Goal: Task Accomplishment & Management: Manage account settings

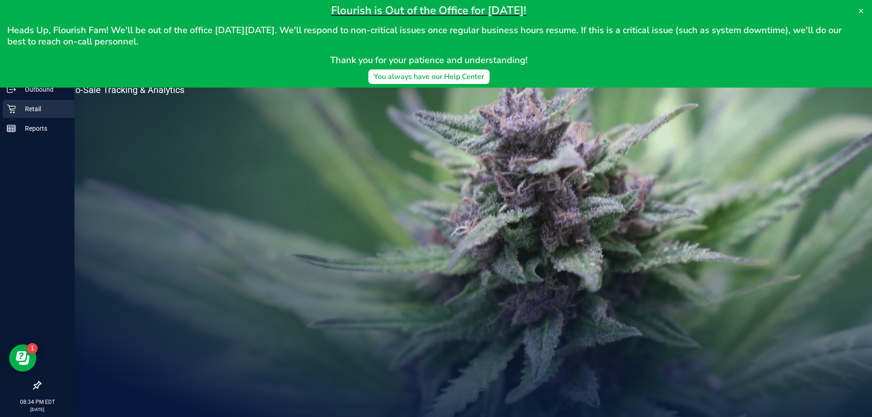
click at [17, 108] on p "Retail" at bounding box center [43, 109] width 55 height 11
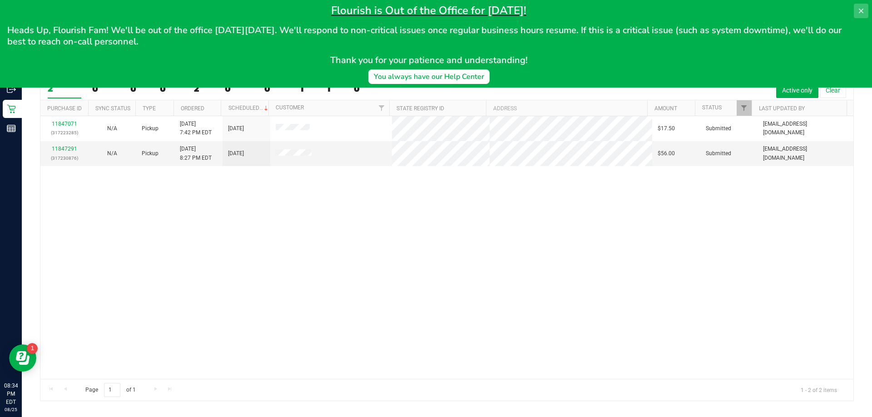
click at [865, 8] on button at bounding box center [861, 11] width 15 height 15
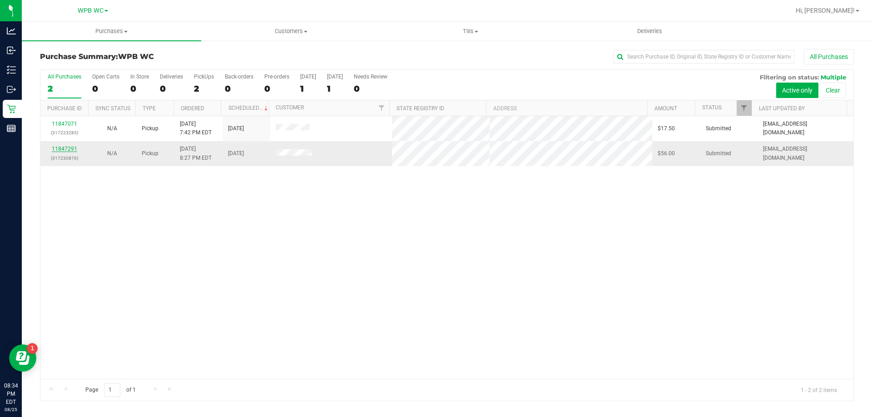
click at [71, 146] on link "11847291" at bounding box center [64, 149] width 25 height 6
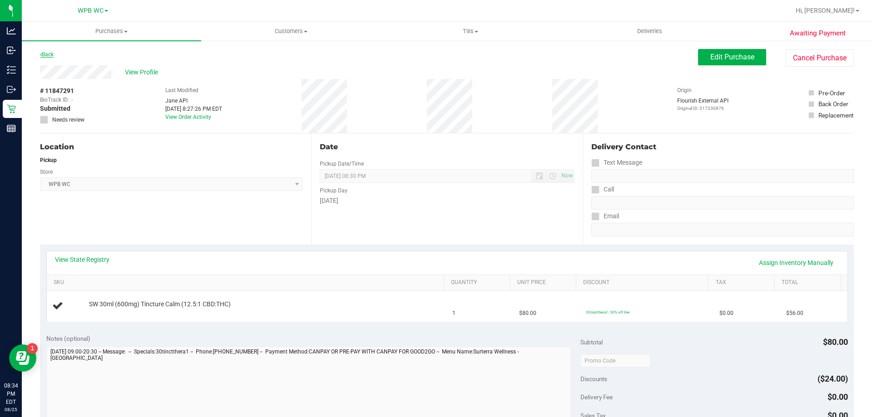
click at [47, 53] on link "Back" at bounding box center [47, 54] width 14 height 6
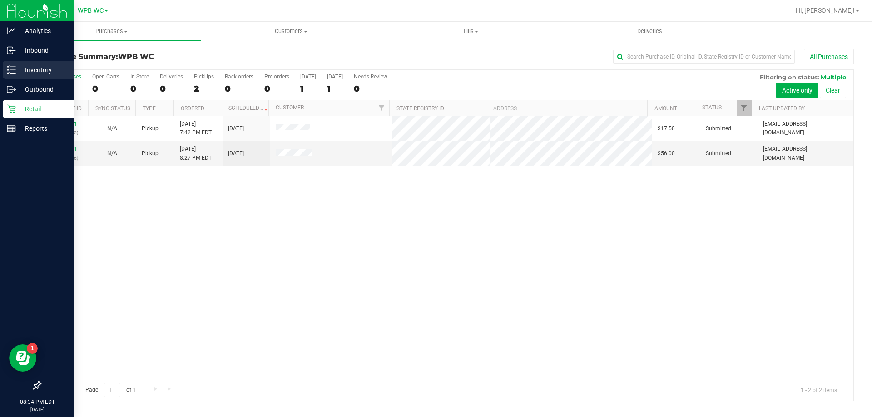
click at [35, 72] on p "Inventory" at bounding box center [43, 70] width 55 height 11
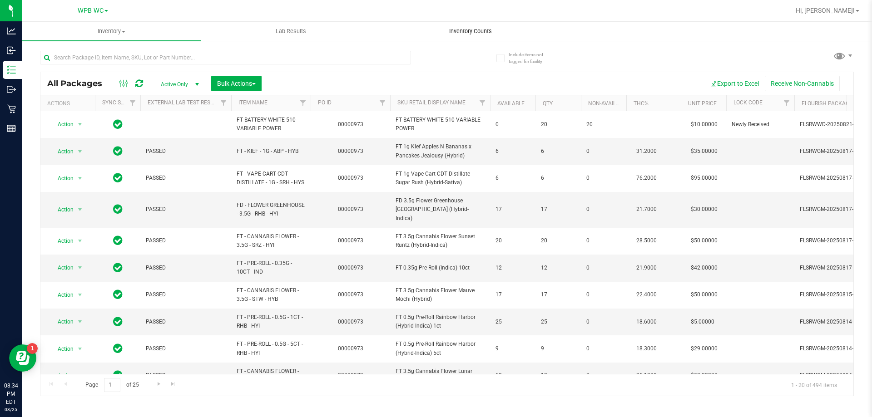
click at [463, 30] on span "Inventory Counts" at bounding box center [470, 31] width 67 height 8
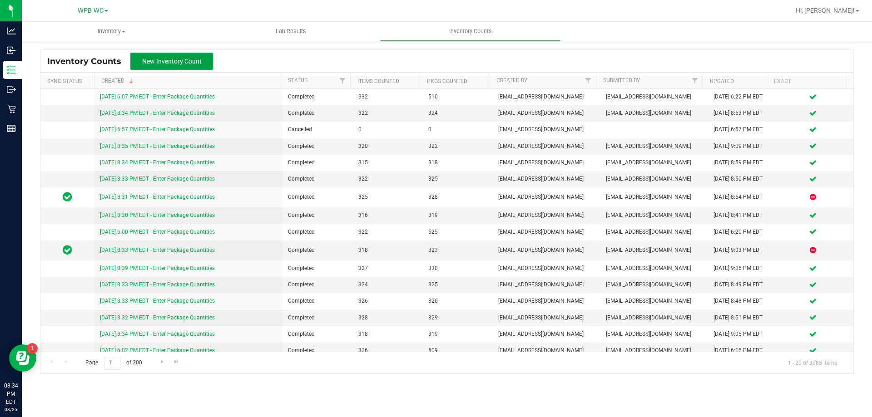
click at [173, 55] on button "New Inventory Count" at bounding box center [171, 61] width 83 height 17
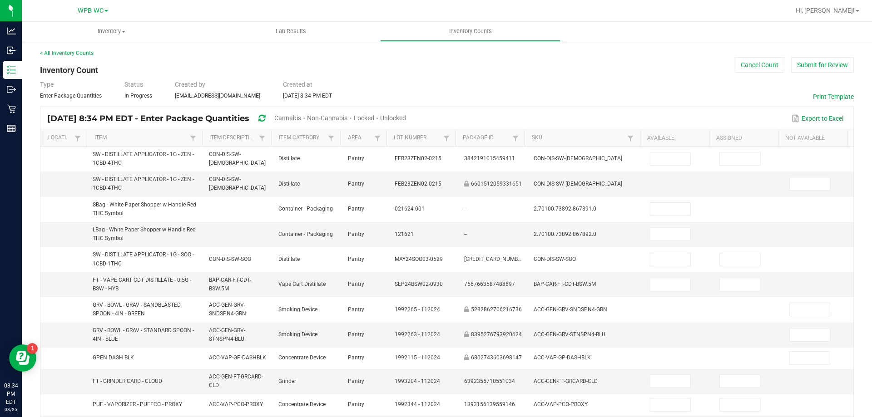
click at [413, 120] on div "[DATE] 8:34 PM EDT - Enter Package Quantities Cannabis Non-Cannabis Locked Unlo…" at bounding box center [230, 118] width 366 height 17
click at [406, 118] on span "Unlocked" at bounding box center [393, 117] width 26 height 7
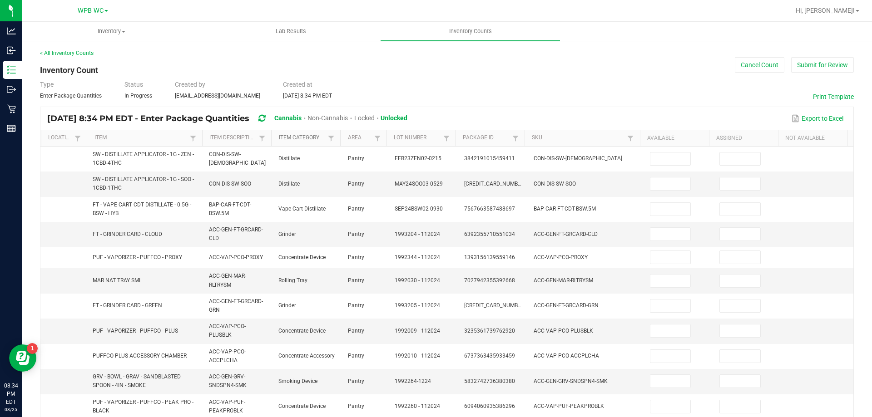
click at [292, 136] on link "Item Category" at bounding box center [302, 137] width 47 height 7
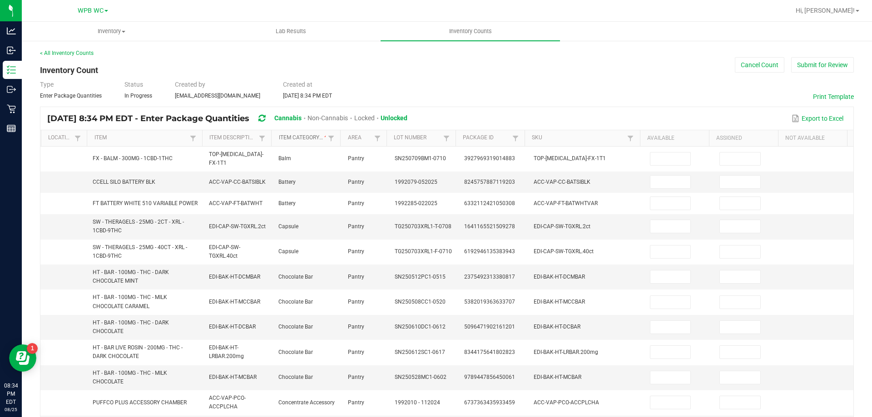
click at [292, 136] on link "Item Category" at bounding box center [302, 137] width 47 height 7
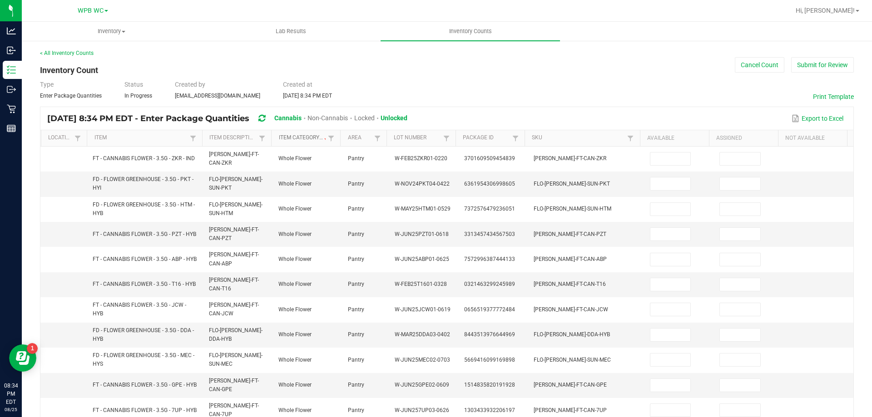
click at [292, 136] on link "Item Category" at bounding box center [302, 137] width 47 height 7
click at [244, 141] on link "Item Description" at bounding box center [232, 137] width 47 height 7
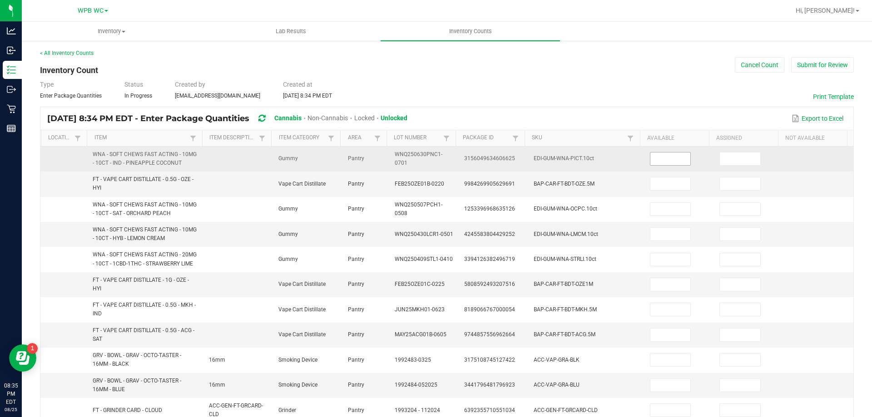
click at [661, 159] on input at bounding box center [670, 159] width 40 height 13
type input "15"
type input "10"
type input "13"
type input "12"
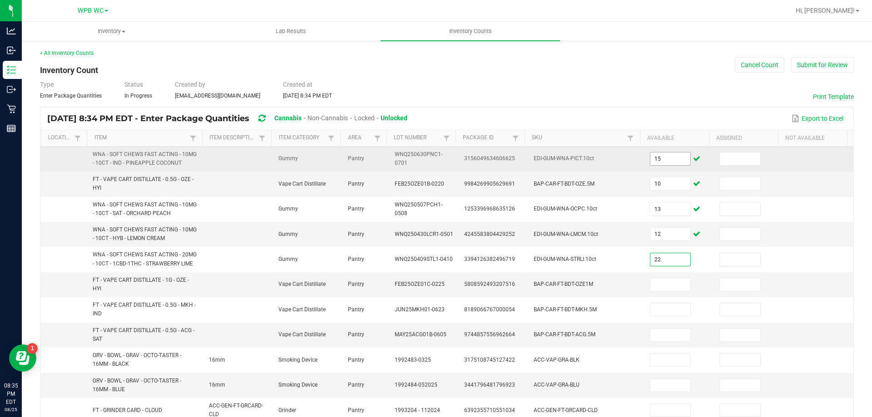
type input "22"
type input "11"
type input "1"
type input "3"
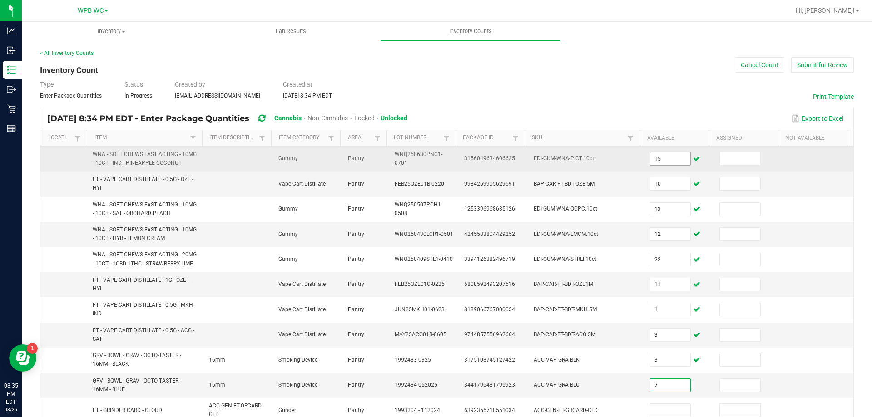
type input "7"
type input "1"
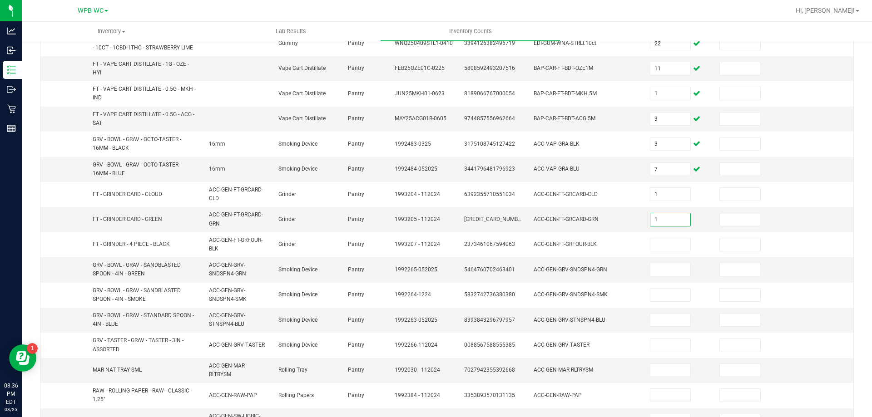
type input "1"
type input "4"
type input "2"
type input "9"
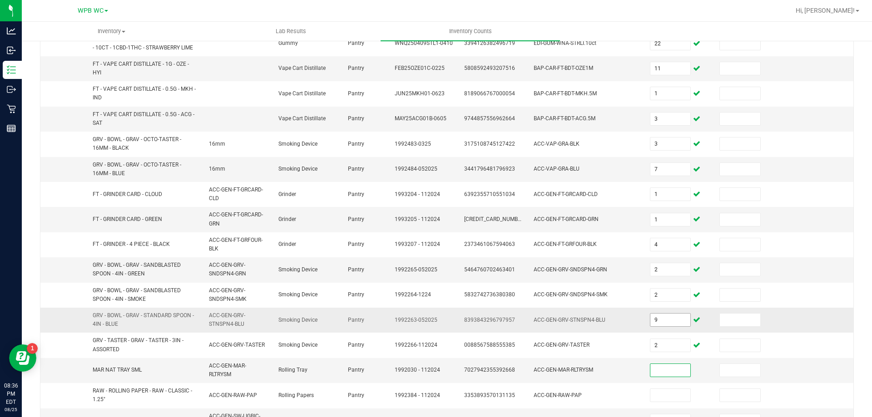
click at [650, 326] on input "9" at bounding box center [670, 320] width 40 height 13
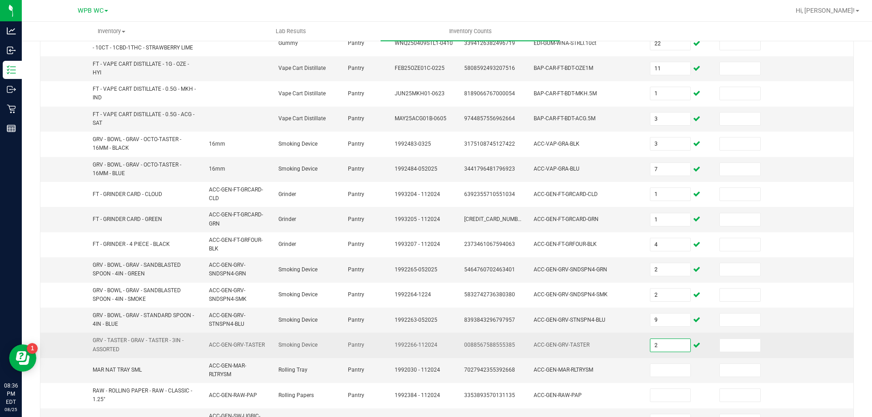
click at [650, 346] on input "2" at bounding box center [670, 345] width 40 height 13
type input "1"
type input "19"
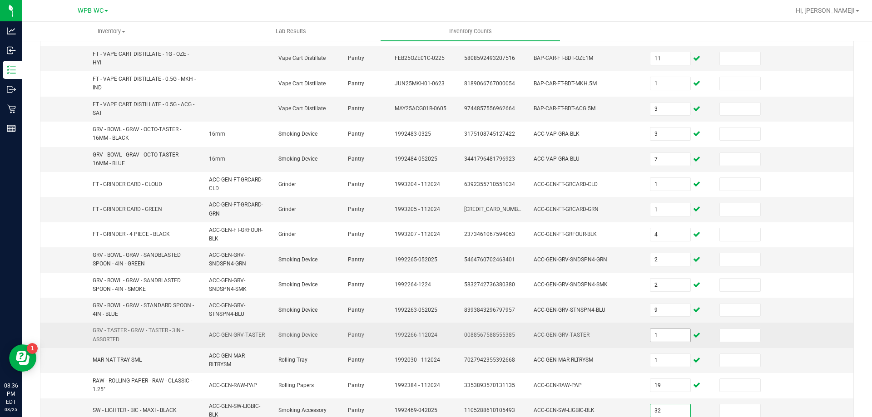
type input "32"
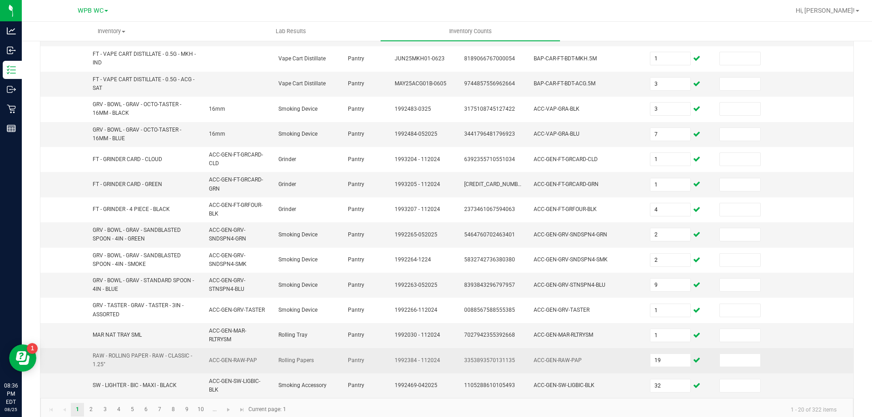
scroll to position [265, 0]
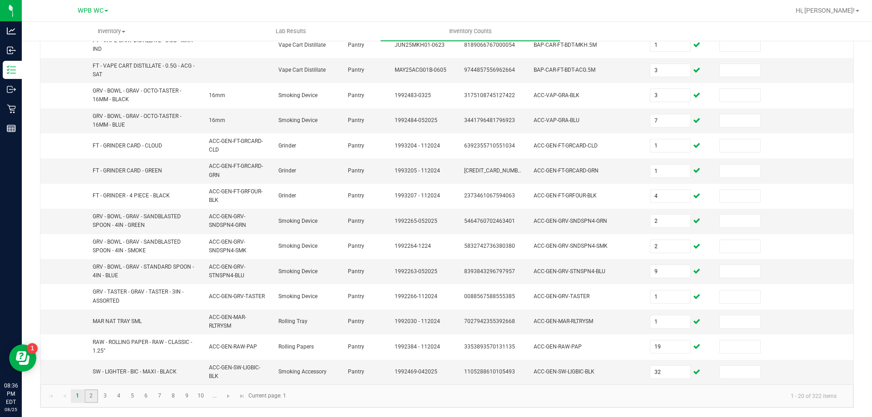
click at [91, 394] on link "2" at bounding box center [90, 397] width 13 height 14
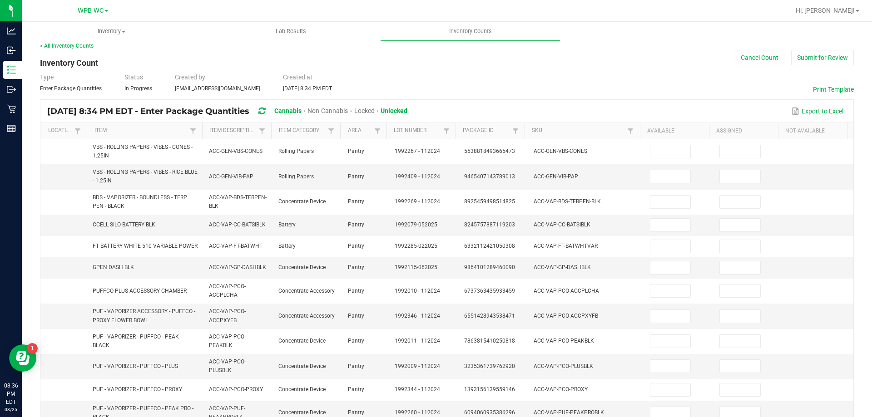
scroll to position [0, 0]
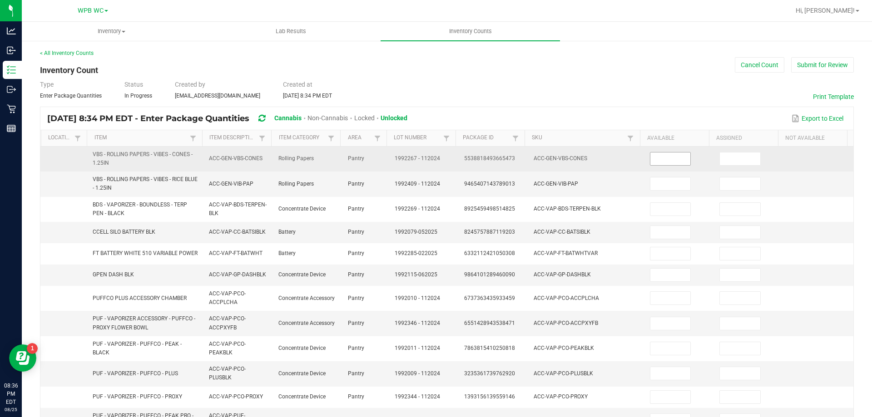
click at [660, 158] on input at bounding box center [670, 159] width 40 height 13
type input "2"
type input "34"
type input "6"
type input "2"
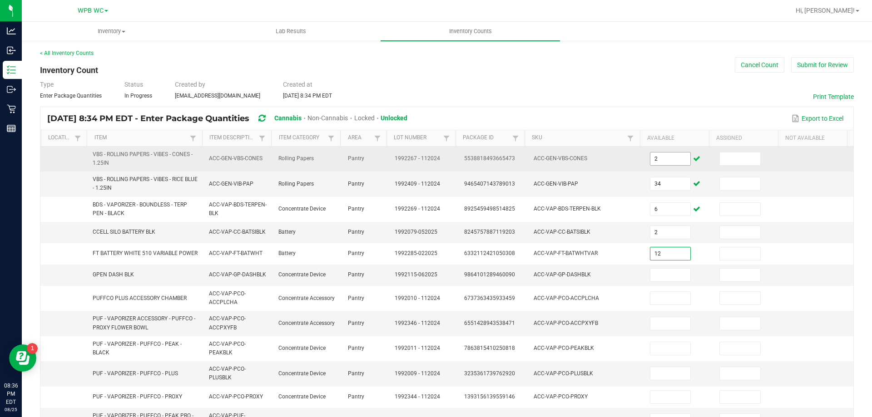
type input "12"
type input "6"
type input "1"
type input "2"
type input "1"
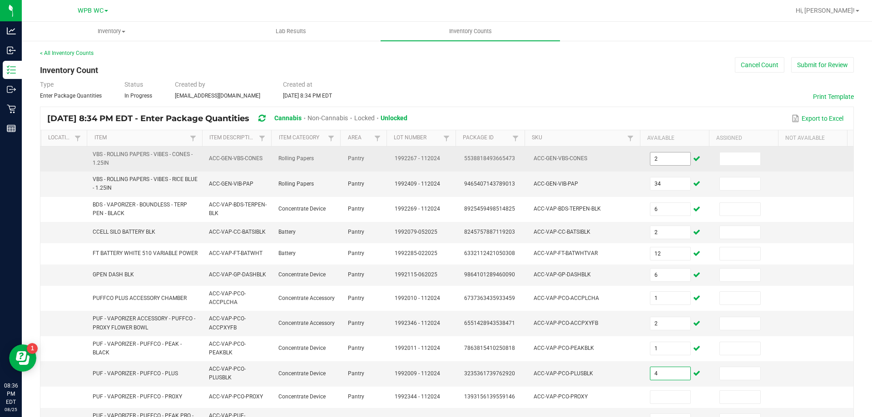
type input "4"
type input "3"
type input "4"
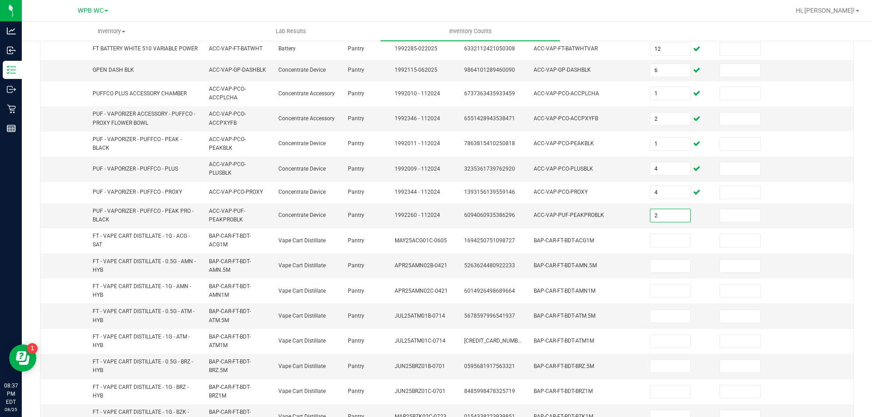
type input "2"
type input "1"
type input "3"
type input "12"
type input "5"
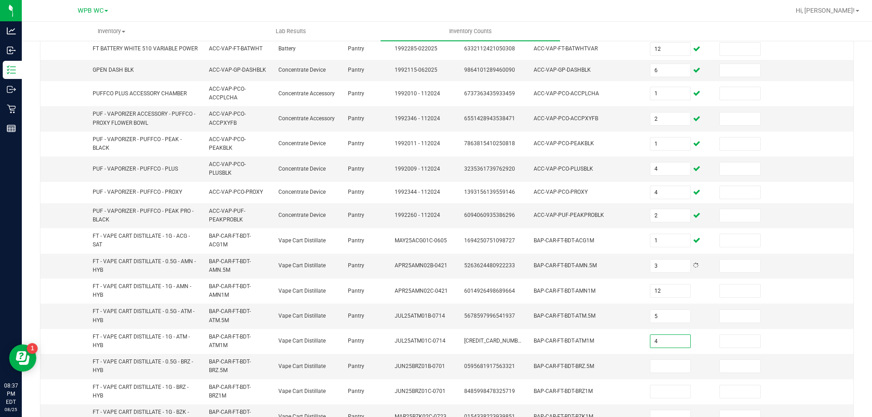
type input "4"
type input "8"
type input "3"
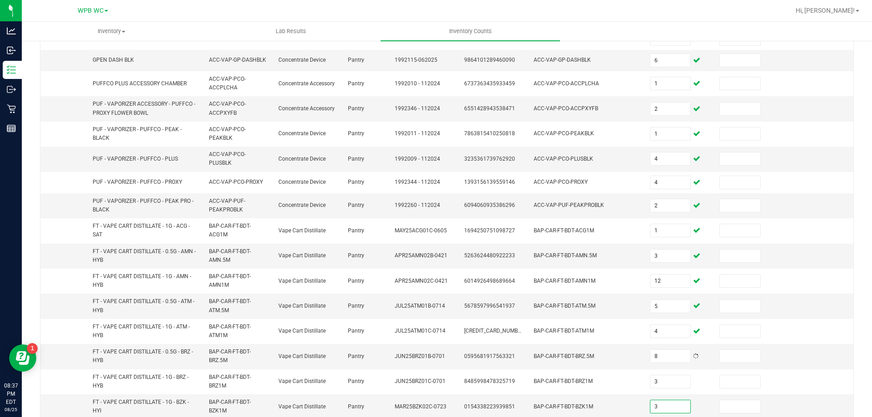
type input "3"
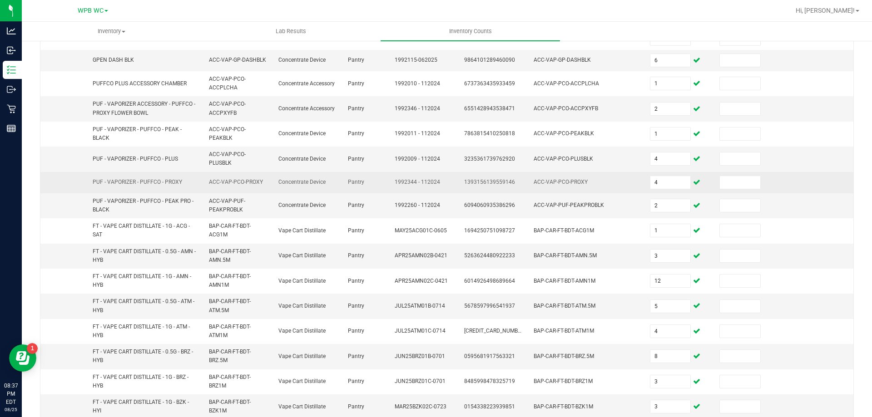
scroll to position [253, 0]
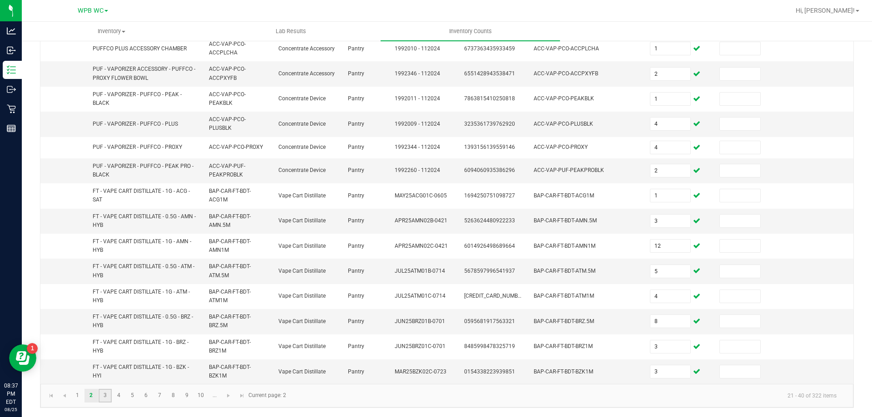
click at [107, 398] on link "3" at bounding box center [105, 396] width 13 height 14
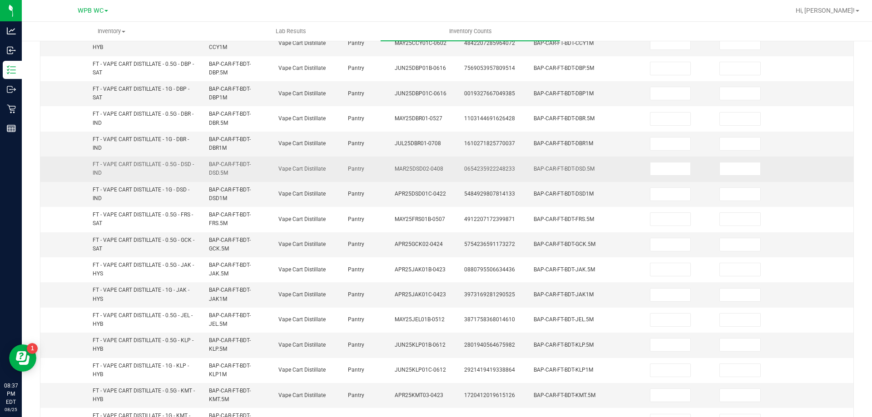
scroll to position [26, 0]
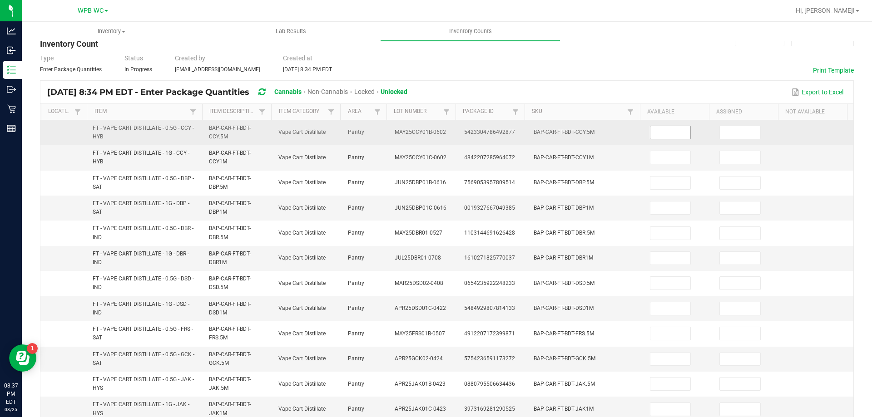
click at [656, 136] on input at bounding box center [670, 132] width 40 height 13
type input "11"
type input "2"
type input "7"
type input "2"
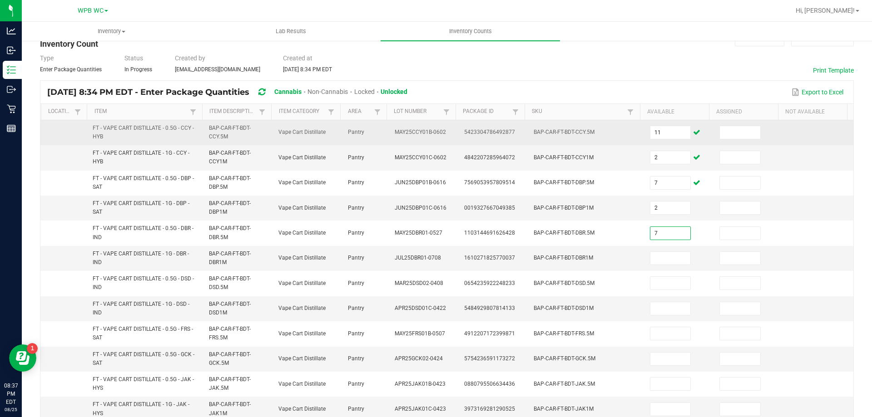
type input "7"
type input "8"
type input "11"
type input "5"
type input "11"
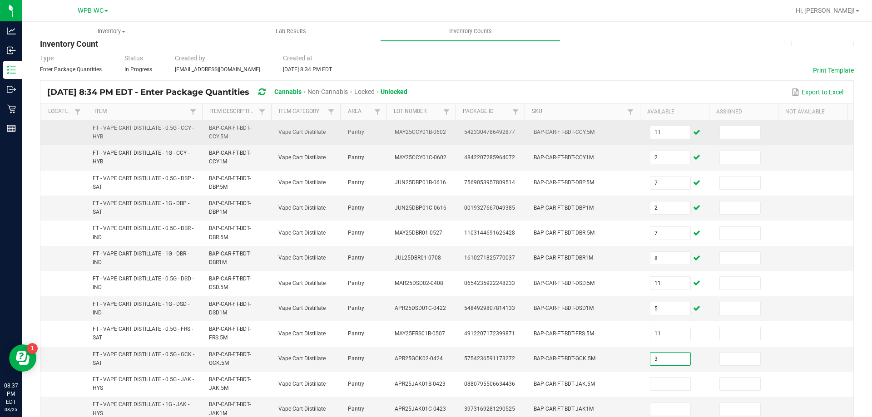
type input "3"
type input "1"
type input "3"
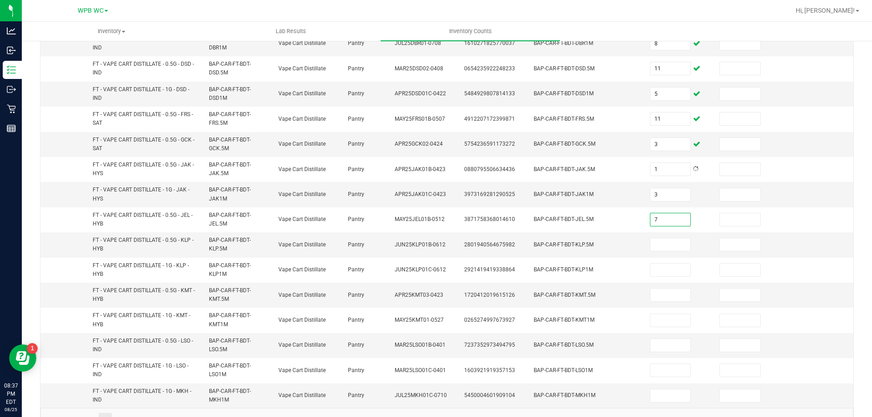
type input "7"
type input "8"
type input "2"
type input "1"
type input "9"
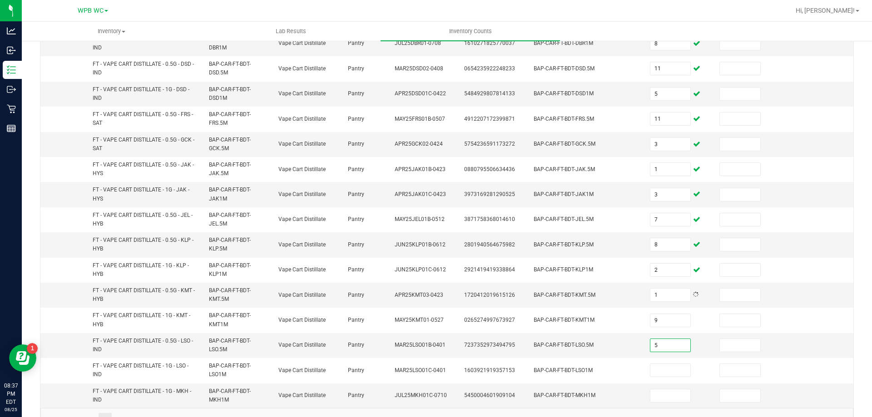
type input "5"
type input "1"
type input "5"
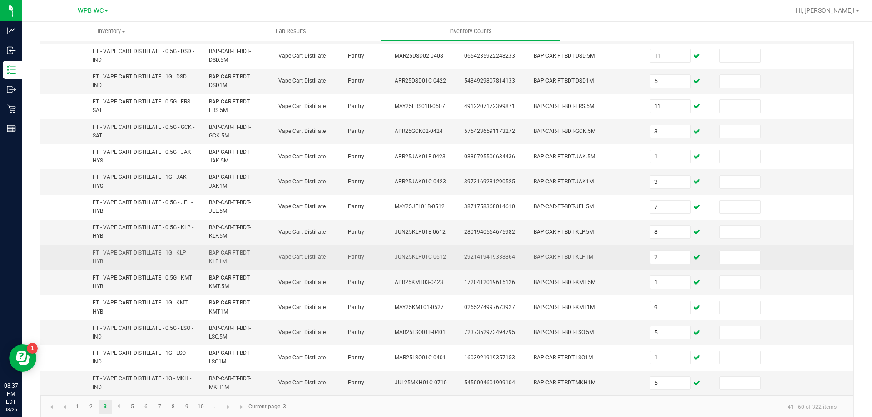
scroll to position [265, 0]
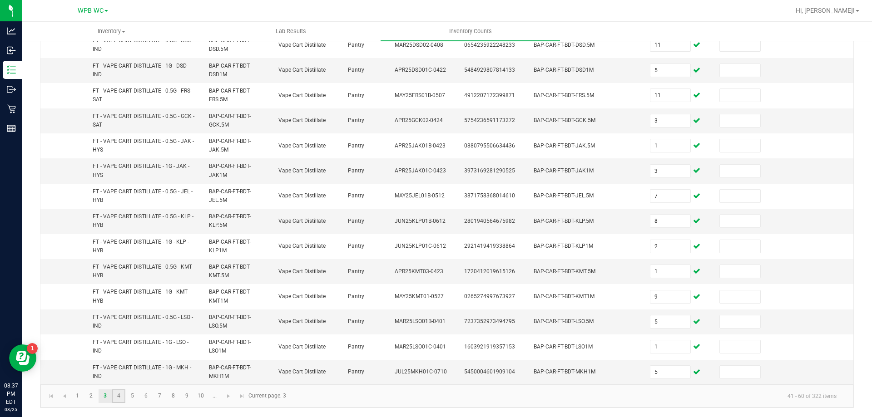
click at [113, 394] on link "4" at bounding box center [118, 397] width 13 height 14
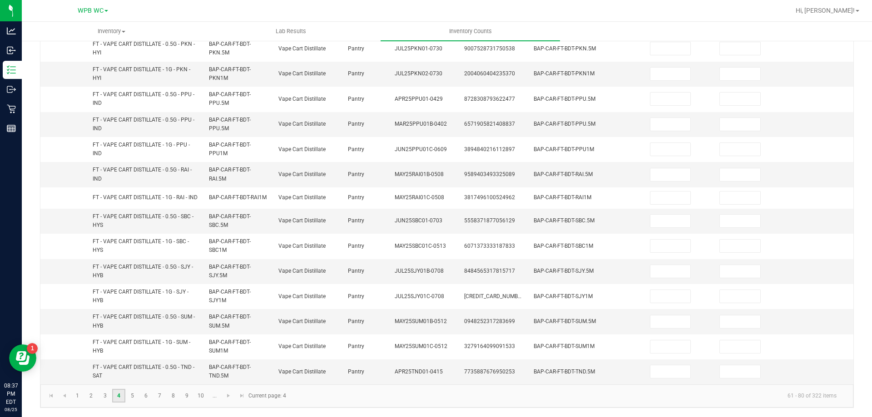
scroll to position [0, 0]
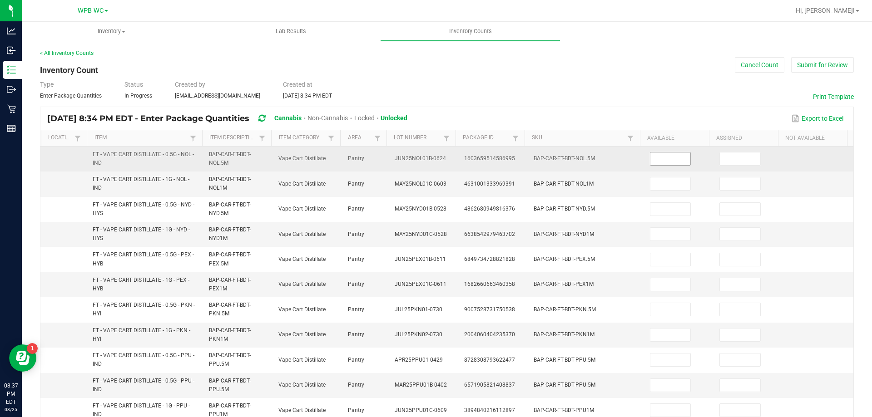
click at [656, 158] on input at bounding box center [670, 159] width 40 height 13
type input "5"
click at [650, 153] on input at bounding box center [670, 159] width 40 height 13
type input "5"
type input "1"
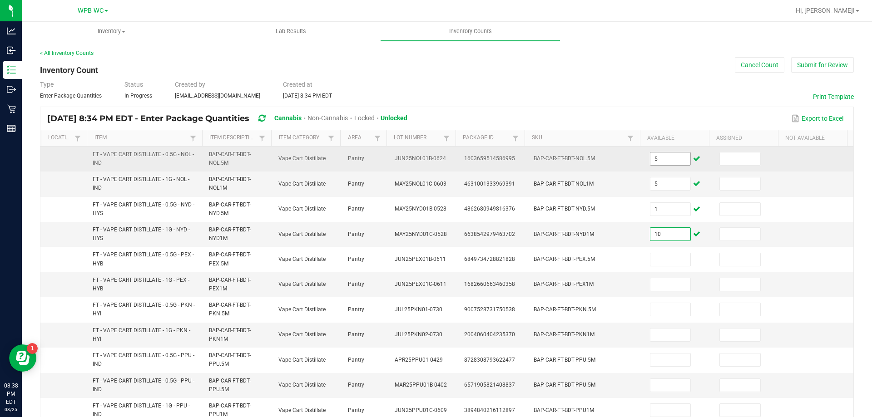
type input "10"
type input "1"
type input "10"
type input "12"
type input "11"
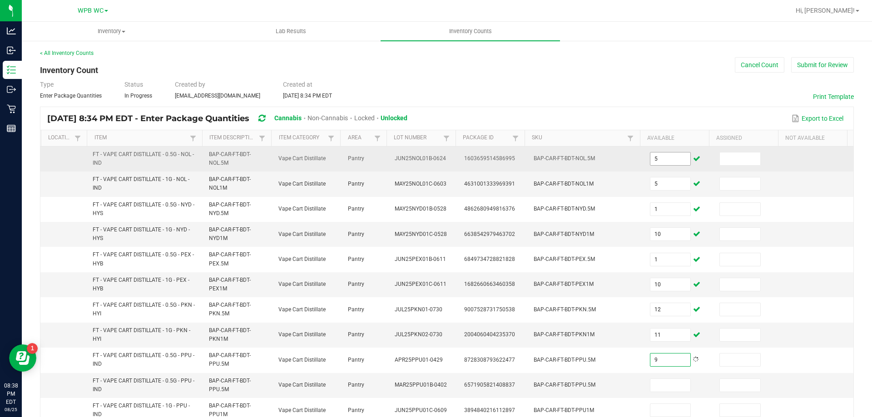
type input "9"
type input "0"
type input "6"
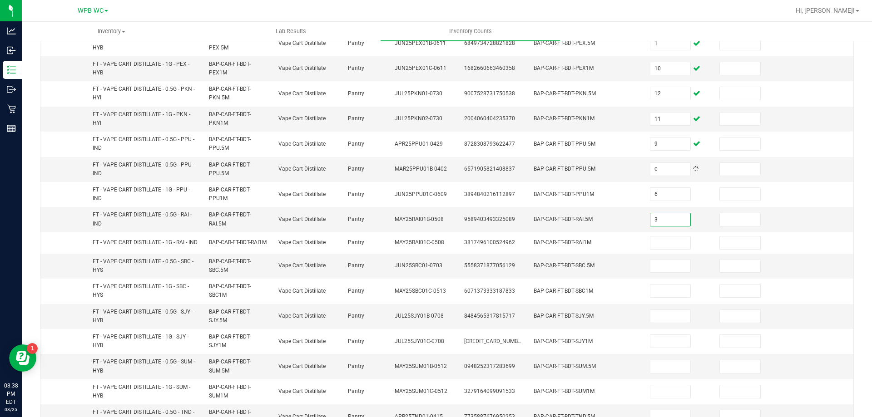
type input "3"
type input "2"
click at [656, 264] on input "14" at bounding box center [670, 266] width 40 height 13
type input "4"
type input "5"
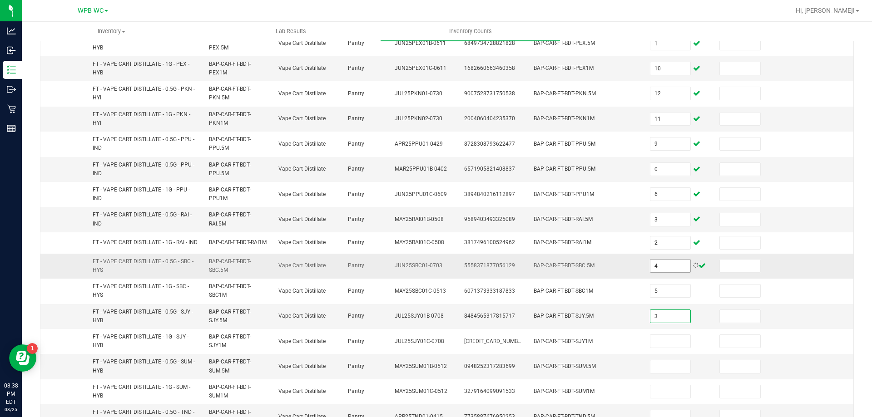
type input "3"
type input "4"
type input "1"
type input "4"
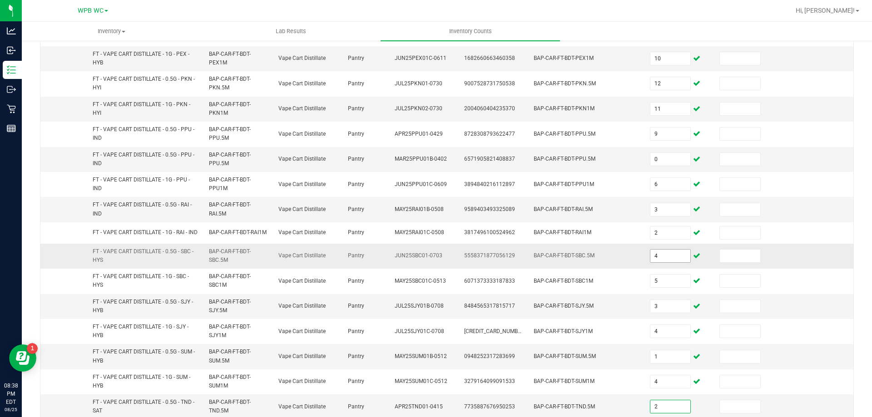
type input "2"
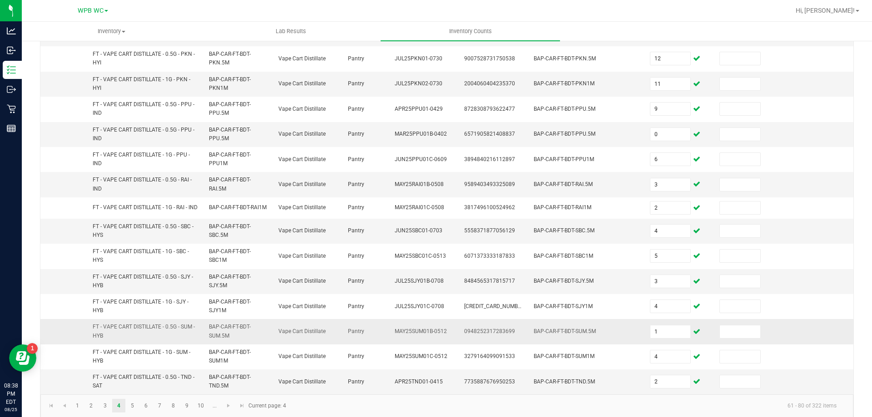
scroll to position [265, 0]
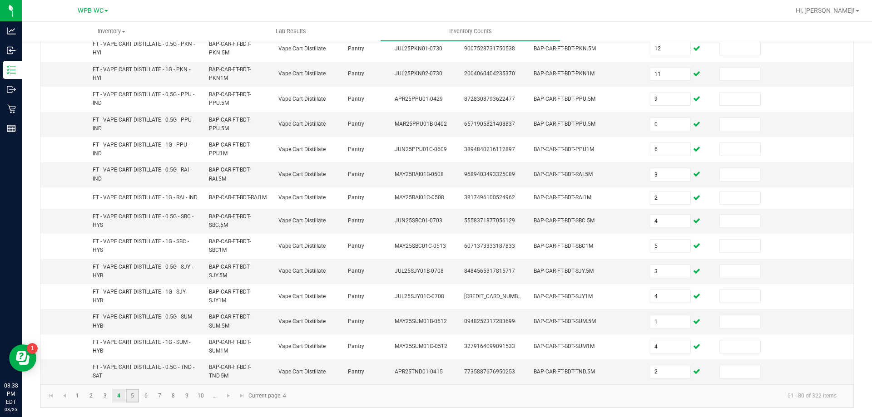
click at [137, 400] on link "5" at bounding box center [132, 396] width 13 height 14
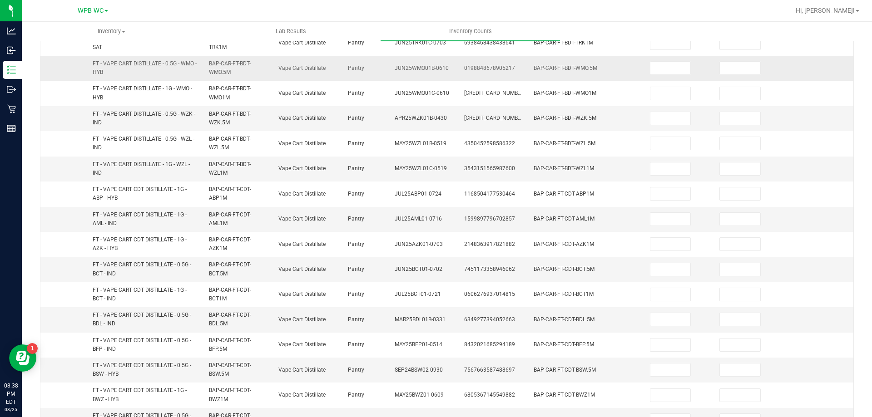
scroll to position [38, 0]
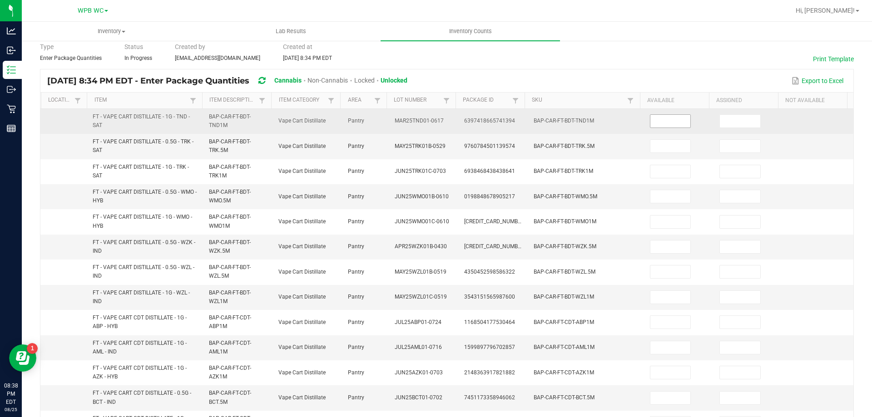
click at [653, 121] on input at bounding box center [670, 121] width 40 height 13
type input "11"
type input "1"
type input "4"
type input "11"
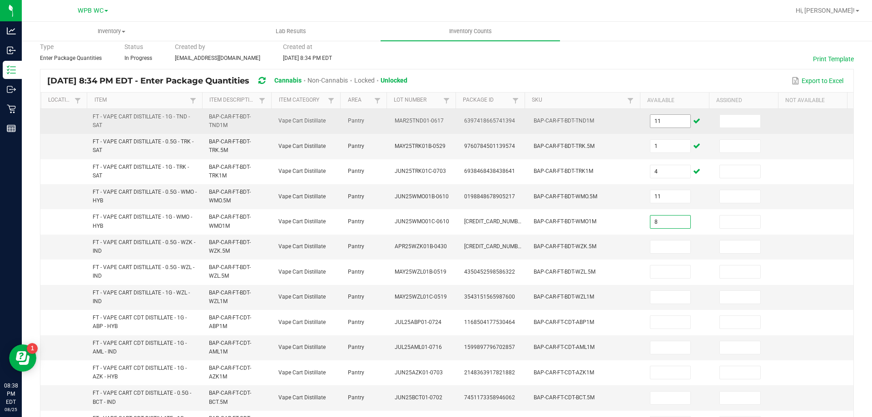
type input "8"
type input "7"
type input "9"
type input "5"
type input "8"
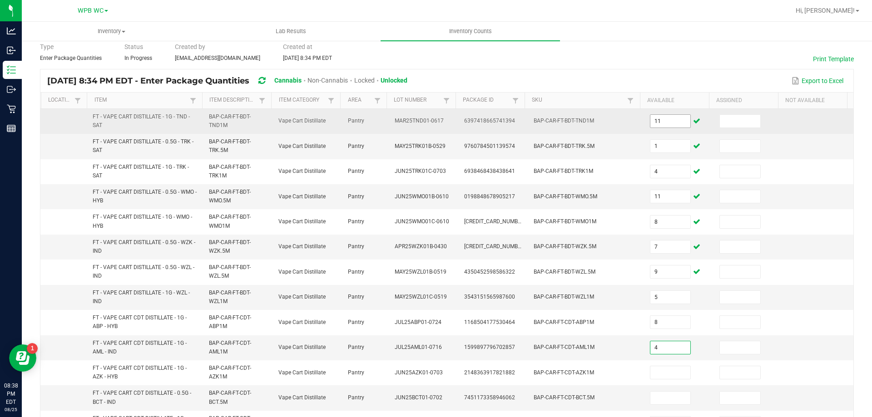
type input "4"
type input "3"
type input "9"
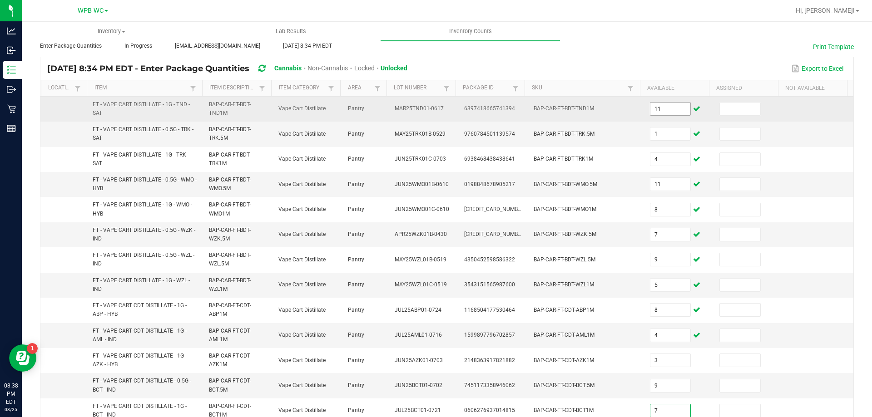
type input "7"
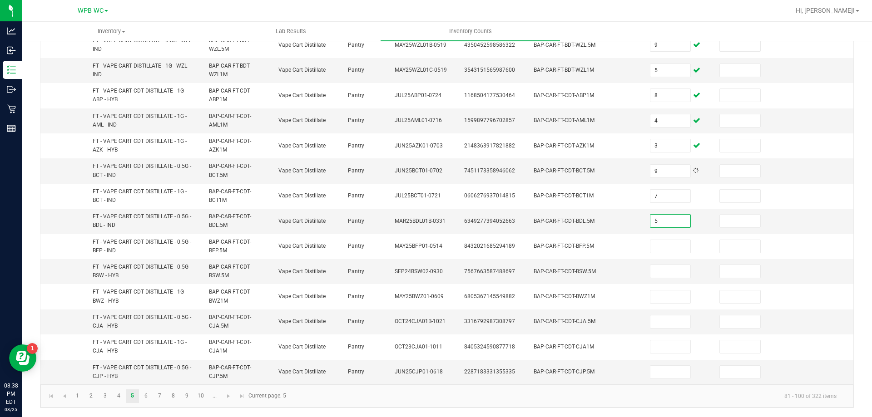
type input "5"
type input "10"
type input "4"
type input "2"
type input "1"
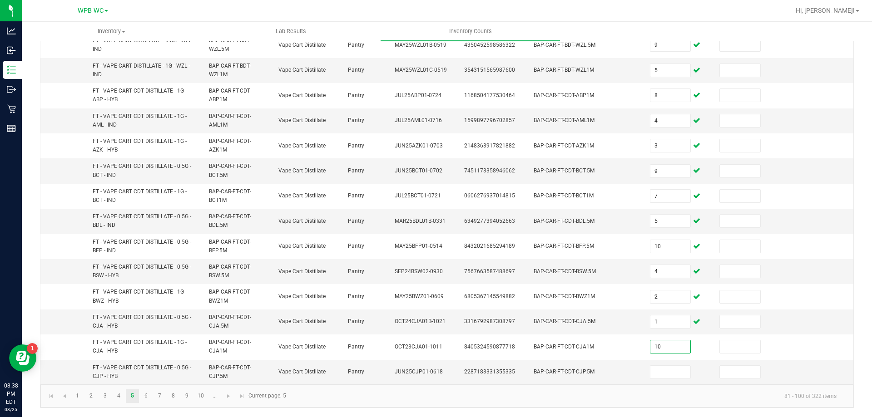
type input "10"
type input "8"
click at [147, 399] on link "6" at bounding box center [145, 397] width 13 height 14
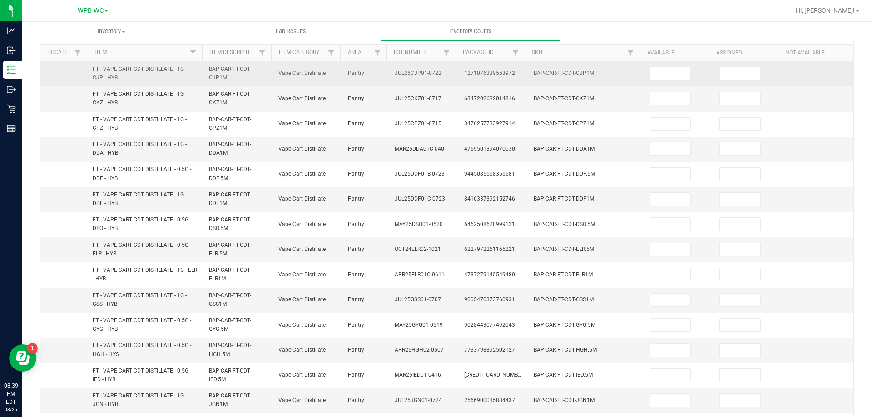
scroll to position [0, 0]
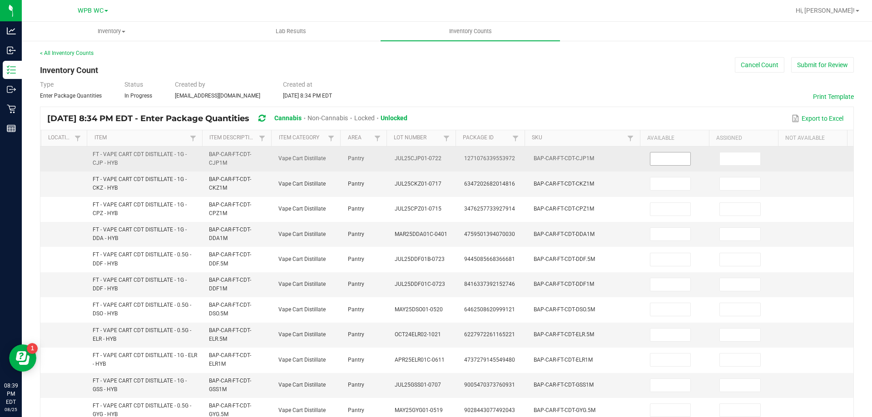
click at [668, 160] on input at bounding box center [670, 159] width 40 height 13
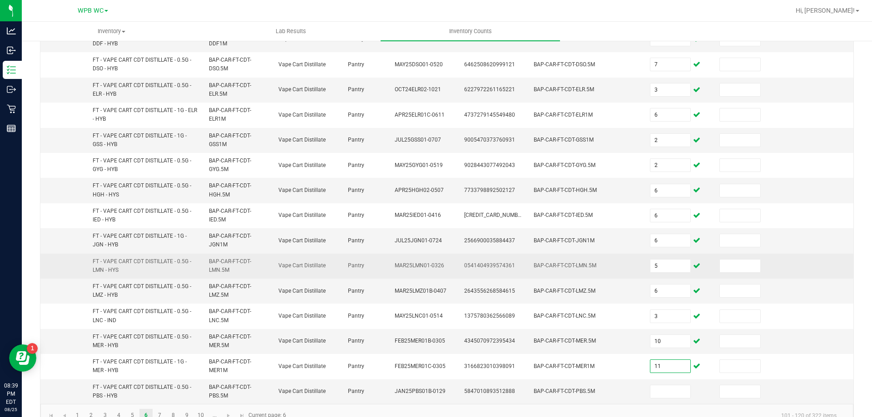
scroll to position [265, 0]
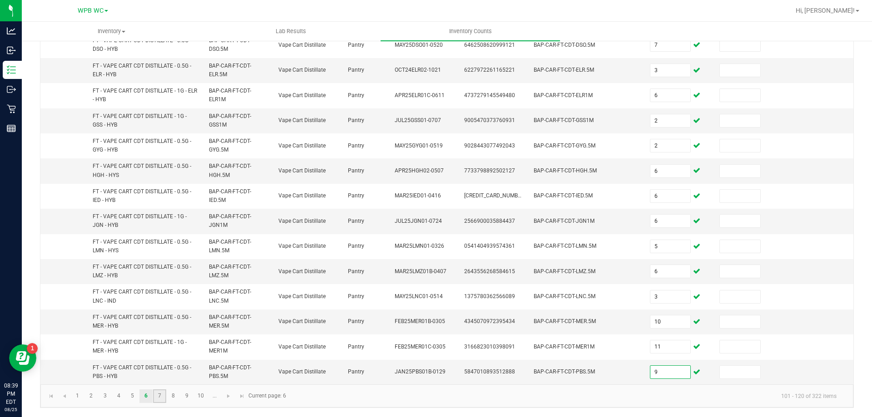
click at [164, 392] on link "7" at bounding box center [159, 397] width 13 height 14
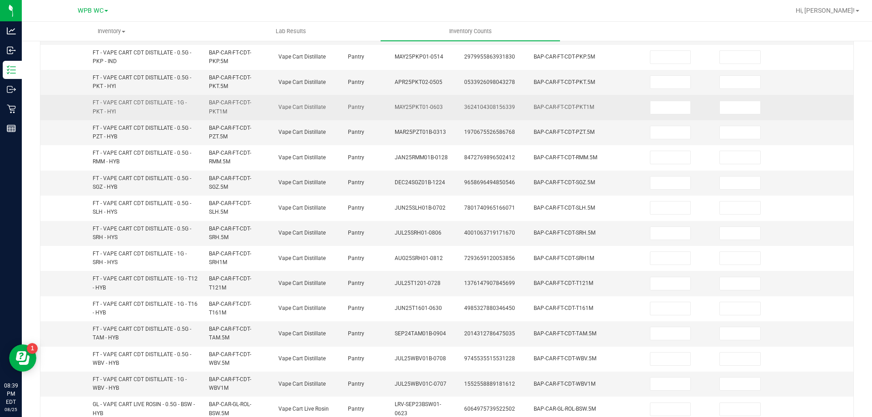
scroll to position [38, 0]
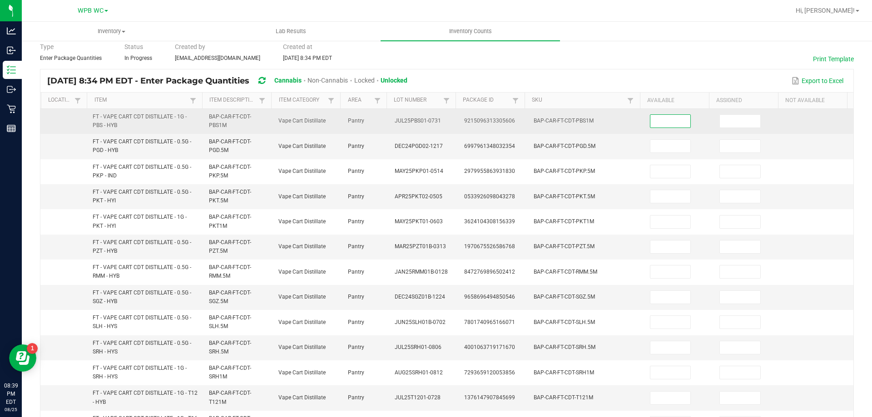
click at [657, 121] on input at bounding box center [670, 121] width 40 height 13
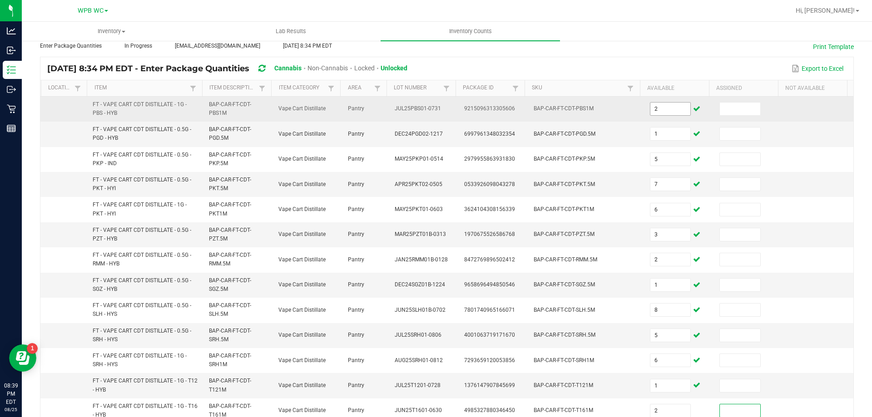
scroll to position [265, 0]
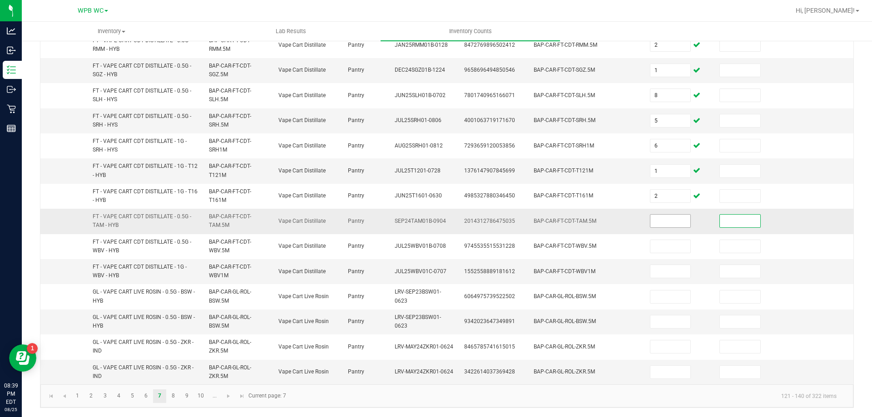
click at [656, 220] on input at bounding box center [670, 221] width 40 height 13
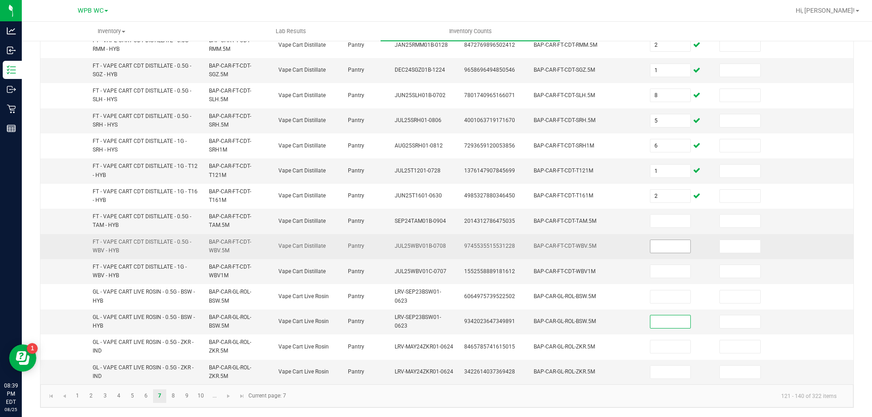
click at [655, 244] on input at bounding box center [670, 246] width 40 height 13
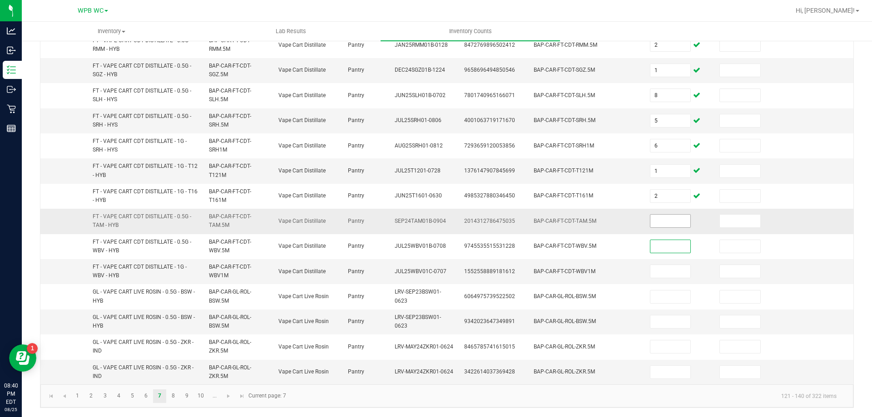
click at [657, 224] on input at bounding box center [670, 221] width 40 height 13
click at [176, 392] on link "8" at bounding box center [173, 397] width 13 height 14
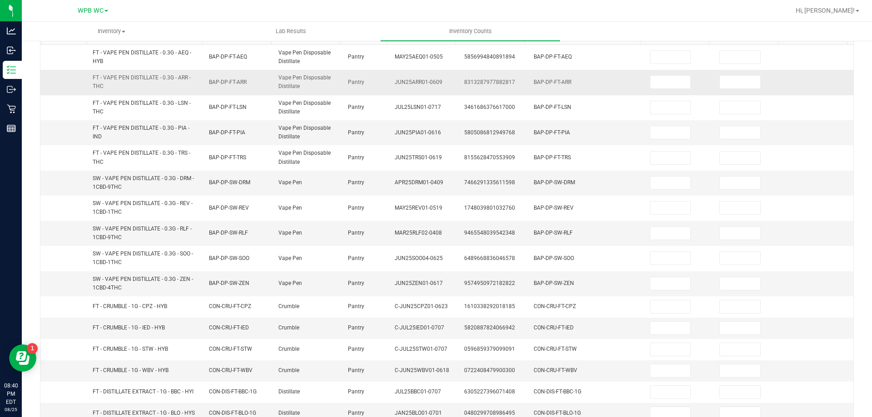
scroll to position [7, 0]
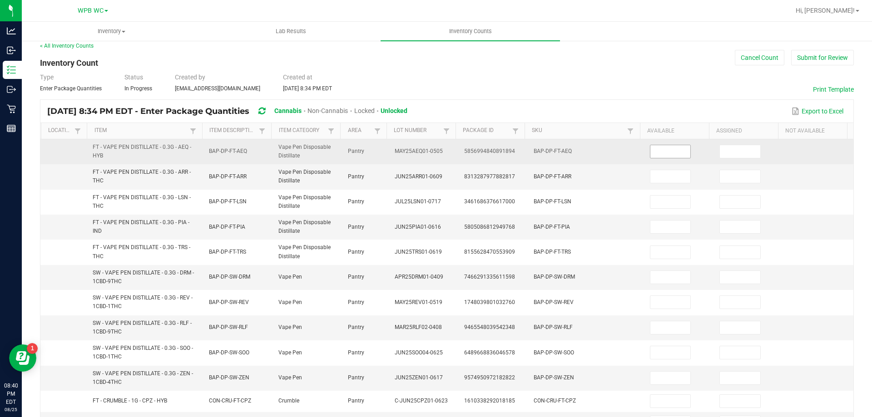
click at [650, 151] on input at bounding box center [670, 151] width 40 height 13
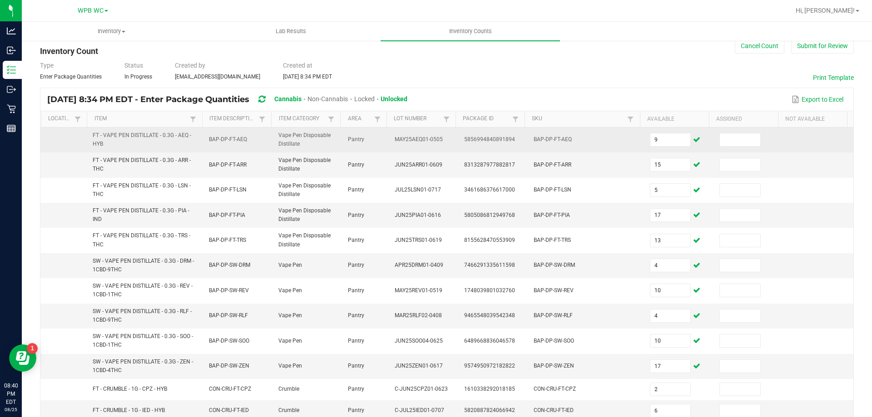
scroll to position [232, 0]
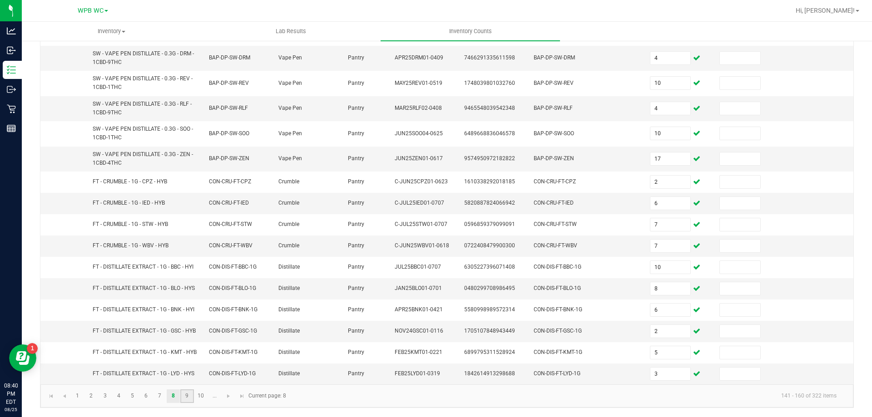
click at [186, 402] on link "9" at bounding box center [186, 397] width 13 height 14
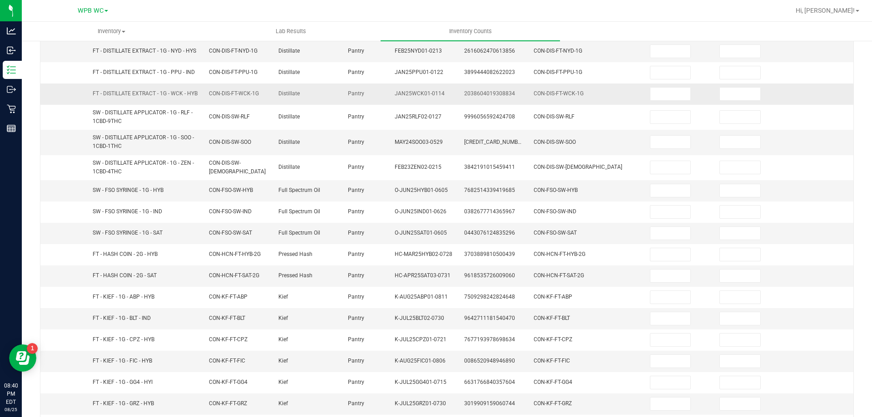
scroll to position [0, 0]
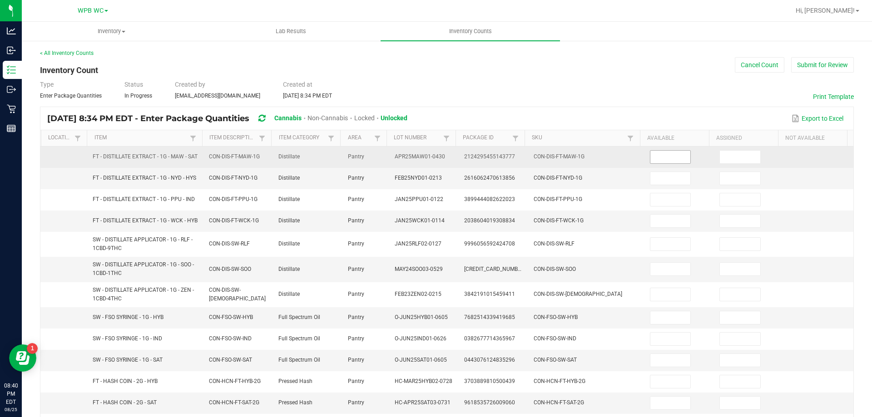
click at [660, 158] on input at bounding box center [670, 157] width 40 height 13
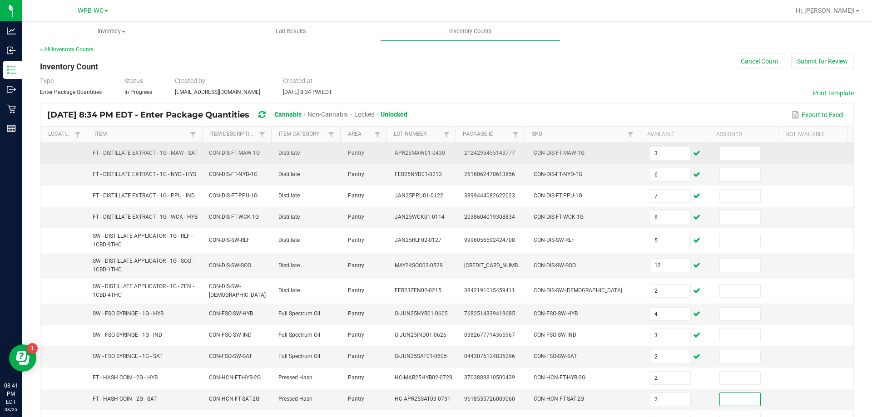
scroll to position [215, 0]
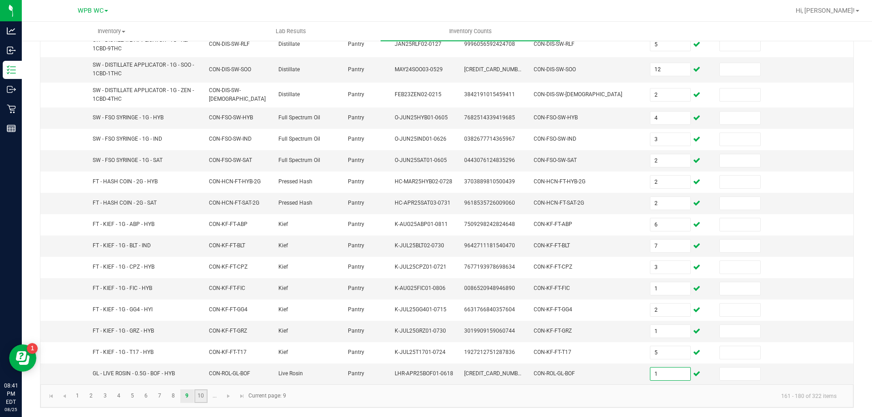
click at [199, 398] on link "10" at bounding box center [200, 397] width 13 height 14
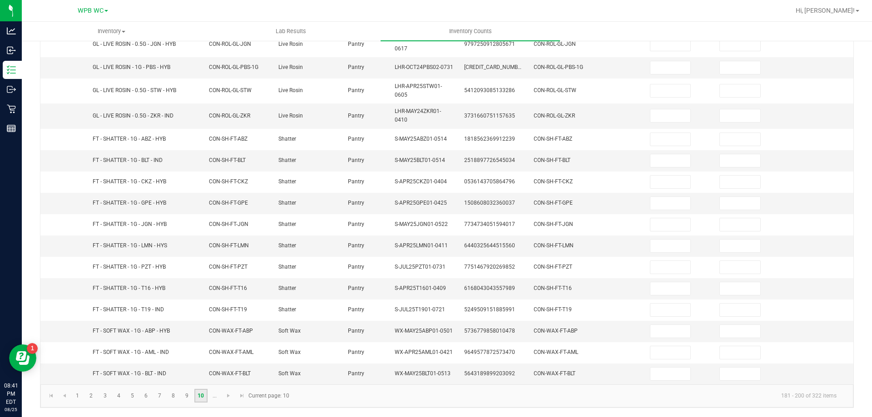
scroll to position [0, 0]
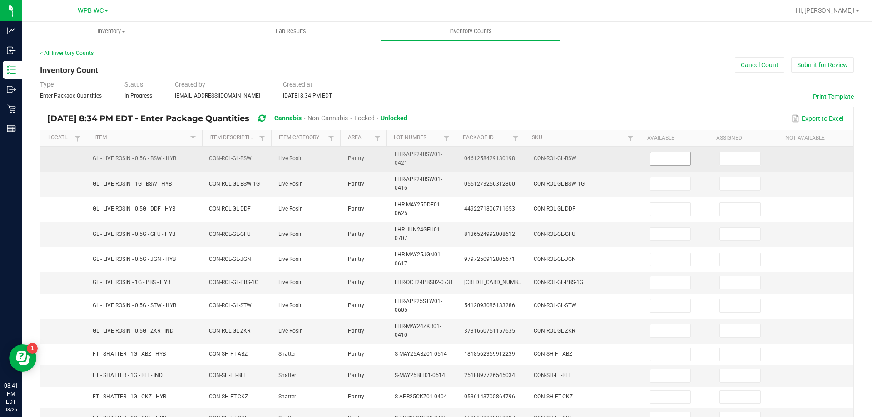
drag, startPoint x: 666, startPoint y: 159, endPoint x: 659, endPoint y: 161, distance: 7.8
click at [666, 160] on input at bounding box center [670, 159] width 40 height 13
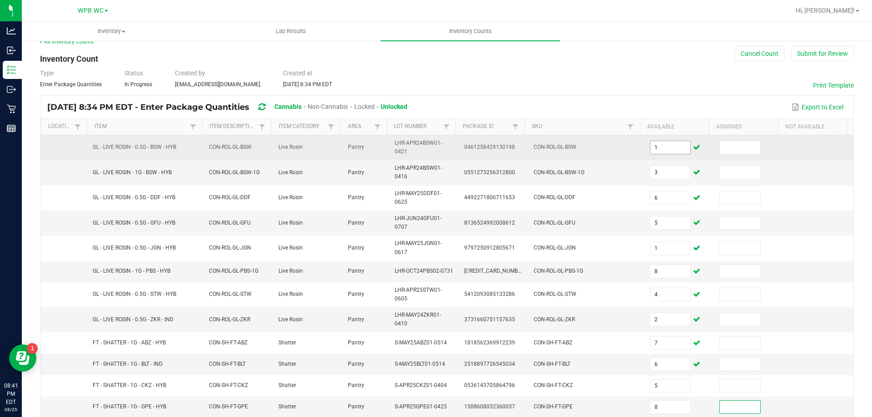
scroll to position [219, 0]
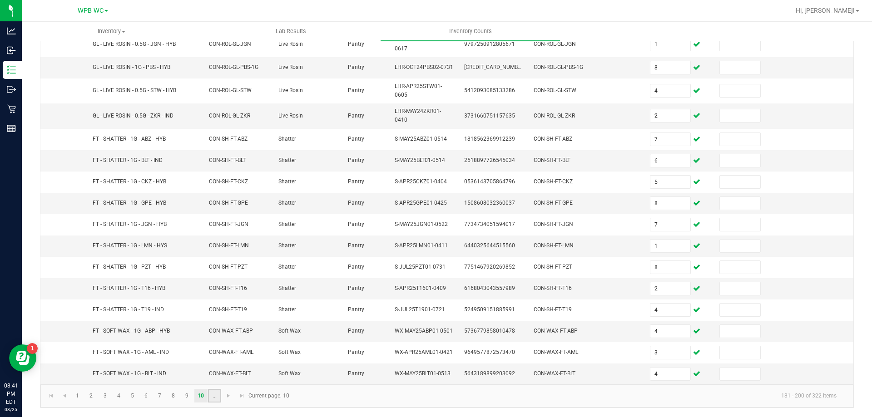
click at [212, 396] on link "..." at bounding box center [214, 396] width 13 height 14
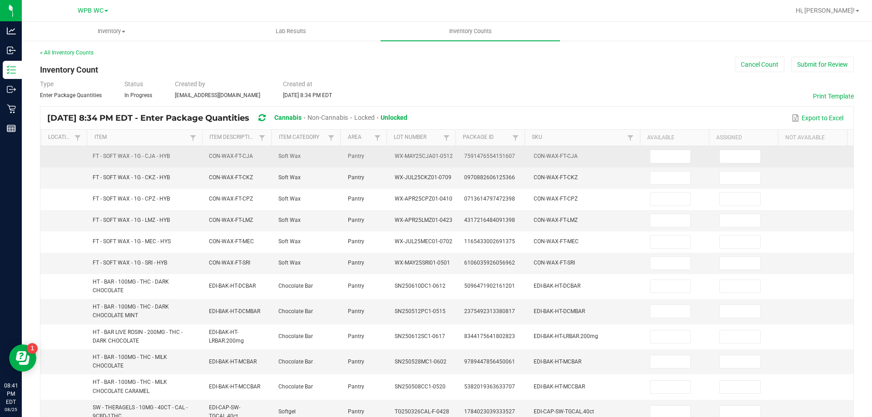
scroll to position [0, 0]
click at [656, 156] on input at bounding box center [670, 157] width 40 height 13
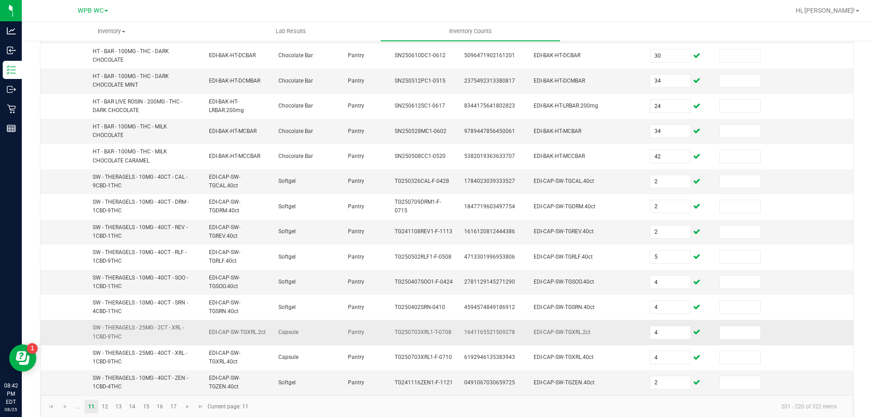
scroll to position [242, 0]
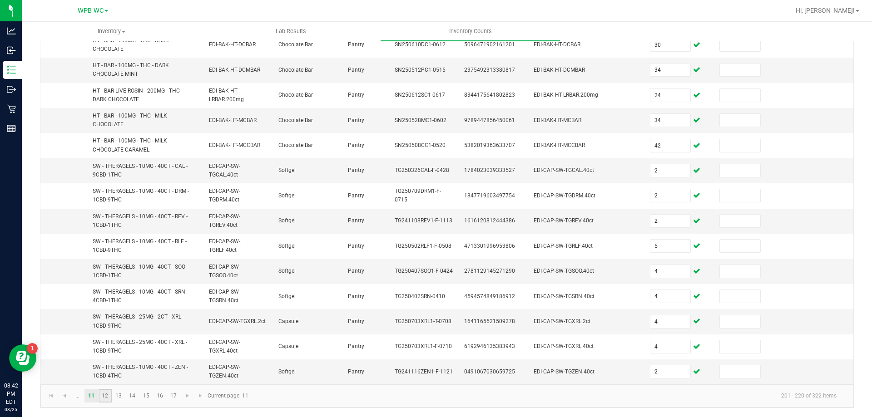
click at [104, 401] on link "12" at bounding box center [105, 396] width 13 height 14
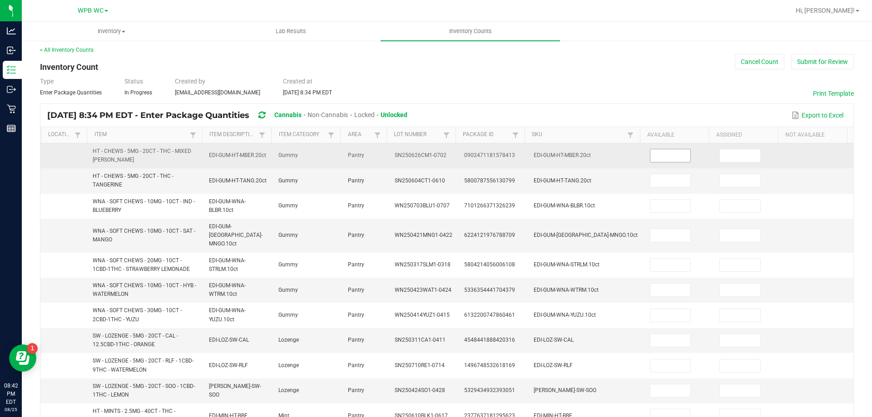
scroll to position [0, 0]
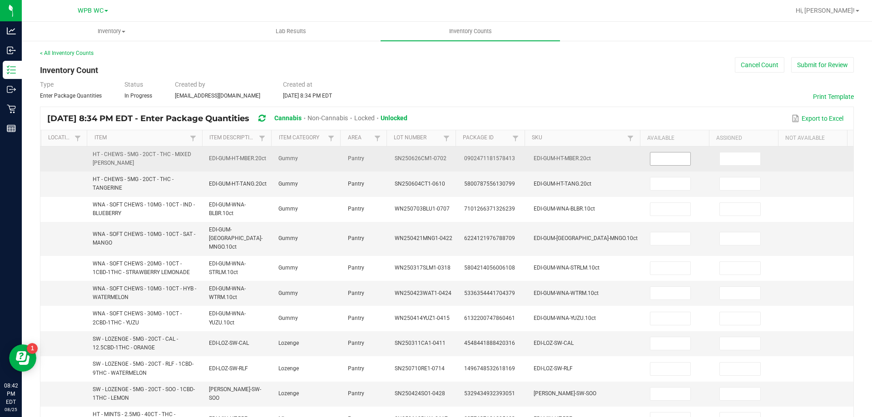
click at [659, 162] on input at bounding box center [670, 159] width 40 height 13
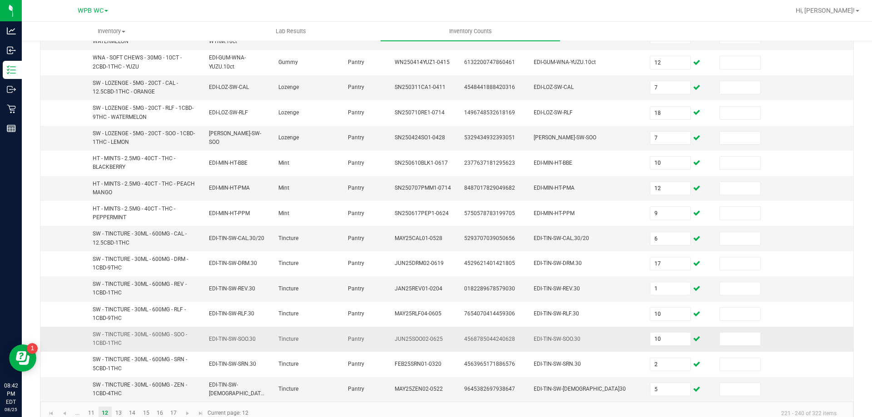
scroll to position [265, 0]
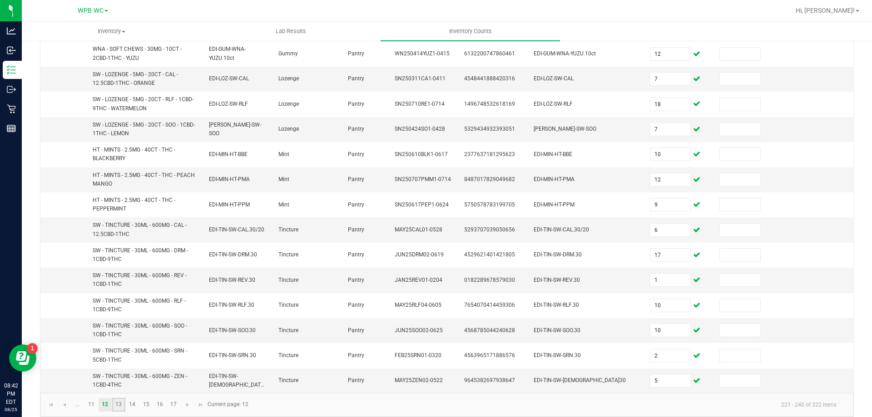
click at [116, 398] on link "13" at bounding box center [118, 405] width 13 height 14
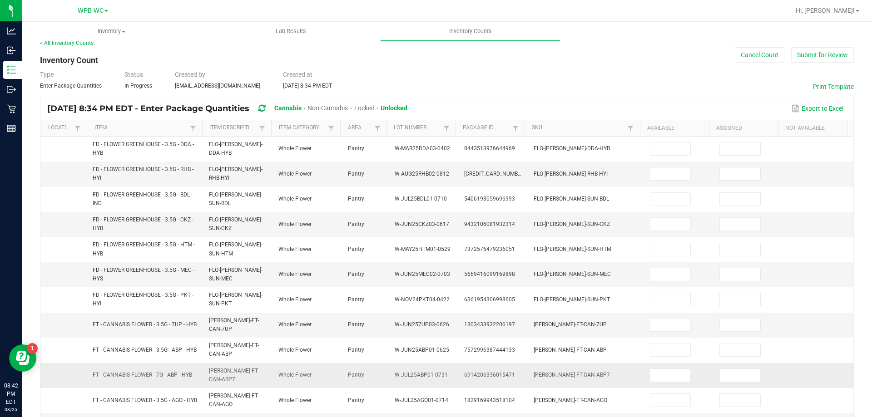
scroll to position [7, 0]
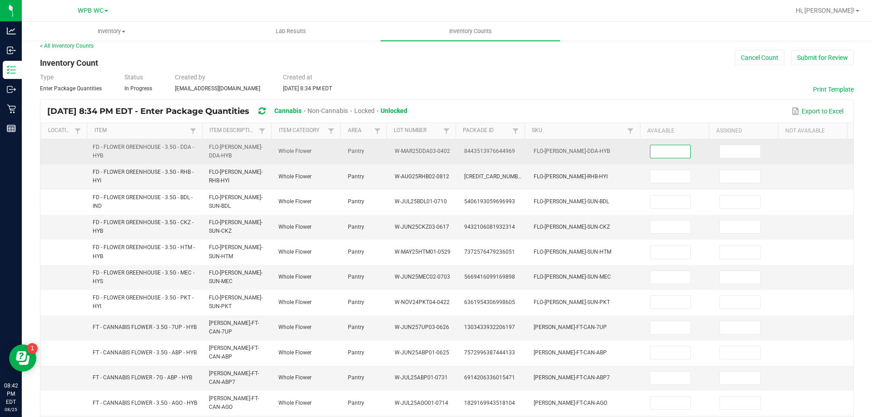
click at [666, 151] on input at bounding box center [670, 151] width 40 height 13
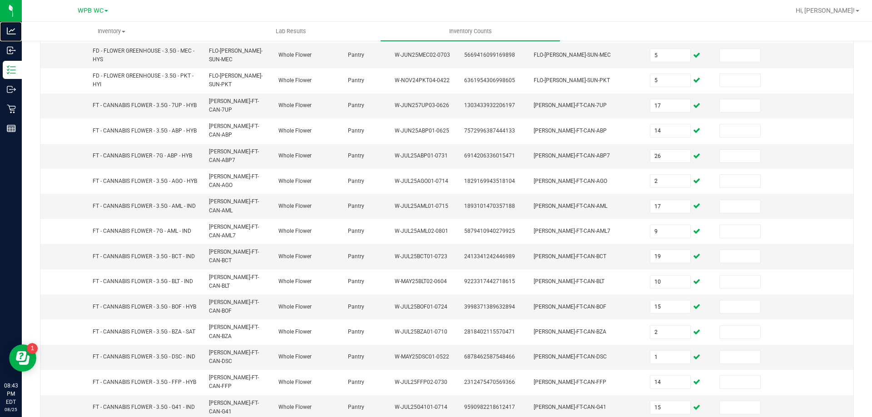
scroll to position [234, 0]
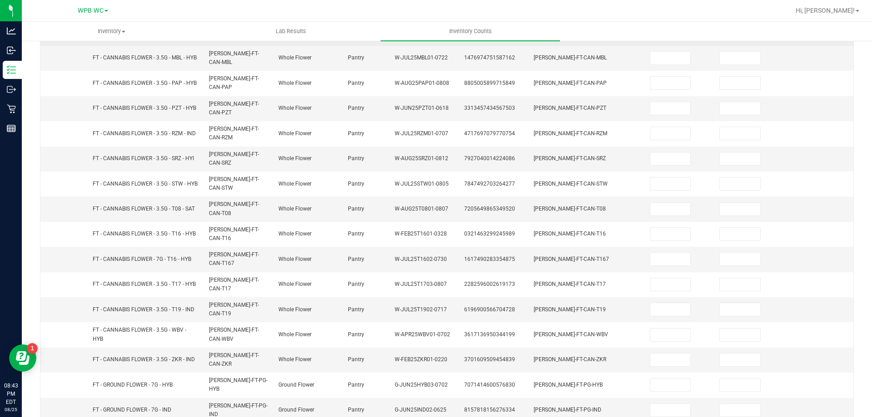
scroll to position [0, 0]
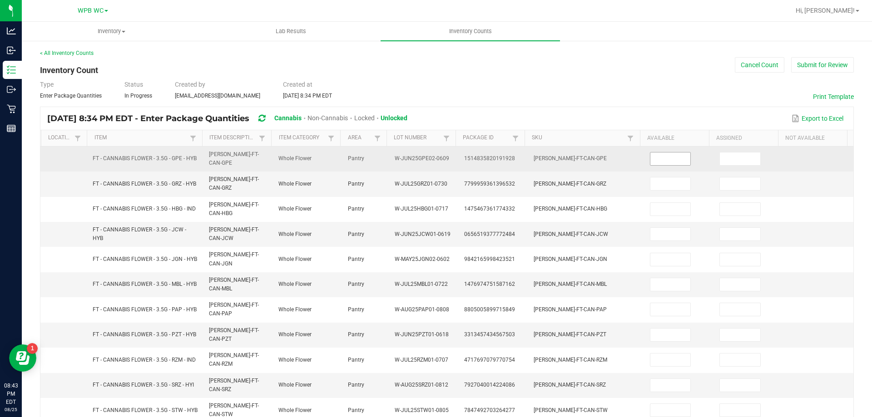
drag, startPoint x: 658, startPoint y: 159, endPoint x: 650, endPoint y: 159, distance: 7.7
click at [654, 159] on input at bounding box center [670, 159] width 40 height 13
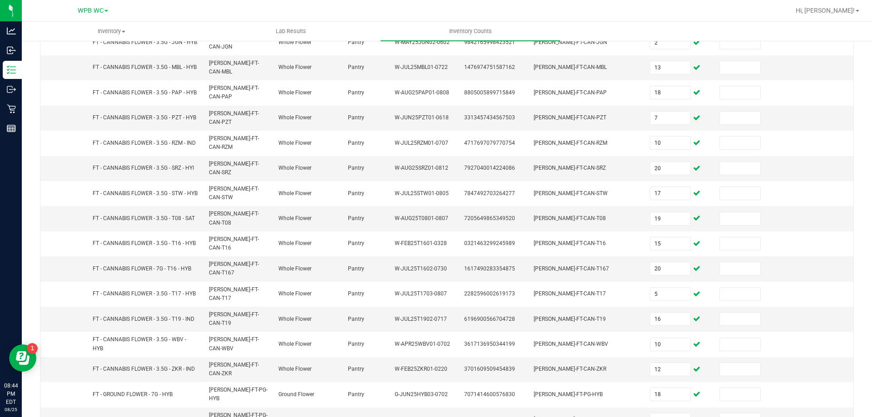
scroll to position [227, 0]
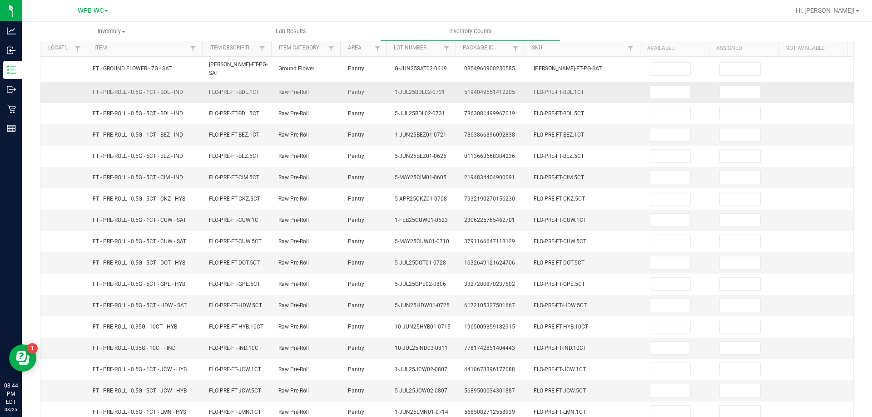
scroll to position [0, 0]
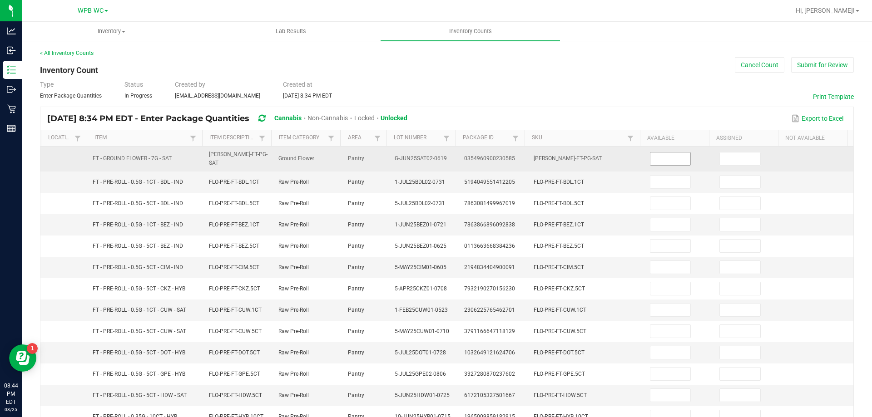
click at [660, 161] on input at bounding box center [670, 159] width 40 height 13
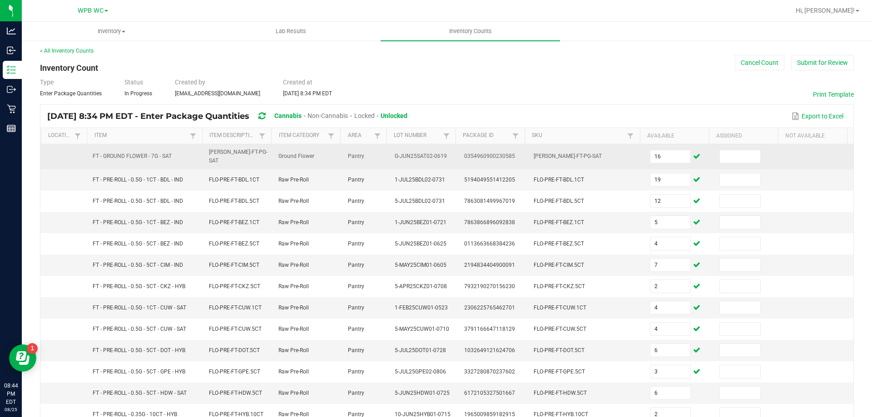
scroll to position [189, 0]
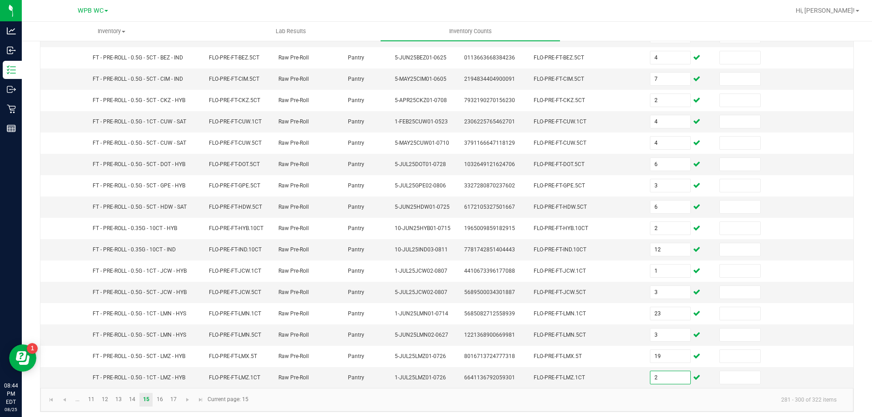
click at [348, 401] on kendo-pager-info "281 - 300 of 322 items" at bounding box center [549, 399] width 590 height 15
click at [165, 398] on link "16" at bounding box center [159, 400] width 13 height 14
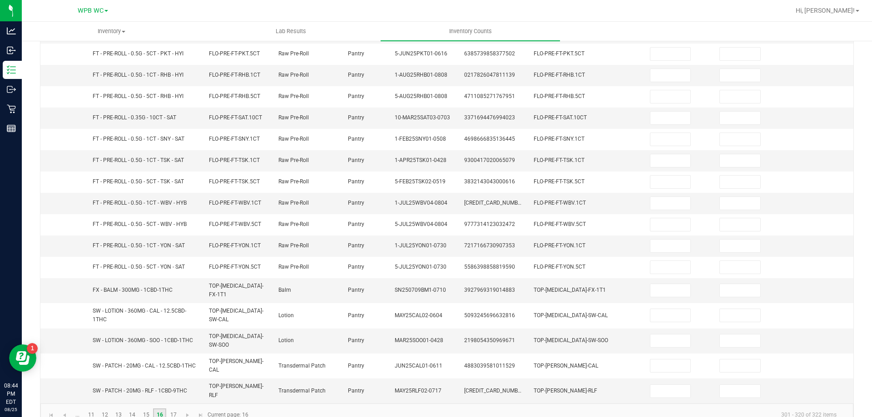
scroll to position [0, 0]
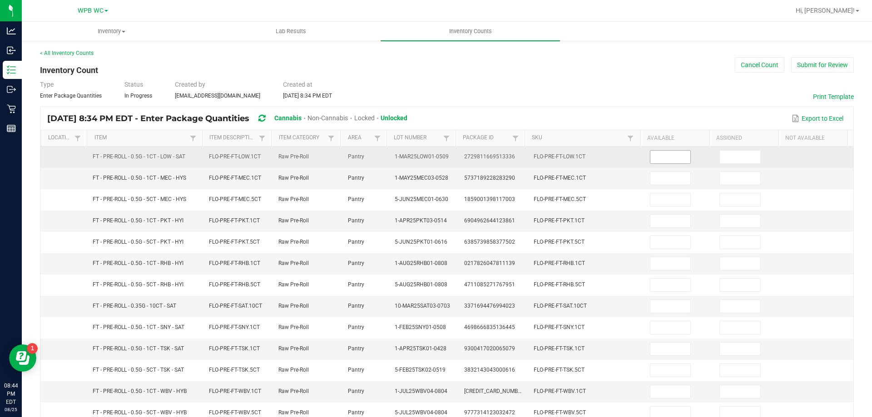
click at [669, 156] on input at bounding box center [670, 157] width 40 height 13
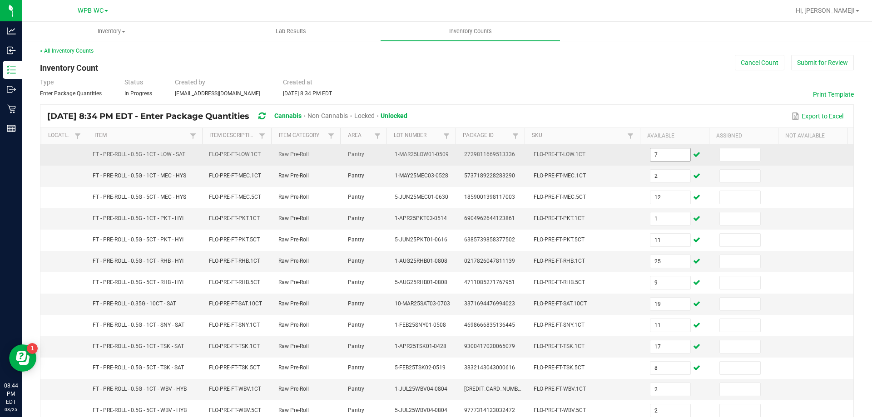
scroll to position [193, 0]
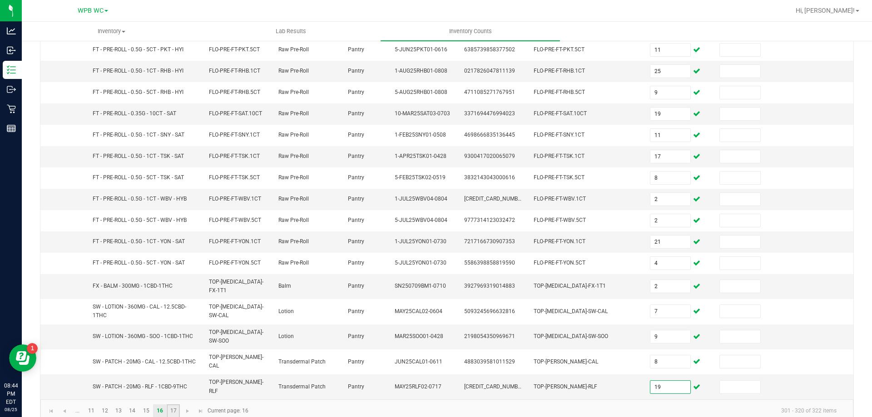
click at [170, 405] on link "17" at bounding box center [173, 412] width 13 height 14
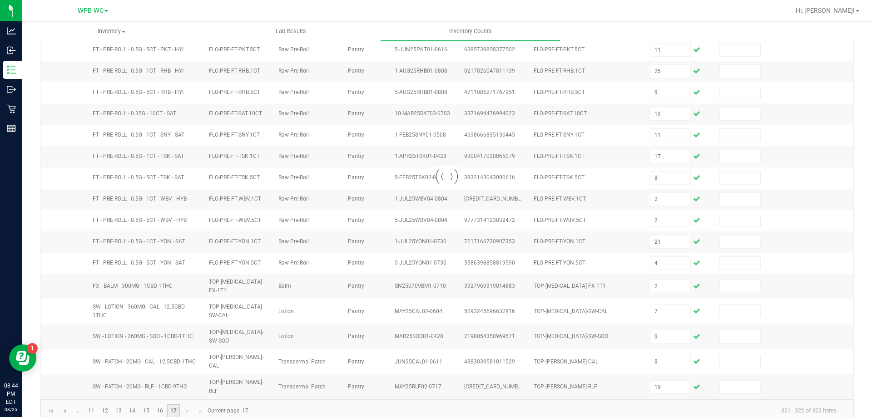
scroll to position [0, 0]
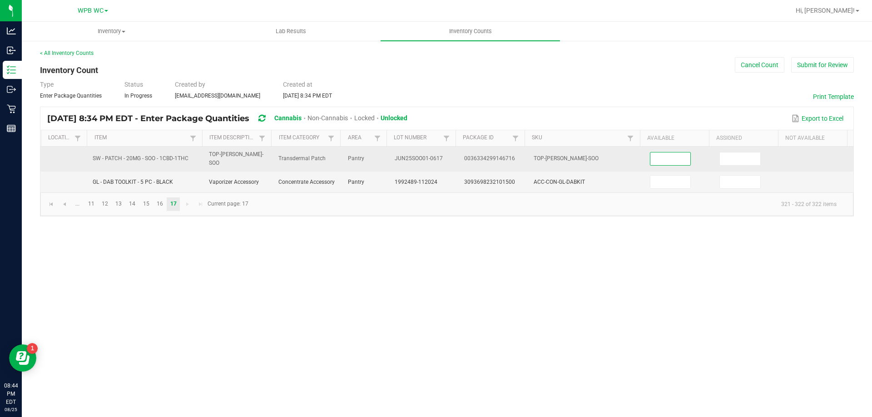
click at [667, 159] on input at bounding box center [670, 159] width 40 height 13
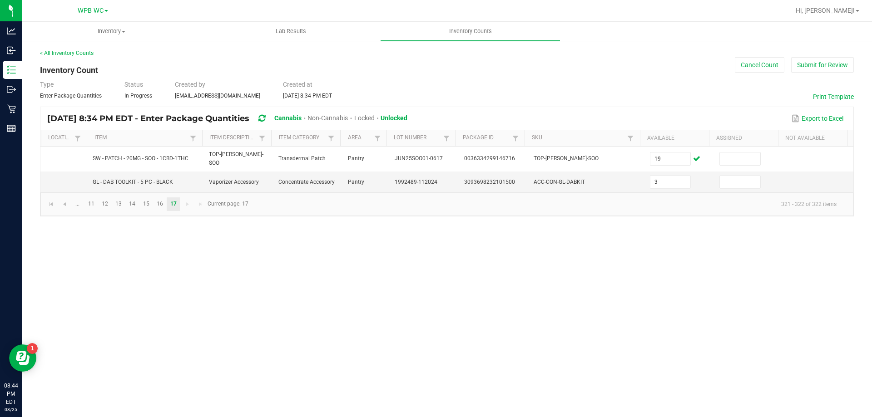
click at [413, 288] on div "Inventory All packages All inventory Waste log Create inventory Lab Results Inv…" at bounding box center [447, 220] width 850 height 396
click at [814, 63] on button "Submit for Review" at bounding box center [822, 64] width 63 height 15
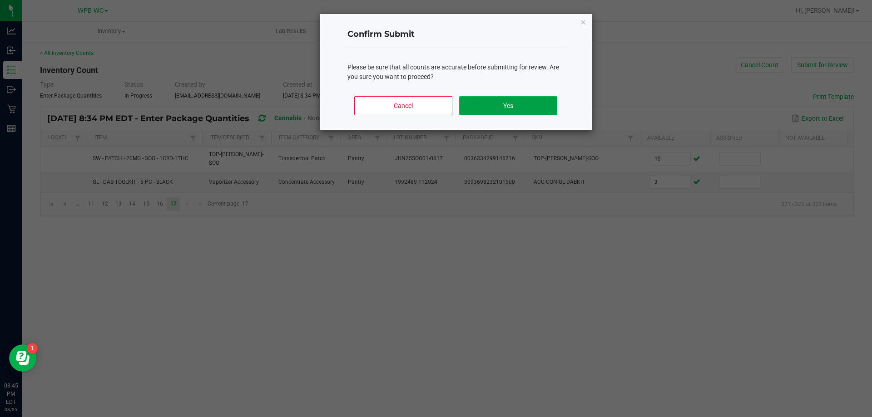
click at [504, 101] on button "Yes" at bounding box center [508, 105] width 98 height 19
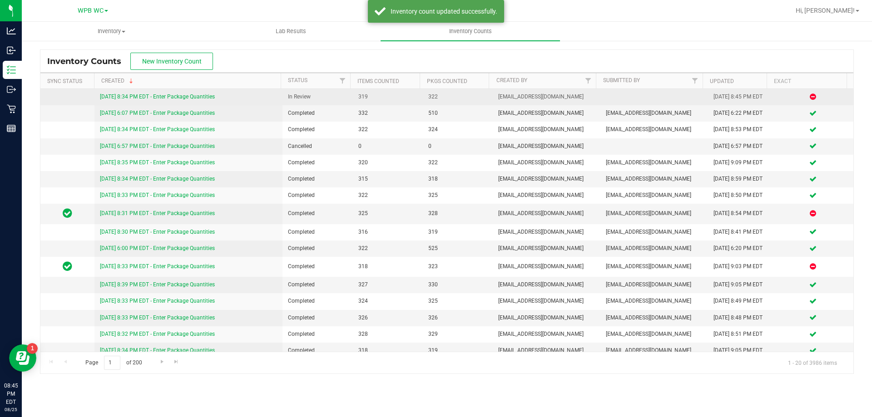
click at [192, 99] on link "[DATE] 8:34 PM EDT - Enter Package Quantities" at bounding box center [157, 97] width 115 height 6
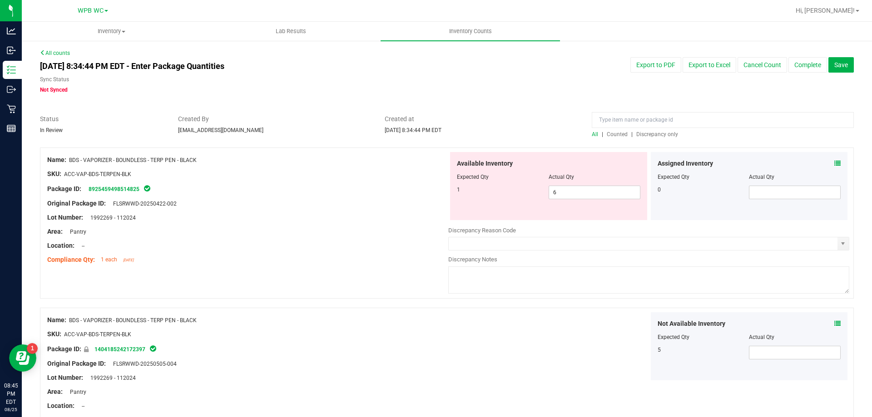
click at [652, 135] on span "Discrepancy only" at bounding box center [657, 134] width 42 height 6
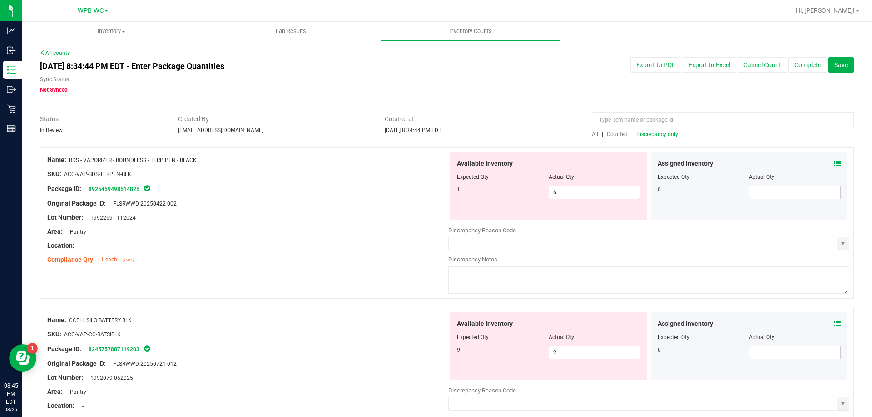
click at [594, 196] on span "6 6" at bounding box center [595, 193] width 92 height 14
click at [425, 218] on div "Lot Number: 1992269 - 112024" at bounding box center [247, 218] width 401 height 10
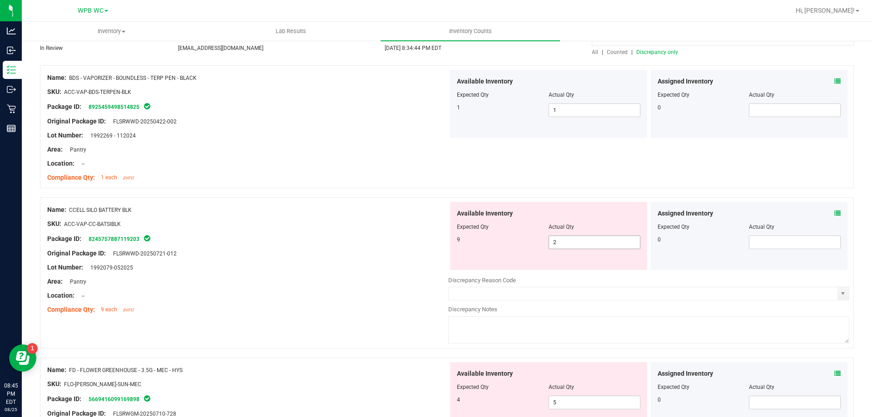
scroll to position [91, 0]
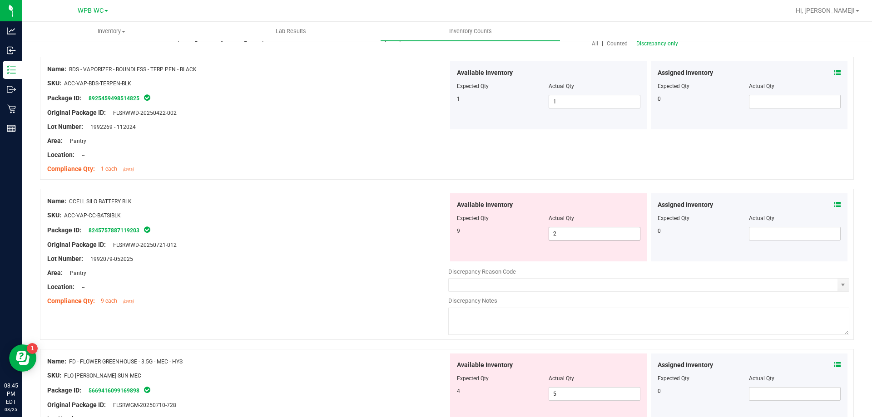
click at [594, 237] on span "2 2" at bounding box center [595, 234] width 92 height 14
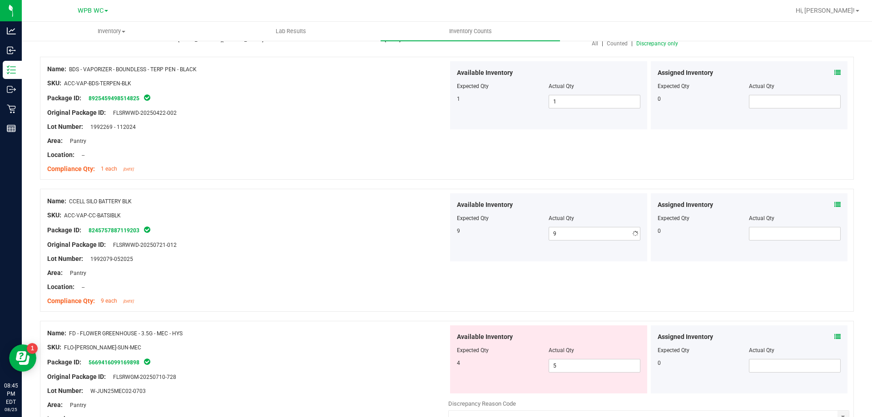
click at [408, 252] on div at bounding box center [247, 252] width 401 height 5
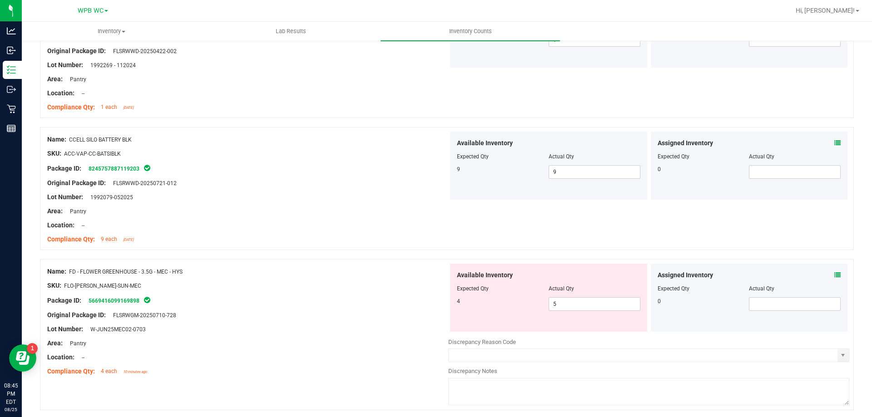
scroll to position [45, 0]
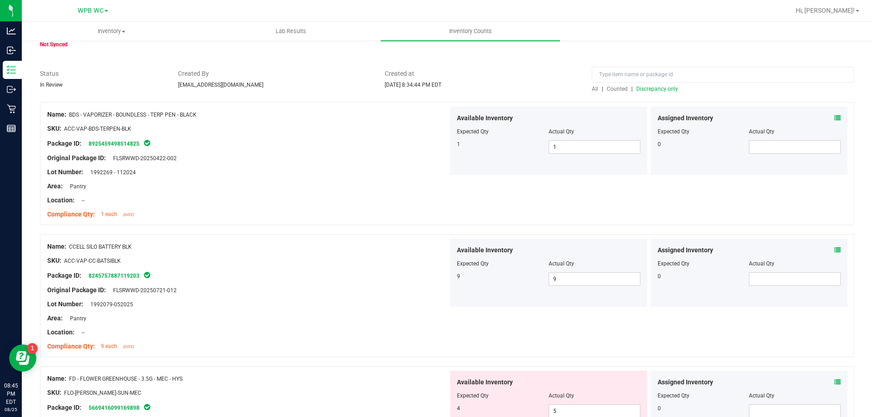
click at [658, 89] on span "Discrepancy only" at bounding box center [657, 89] width 42 height 6
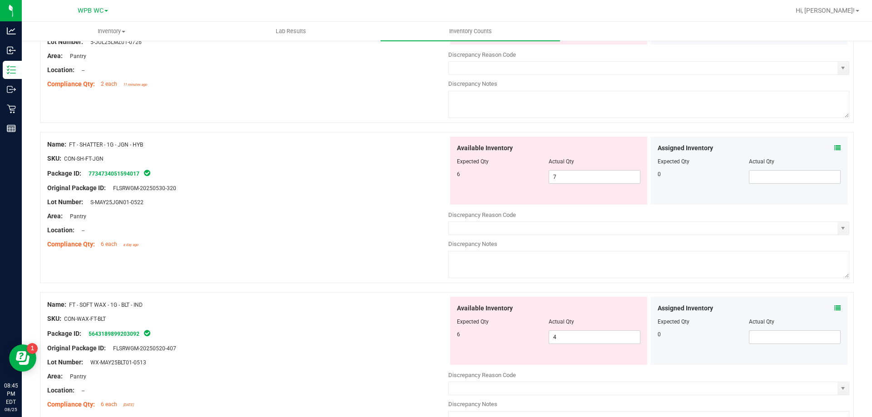
scroll to position [2968, 0]
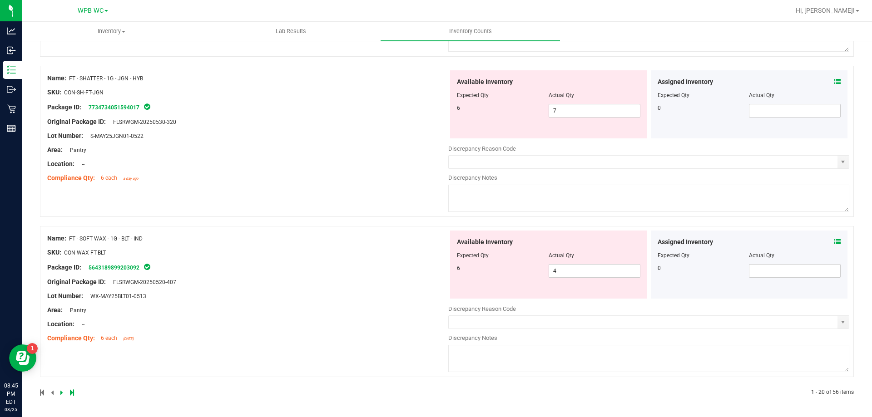
click at [69, 389] on div at bounding box center [243, 393] width 407 height 8
click at [67, 392] on div at bounding box center [243, 393] width 407 height 8
click at [72, 394] on icon at bounding box center [72, 392] width 4 height 5
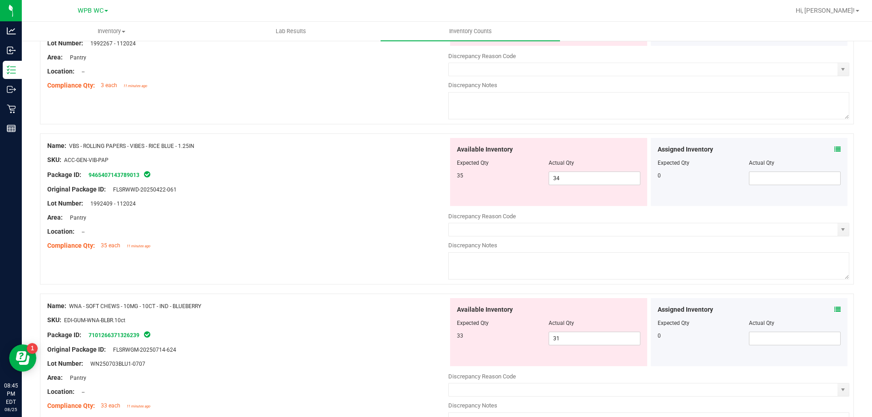
scroll to position [2327, 0]
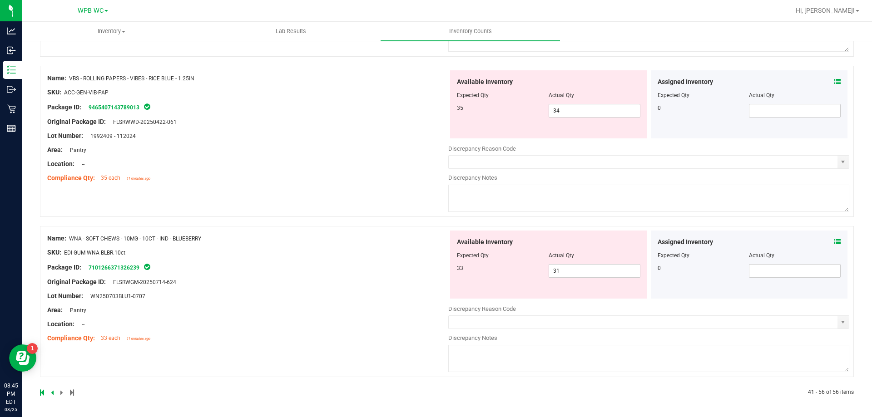
click at [44, 396] on icon at bounding box center [42, 392] width 4 height 5
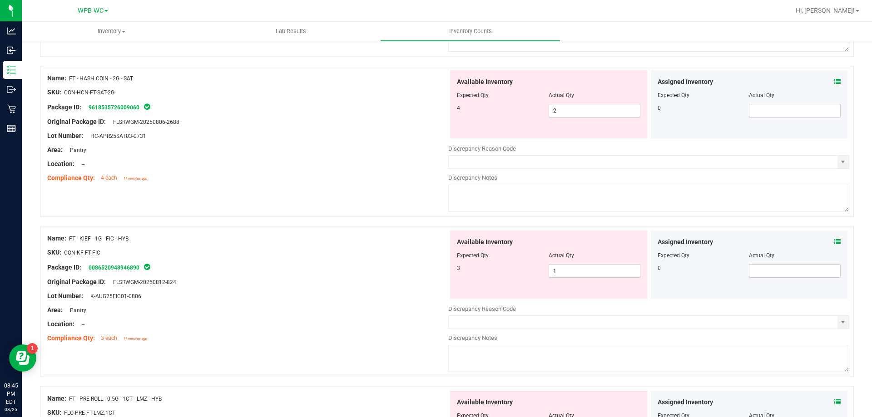
scroll to position [0, 0]
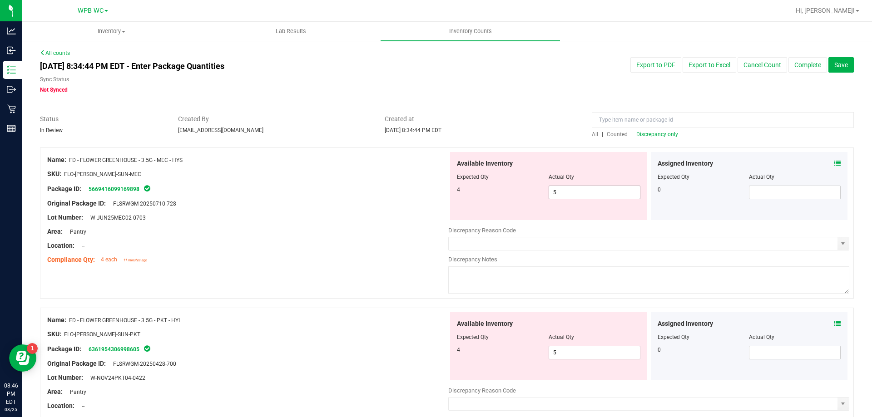
click at [570, 193] on span "5 5" at bounding box center [595, 193] width 92 height 14
click at [403, 233] on div "Area: Pantry" at bounding box center [247, 232] width 401 height 10
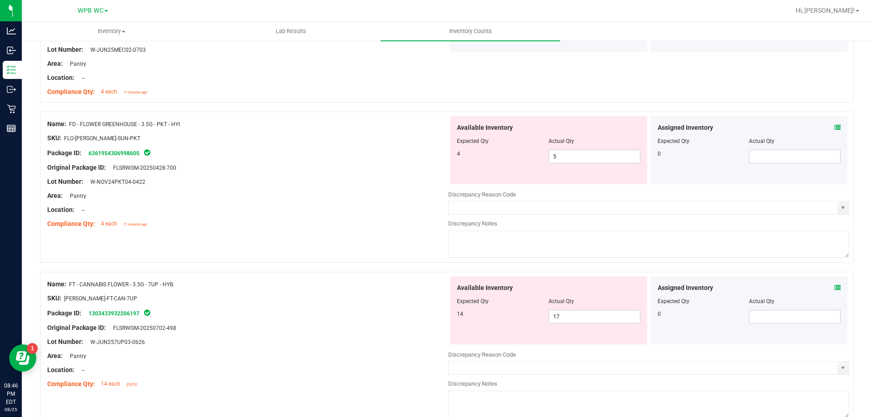
scroll to position [182, 0]
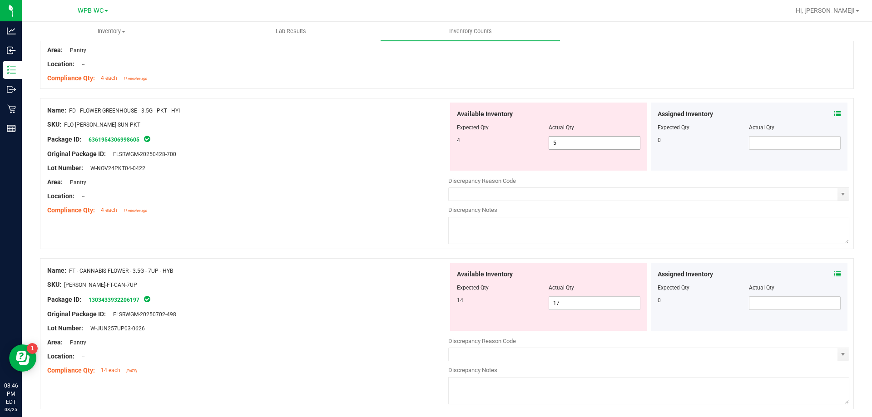
click at [577, 143] on span "5 5" at bounding box center [595, 143] width 92 height 14
click at [584, 303] on div "Available Inventory Expected Qty Actual Qty 14 17 17" at bounding box center [648, 335] width 401 height 144
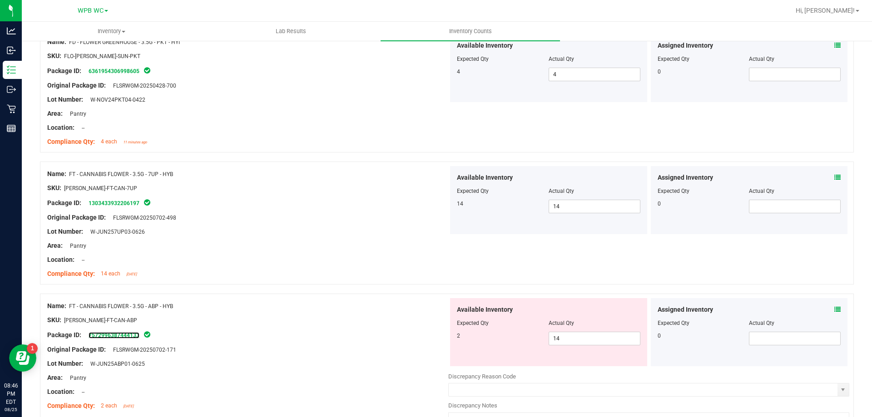
scroll to position [273, 0]
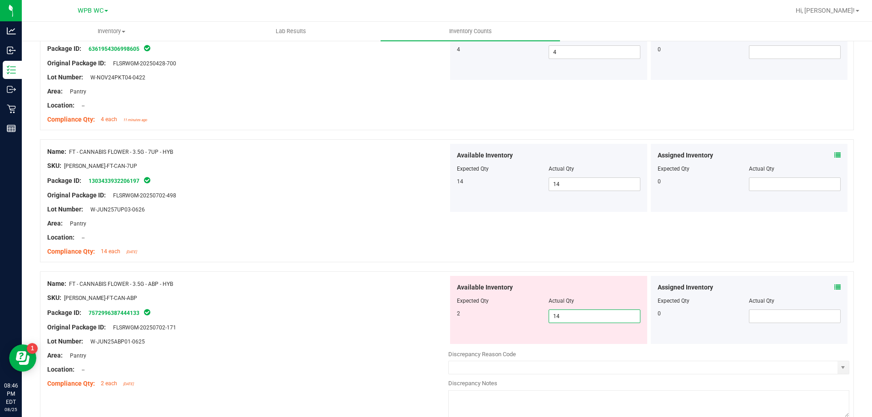
click at [571, 317] on input "14" at bounding box center [594, 316] width 91 height 13
click at [419, 281] on div "Name: FT - CANNABIS FLOWER - 3.5G - ABP - HYB" at bounding box center [247, 284] width 401 height 10
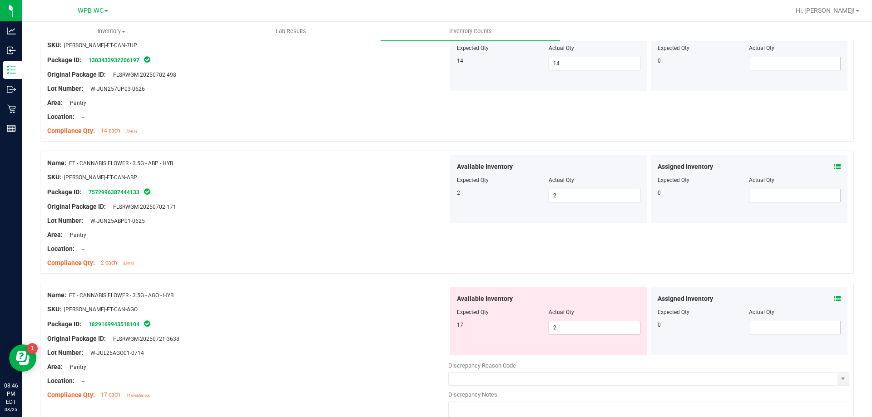
scroll to position [409, 0]
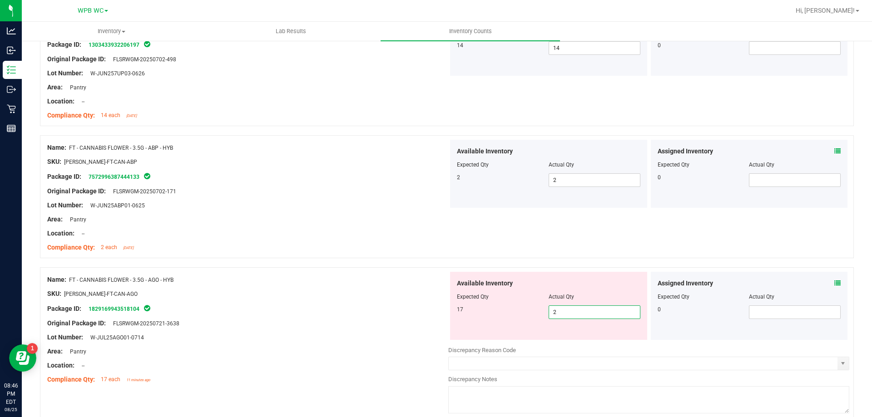
click at [573, 314] on span "2 2" at bounding box center [595, 313] width 92 height 14
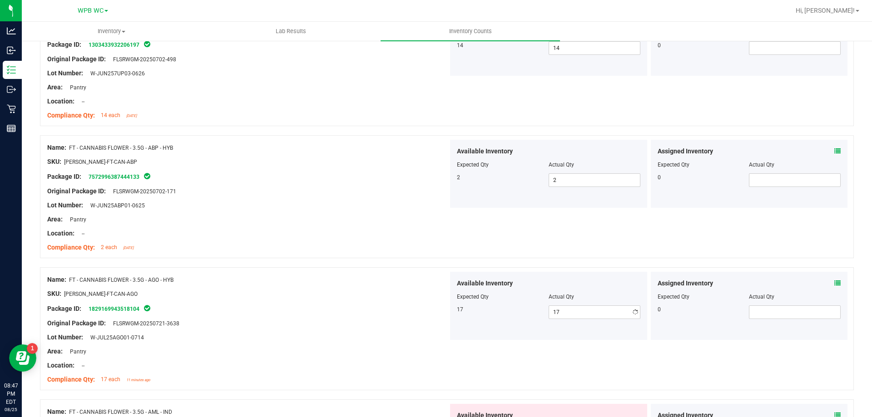
click at [402, 319] on div "Original Package ID: FLSRWGM-20250721-3638" at bounding box center [247, 324] width 401 height 10
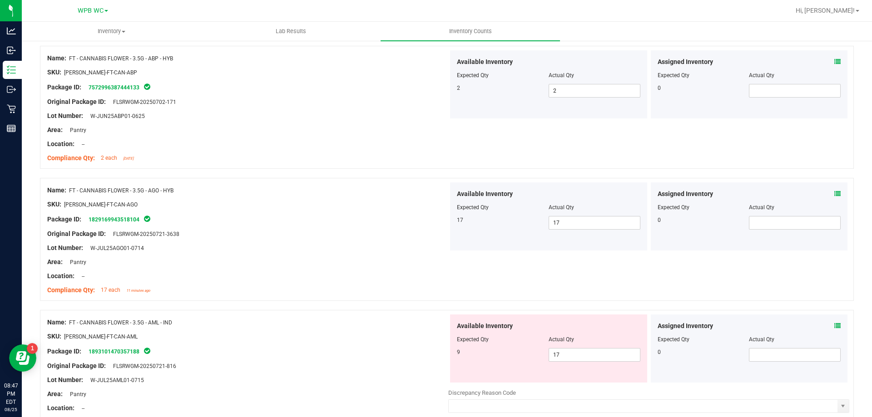
scroll to position [636, 0]
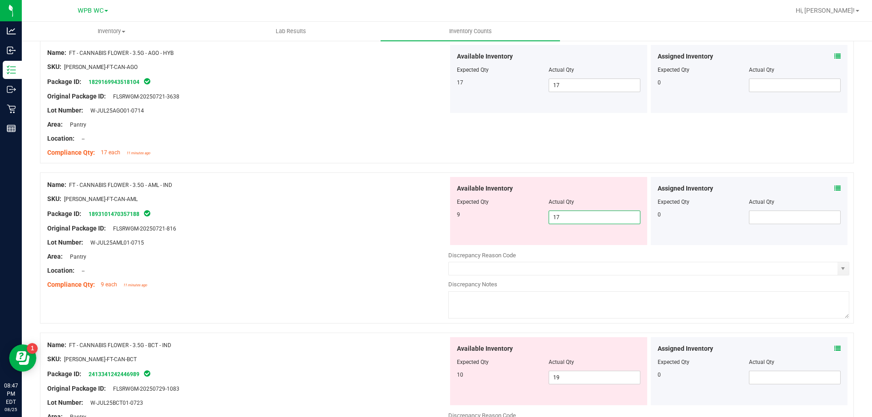
click at [576, 218] on span "17 17" at bounding box center [595, 218] width 92 height 14
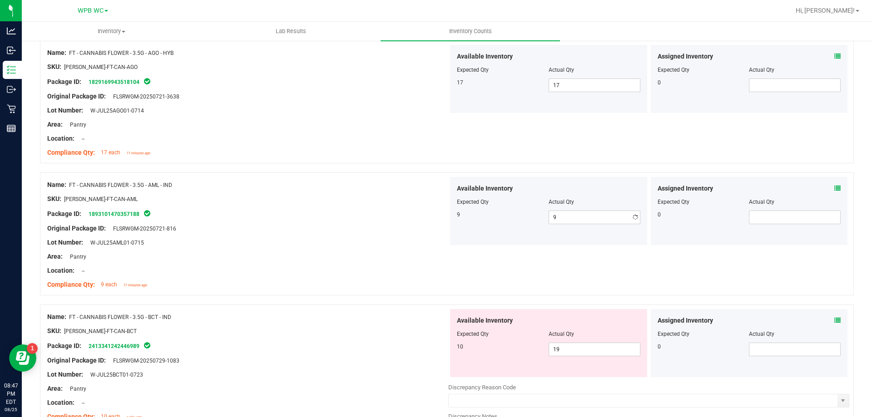
click at [412, 189] on div "Name: FT - CANNABIS FLOWER - 3.5G - AML - IND" at bounding box center [247, 185] width 401 height 10
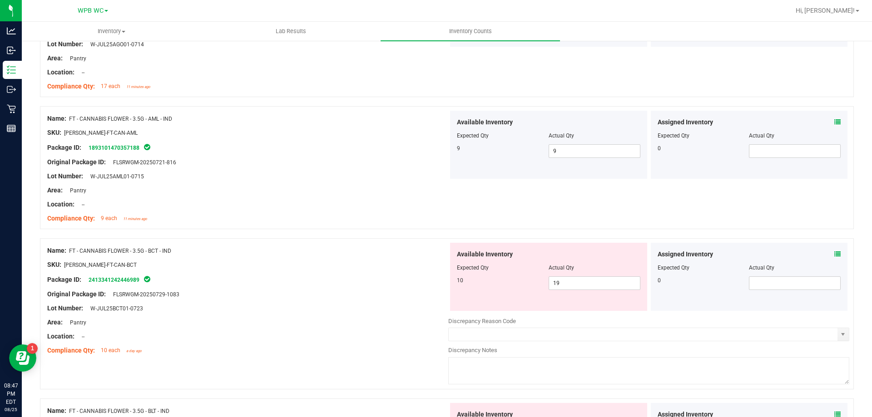
scroll to position [772, 0]
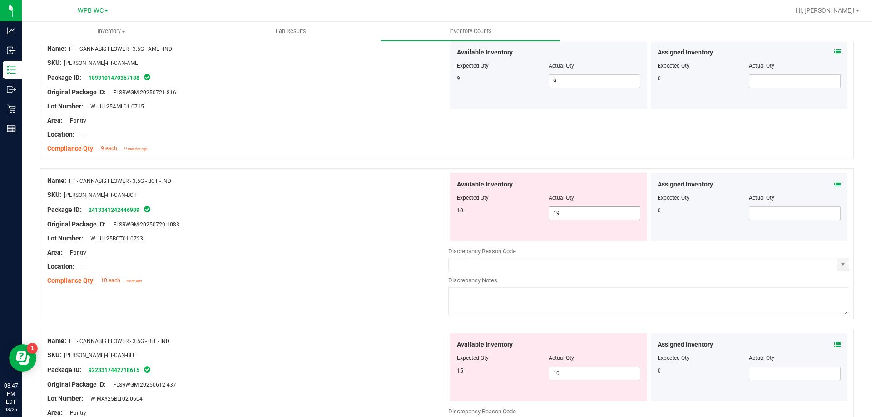
click at [574, 210] on span "19 19" at bounding box center [595, 214] width 92 height 14
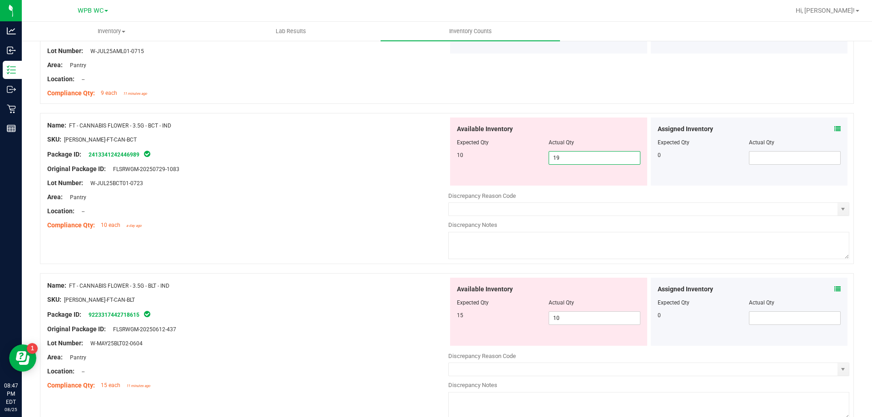
scroll to position [863, 0]
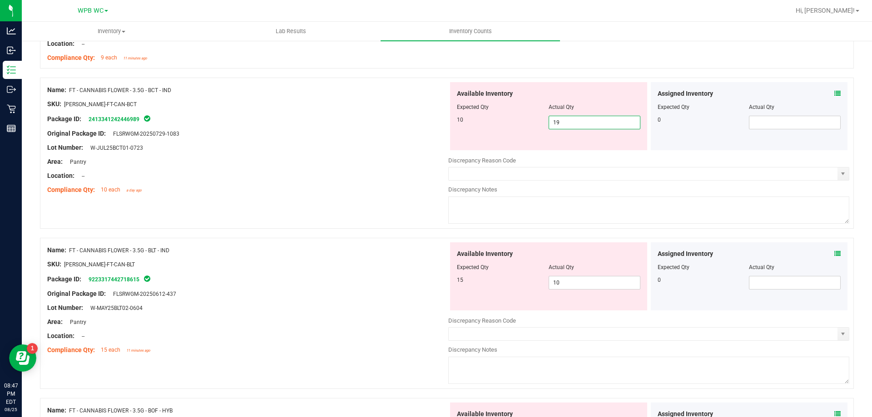
click at [555, 121] on input "19" at bounding box center [594, 122] width 91 height 13
click at [555, 122] on input "19" at bounding box center [594, 122] width 91 height 13
click at [343, 264] on div "Name: FT - CANNABIS FLOWER - 3.5G - BLT - IND SKU: [PERSON_NAME]-FT-CAN-BLT Pac…" at bounding box center [247, 301] width 401 height 116
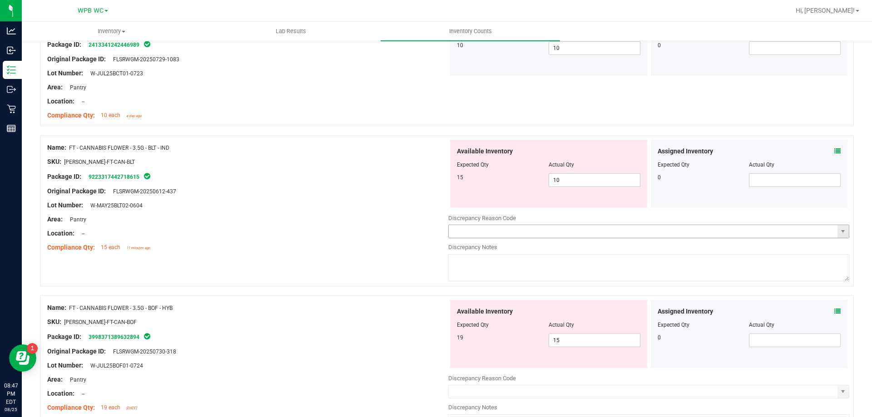
scroll to position [954, 0]
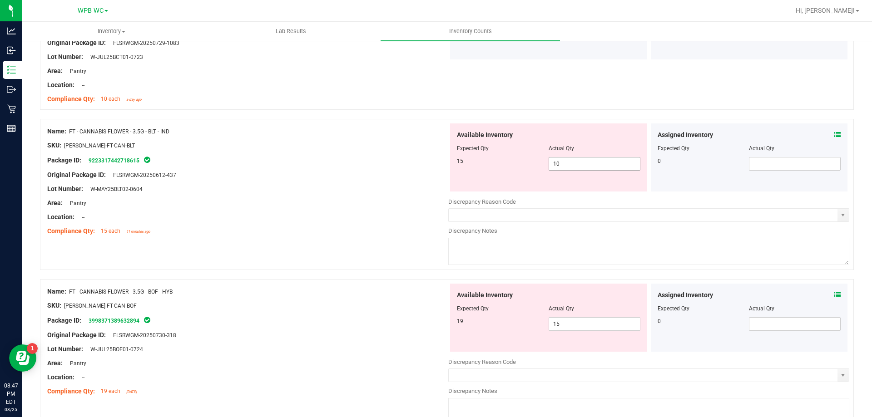
click at [574, 158] on span "10 10" at bounding box center [595, 164] width 92 height 14
click at [574, 158] on input "10" at bounding box center [594, 164] width 91 height 13
click at [354, 184] on div "Lot Number: W-MAY25BLT02-0604" at bounding box center [247, 189] width 401 height 10
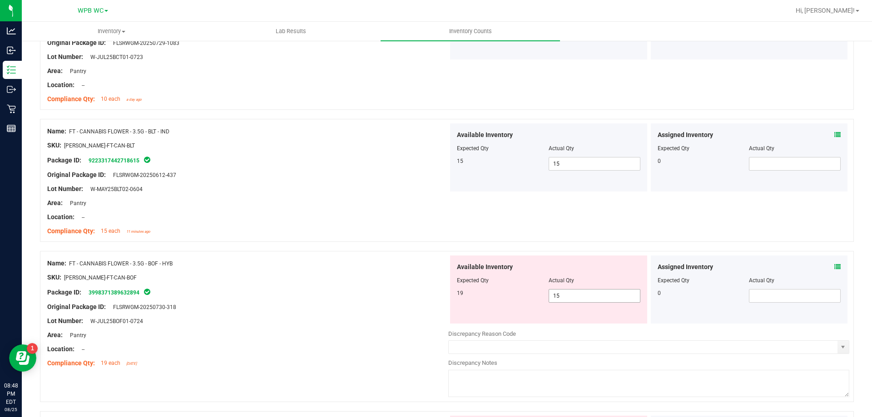
click at [579, 300] on span "15 15" at bounding box center [595, 296] width 92 height 14
click at [579, 300] on input "15" at bounding box center [594, 296] width 91 height 13
drag, startPoint x: 156, startPoint y: 182, endPoint x: 234, endPoint y: 188, distance: 78.8
click at [184, 184] on div "Name: FT - CANNABIS FLOWER - 3.5G - BLT - IND SKU: [PERSON_NAME]-FT-CAN-BLT Pac…" at bounding box center [247, 182] width 401 height 116
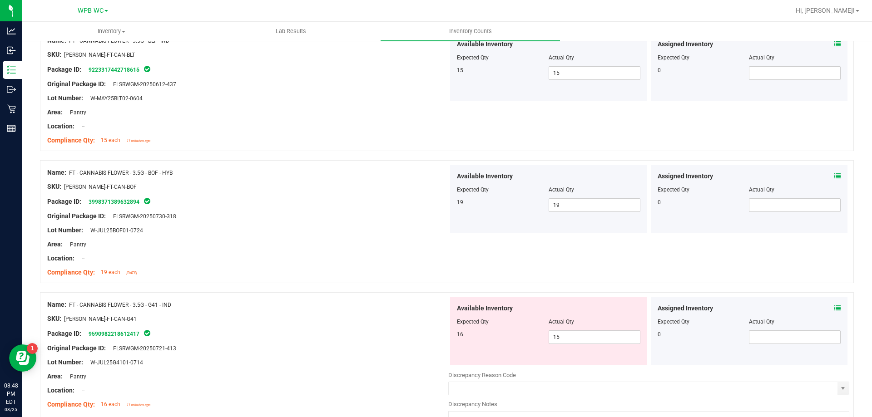
click at [399, 237] on div at bounding box center [247, 237] width 401 height 5
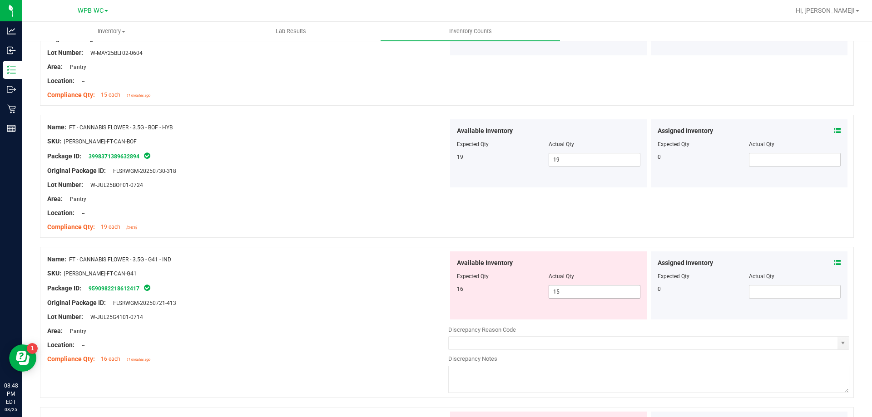
click at [575, 288] on span "15 15" at bounding box center [595, 292] width 92 height 14
click at [575, 288] on input "15" at bounding box center [594, 292] width 91 height 13
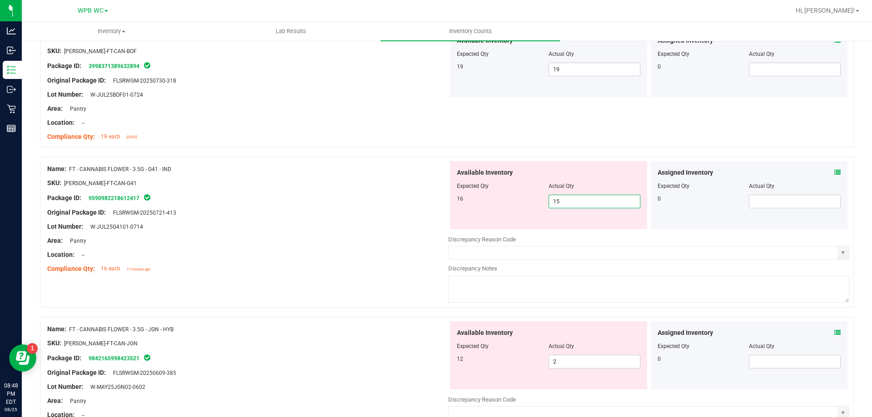
scroll to position [1181, 0]
click at [382, 184] on div "SKU: [PERSON_NAME]-FT-CAN-G41" at bounding box center [247, 183] width 401 height 10
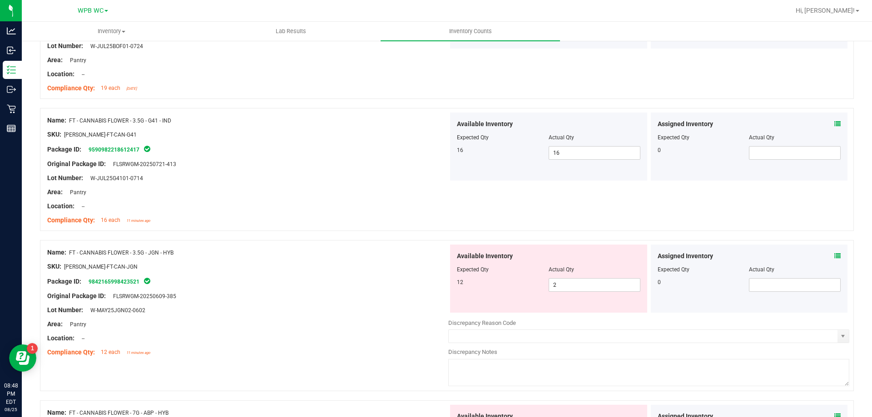
scroll to position [1317, 0]
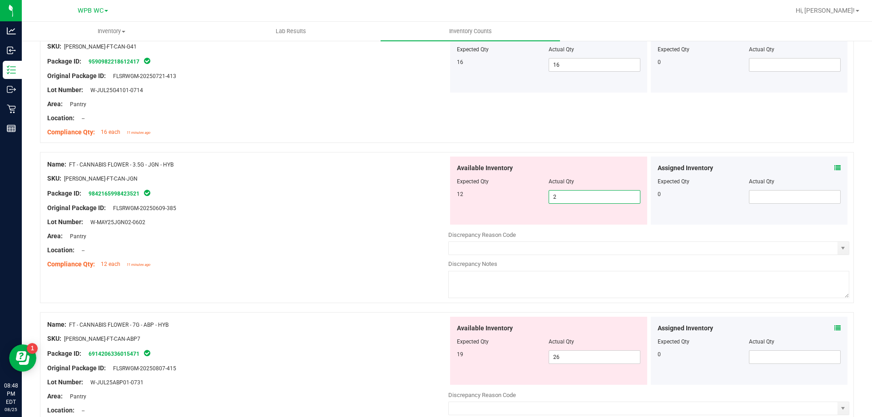
click at [566, 201] on span "2 2" at bounding box center [595, 197] width 92 height 14
click at [566, 201] on input "2" at bounding box center [594, 197] width 91 height 13
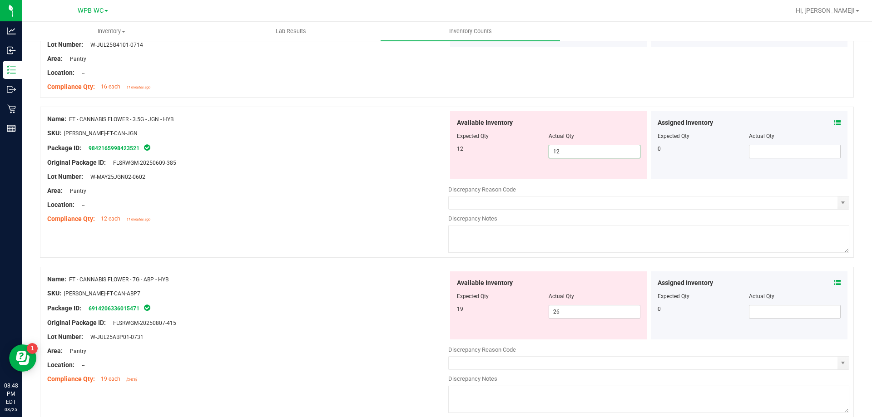
click at [383, 213] on div at bounding box center [247, 212] width 401 height 5
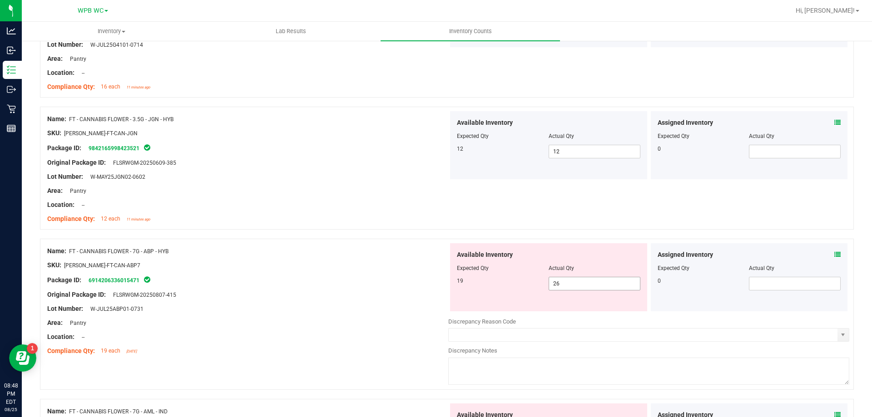
click at [577, 285] on span "26 26" at bounding box center [595, 284] width 92 height 14
click at [577, 285] on input "26" at bounding box center [594, 284] width 91 height 13
click at [382, 200] on div "Location: --" at bounding box center [247, 205] width 401 height 10
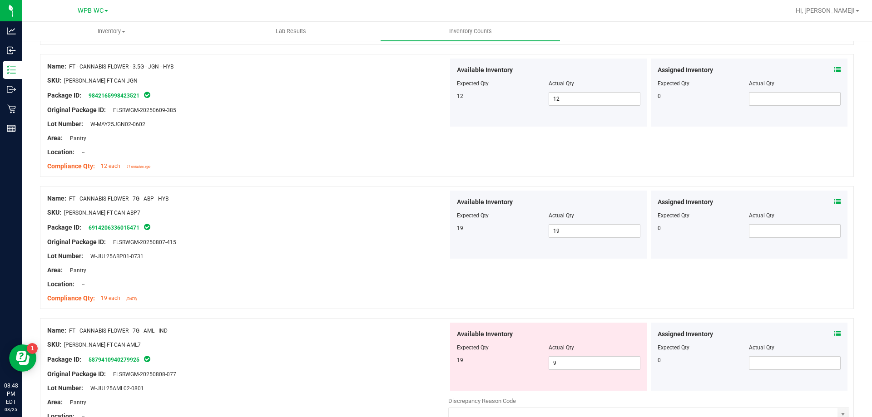
scroll to position [1499, 0]
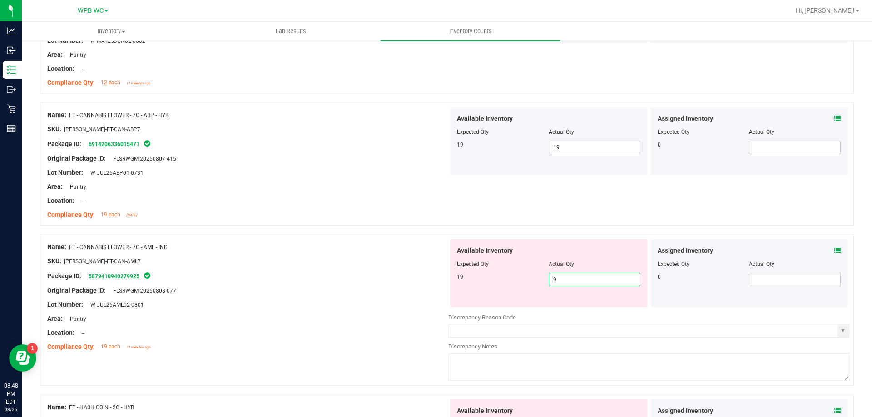
click at [563, 280] on span "9 9" at bounding box center [595, 280] width 92 height 14
click at [563, 280] on input "9" at bounding box center [594, 279] width 91 height 13
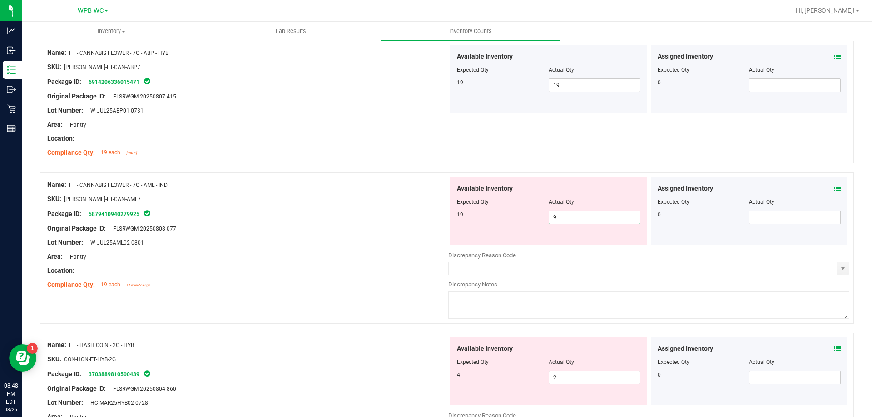
scroll to position [1590, 0]
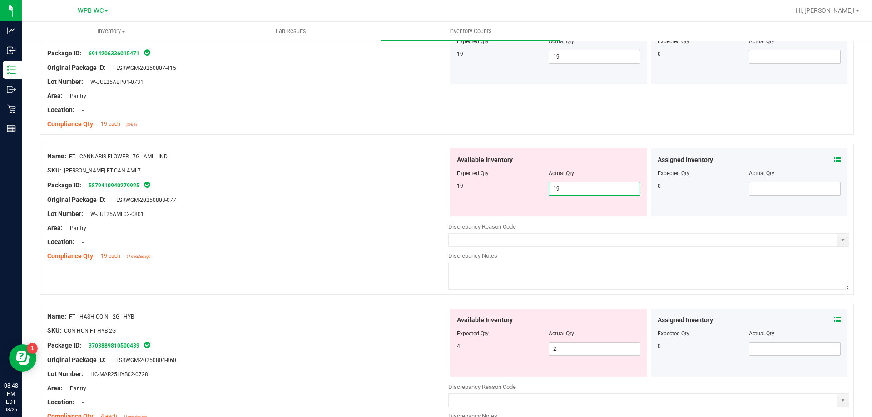
click at [389, 234] on div at bounding box center [247, 235] width 401 height 5
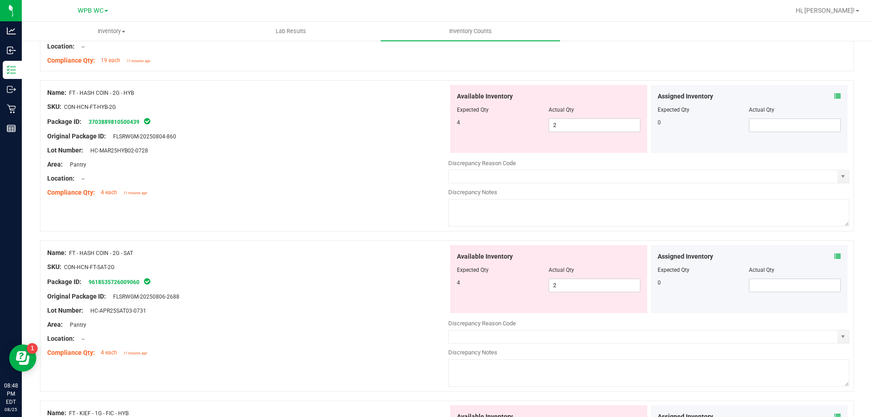
scroll to position [1772, 0]
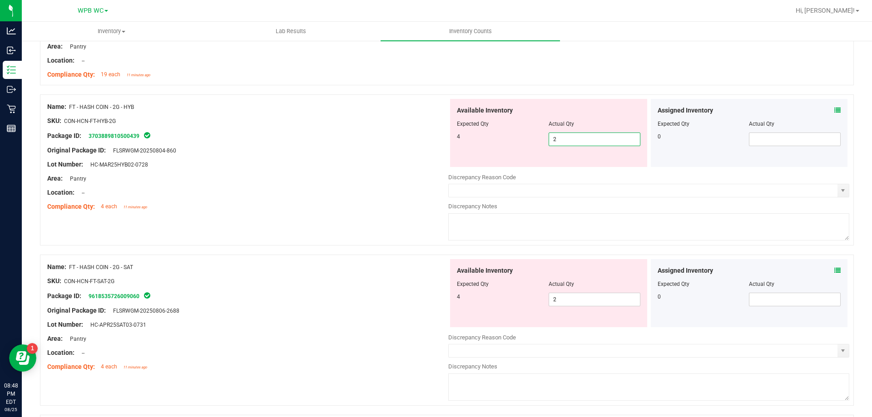
click at [560, 139] on span "2 2" at bounding box center [595, 140] width 92 height 14
click at [560, 139] on input "2" at bounding box center [594, 139] width 91 height 13
click at [580, 303] on div "Available Inventory Expected Qty Actual Qty 4 2 2" at bounding box center [648, 331] width 401 height 144
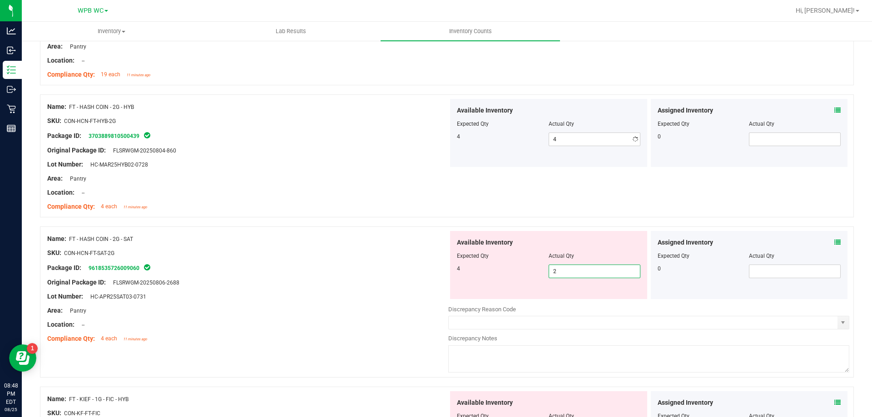
click at [580, 303] on div at bounding box center [648, 303] width 401 height 5
click at [573, 271] on span "2 2" at bounding box center [595, 272] width 92 height 14
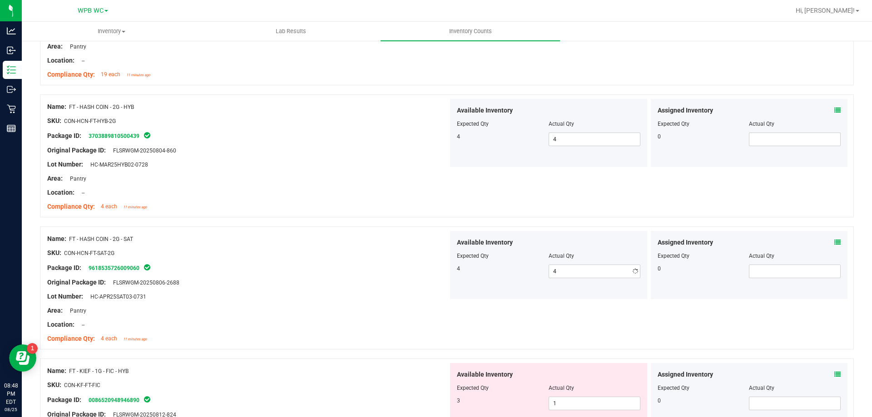
drag, startPoint x: 248, startPoint y: 251, endPoint x: 314, endPoint y: 220, distance: 72.6
click at [248, 251] on div "SKU: CON-HCN-FT-SAT-2G" at bounding box center [247, 253] width 401 height 10
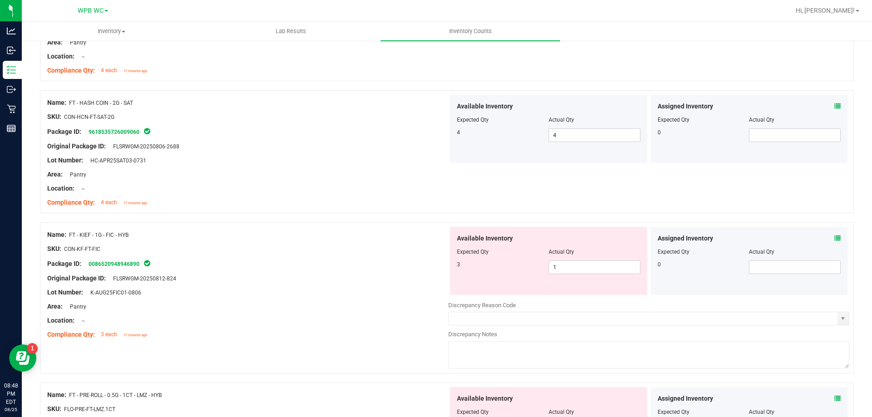
scroll to position [1999, 0]
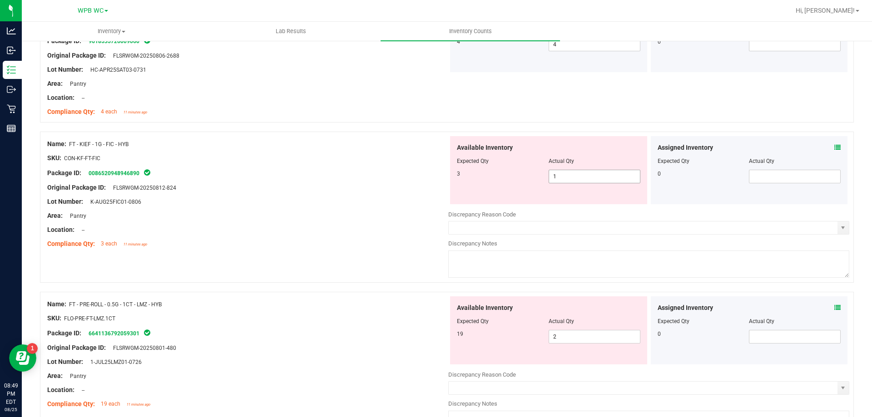
click at [553, 180] on span "1 1" at bounding box center [595, 177] width 92 height 14
click at [553, 180] on input "1" at bounding box center [594, 176] width 91 height 13
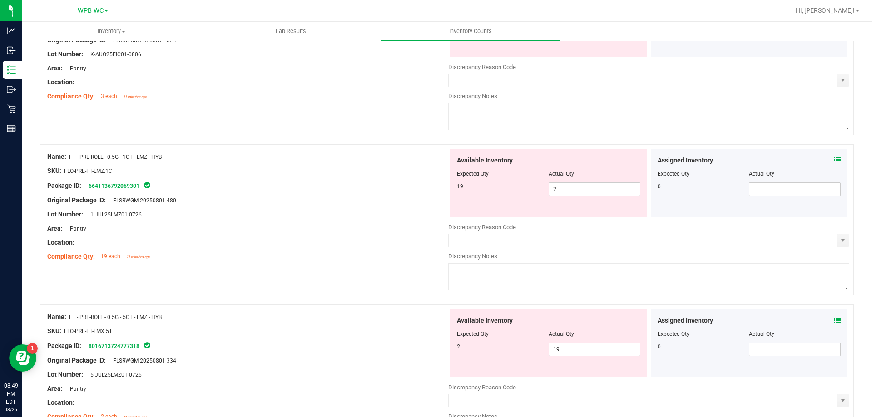
scroll to position [2090, 0]
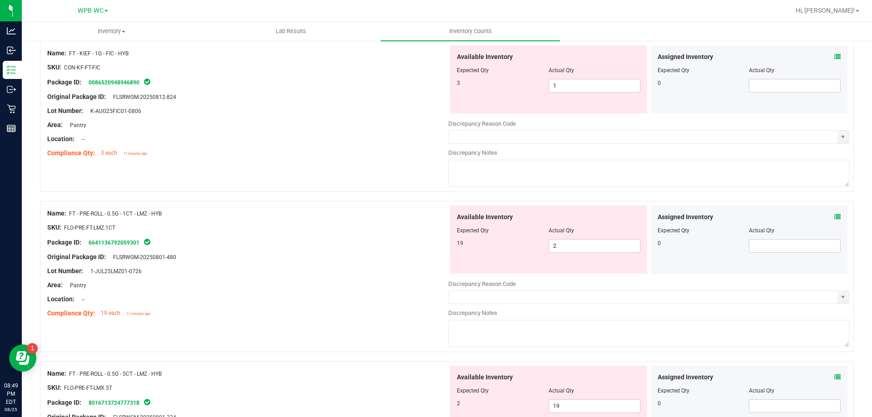
click at [358, 120] on div "Area: Pantry" at bounding box center [247, 125] width 401 height 10
click at [576, 83] on span "1 1" at bounding box center [595, 86] width 92 height 14
click at [576, 83] on input "1" at bounding box center [594, 85] width 91 height 13
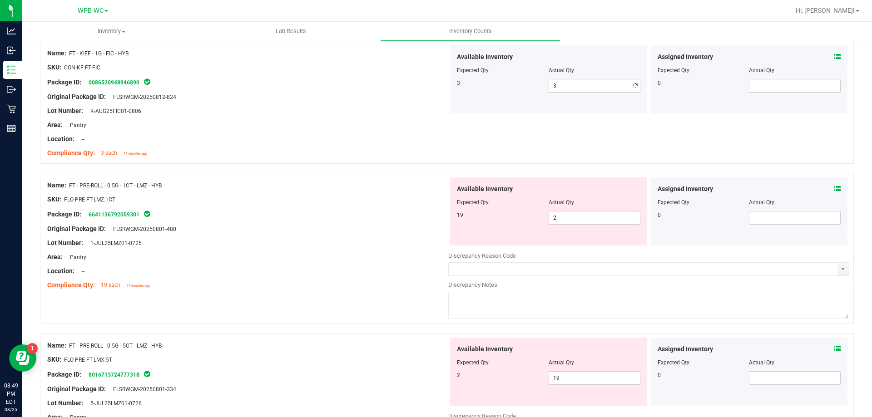
click at [405, 99] on div "Original Package ID: FLSRWGM-20250812-824" at bounding box center [247, 97] width 401 height 10
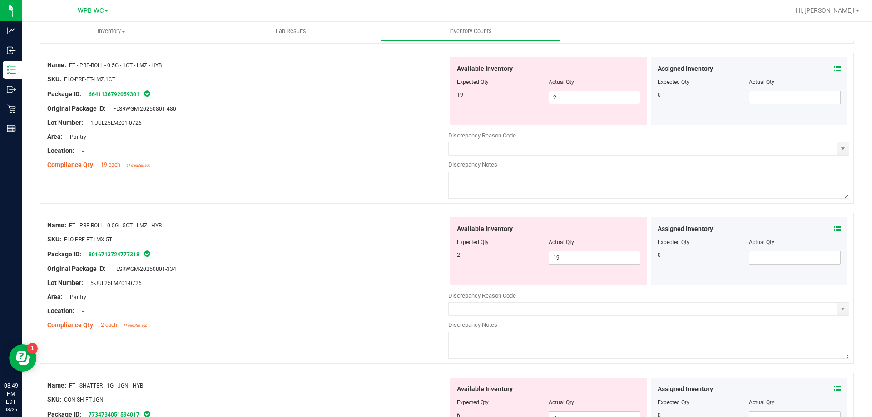
scroll to position [2226, 0]
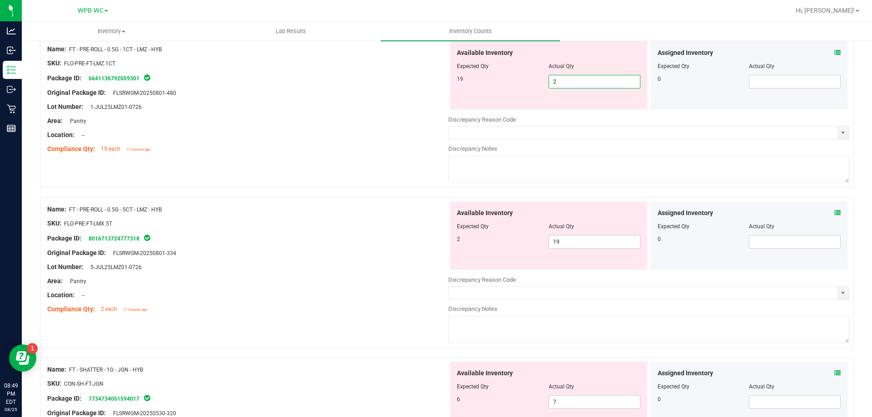
click at [586, 81] on span "2 2" at bounding box center [595, 82] width 92 height 14
click at [586, 81] on input "2" at bounding box center [594, 81] width 91 height 13
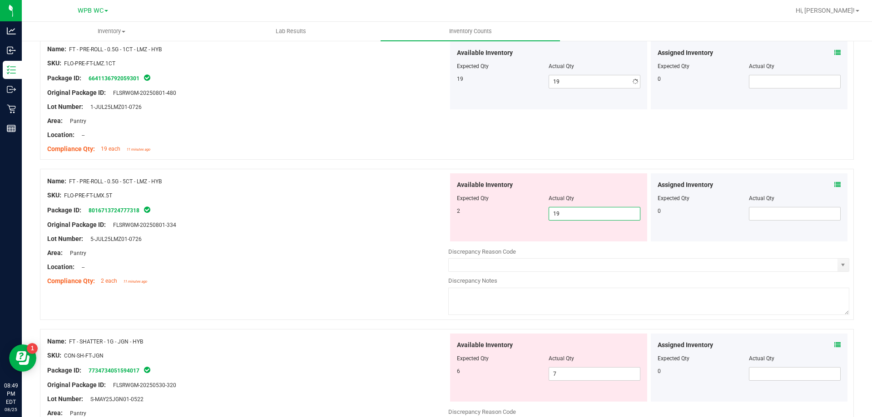
click at [573, 241] on div "Available Inventory Expected Qty Actual Qty 2 19 19" at bounding box center [548, 208] width 197 height 68
click at [565, 216] on span "19 19" at bounding box center [595, 214] width 92 height 14
click at [565, 216] on input "19" at bounding box center [594, 214] width 91 height 13
click at [262, 164] on div at bounding box center [447, 164] width 814 height 9
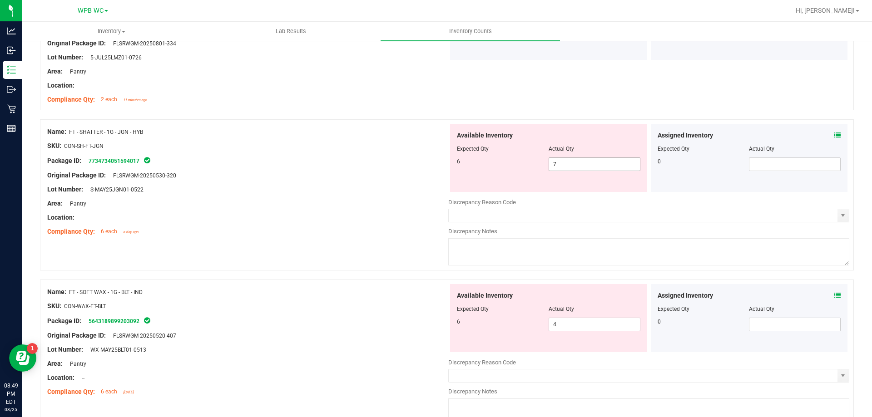
scroll to position [2453, 0]
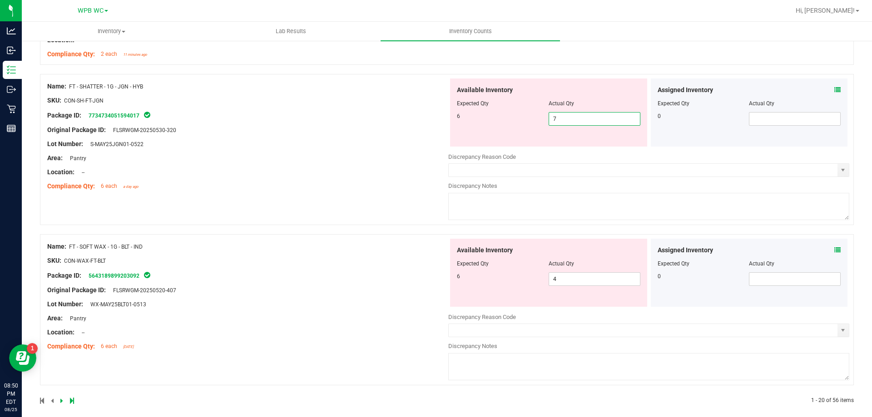
click at [564, 117] on span "7 7" at bounding box center [595, 119] width 92 height 14
click at [564, 117] on input "7" at bounding box center [594, 119] width 91 height 13
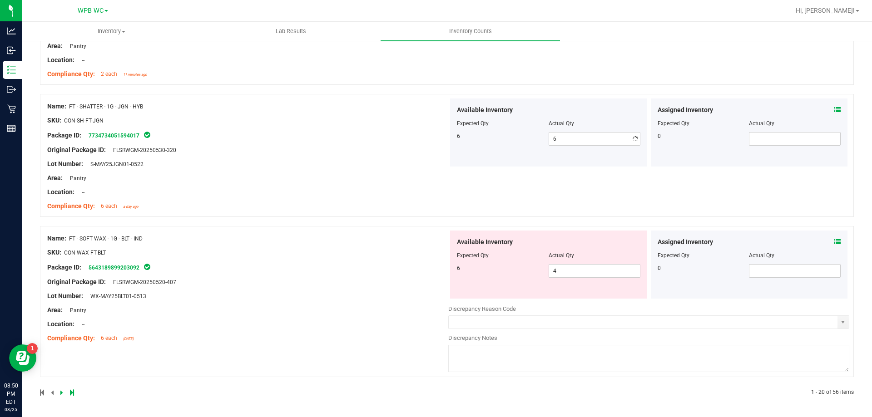
click at [392, 291] on div "Name: FT - SOFT WAX - 1G - BLT - IND SKU: CON-WAX-FT-BLT Package ID: 5643189899…" at bounding box center [247, 289] width 401 height 116
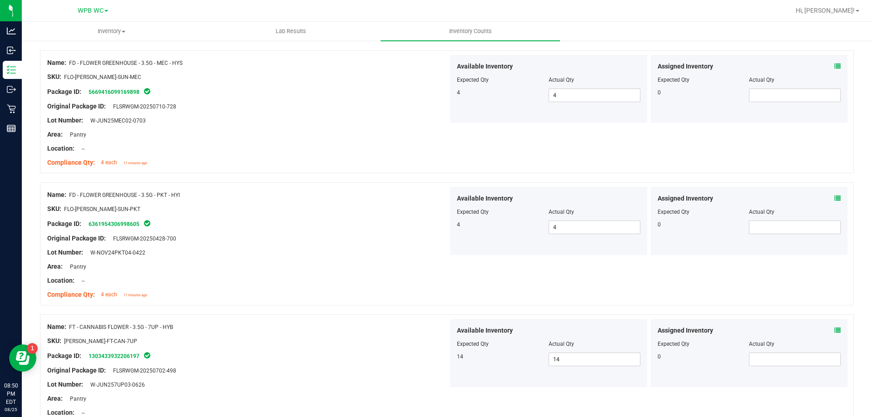
scroll to position [0, 0]
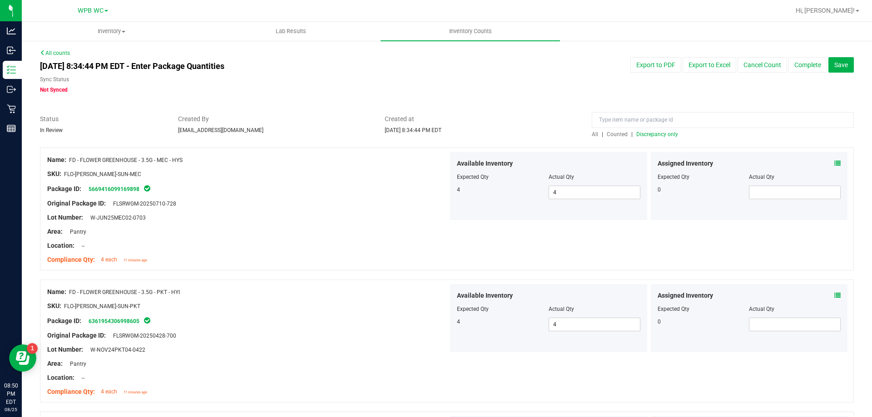
click at [643, 133] on span "Discrepancy only" at bounding box center [657, 134] width 42 height 6
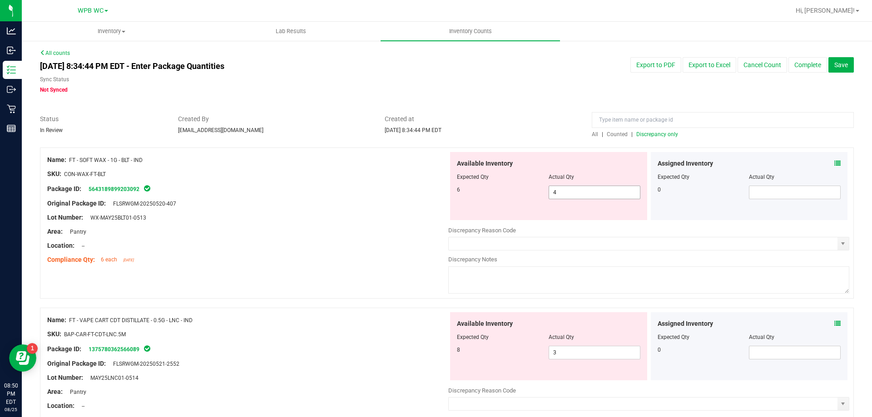
click at [577, 192] on span "4 4" at bounding box center [595, 193] width 92 height 14
click at [577, 192] on input "4" at bounding box center [594, 192] width 91 height 13
click at [239, 206] on div "Original Package ID: FLSRWGM-20250520-407" at bounding box center [247, 204] width 401 height 10
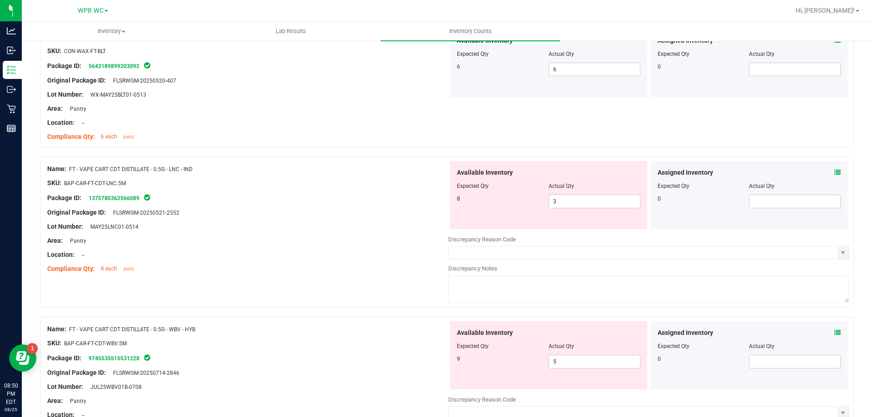
scroll to position [136, 0]
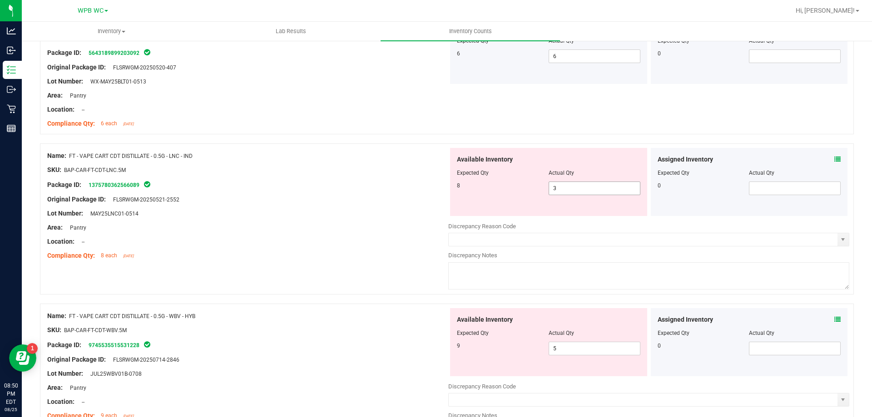
click at [580, 193] on span "3 3" at bounding box center [595, 189] width 92 height 14
click at [580, 193] on input "3" at bounding box center [594, 188] width 91 height 13
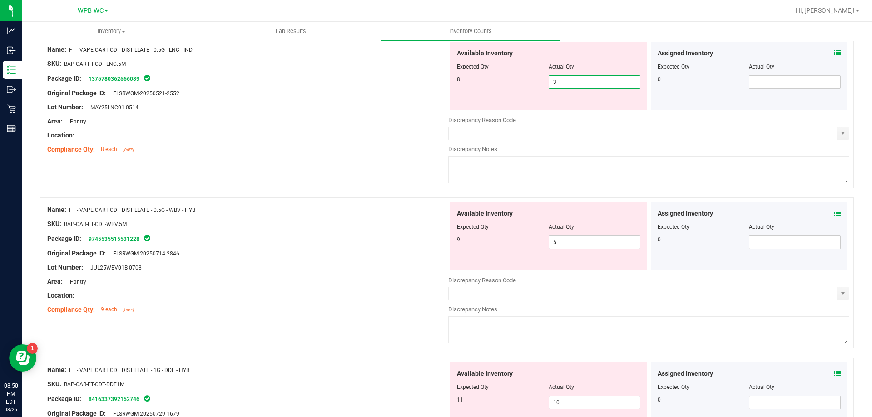
scroll to position [227, 0]
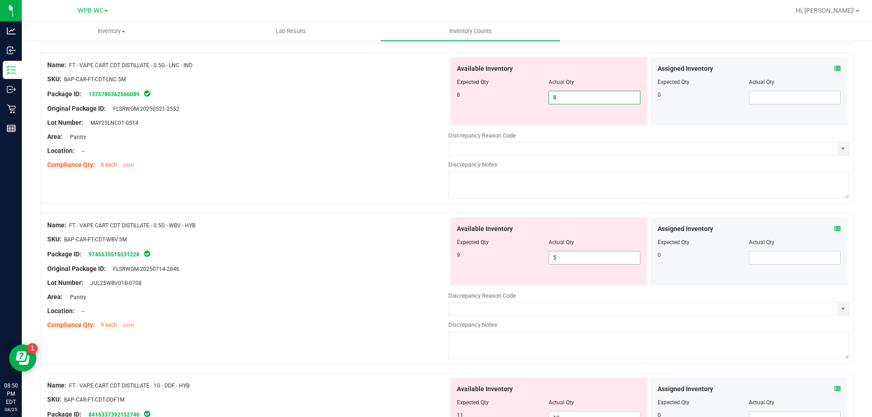
click at [584, 261] on div "Available Inventory Expected Qty Actual Qty 9 5 5" at bounding box center [648, 290] width 401 height 144
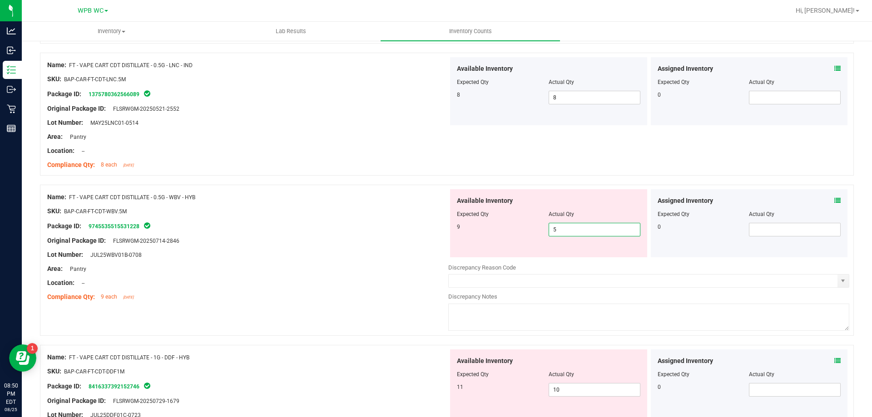
drag, startPoint x: 583, startPoint y: 261, endPoint x: 565, endPoint y: 252, distance: 20.3
click at [582, 261] on div at bounding box center [648, 261] width 401 height 5
click at [561, 233] on span "5 5" at bounding box center [595, 230] width 92 height 14
click at [561, 233] on input "5" at bounding box center [594, 229] width 91 height 13
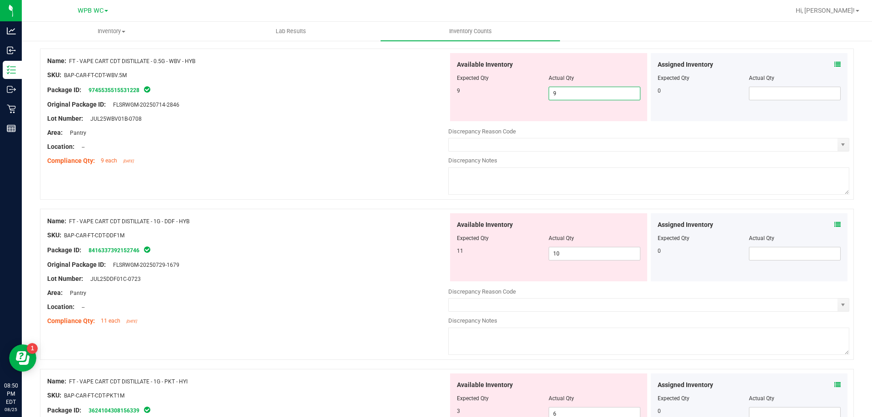
scroll to position [409, 0]
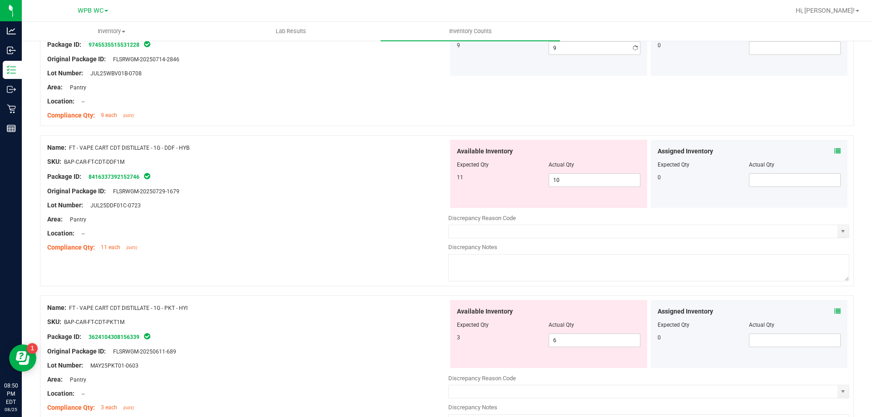
click at [330, 194] on div "Name: FT - VAPE CART CDT DISTILLATE - 1G - DDF - HYB SKU: BAP-CAR-FT-CDT-DDF1M …" at bounding box center [247, 198] width 401 height 116
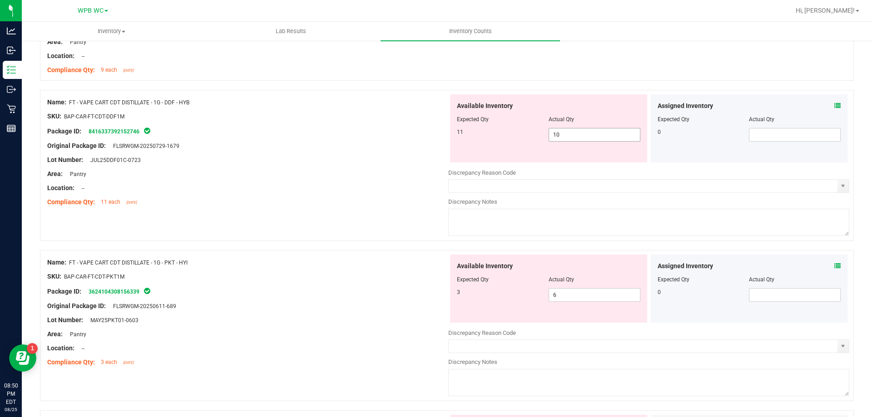
click at [574, 137] on span "10 10" at bounding box center [595, 135] width 92 height 14
click at [574, 137] on input "10" at bounding box center [594, 135] width 91 height 13
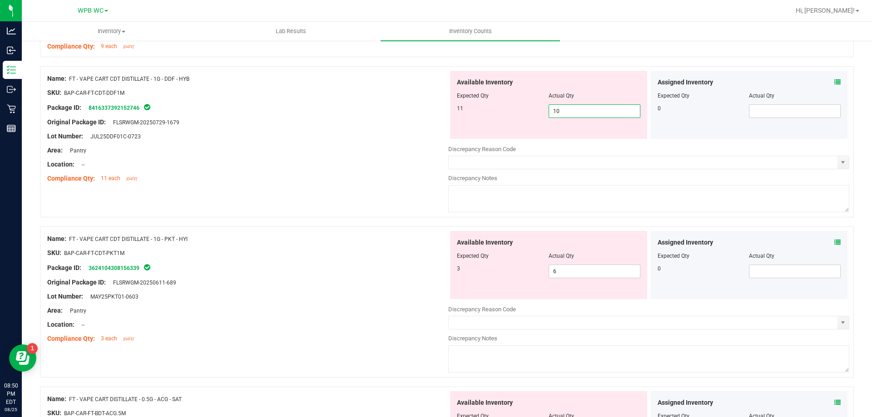
scroll to position [500, 0]
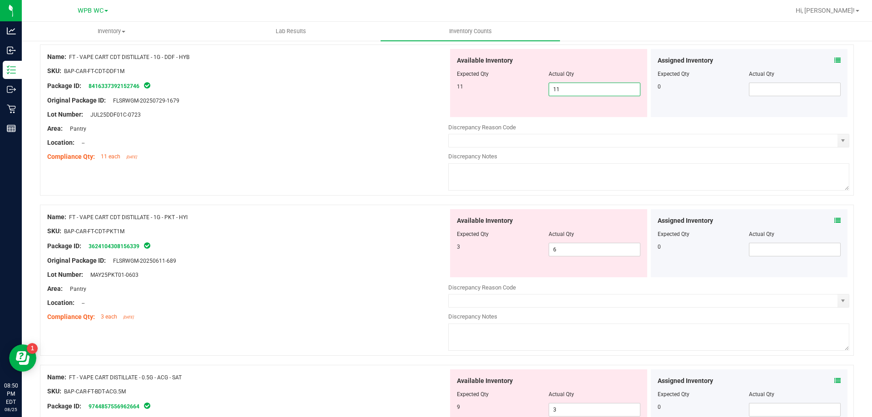
click at [389, 156] on div "Compliance Qty: 11 each [DATE]" at bounding box center [247, 157] width 401 height 10
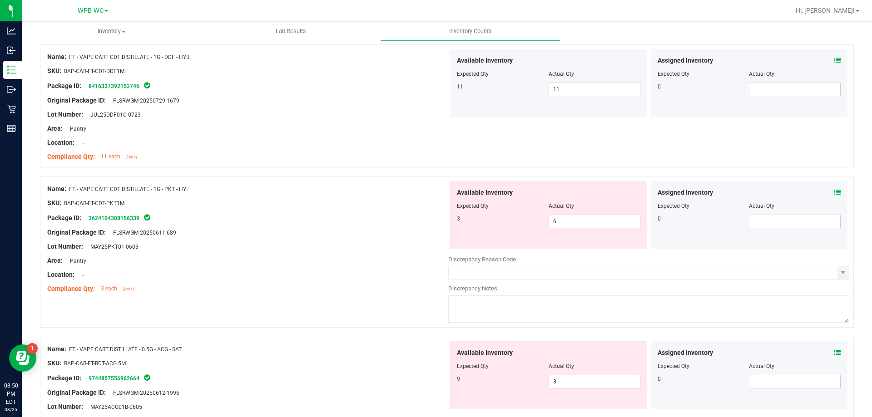
scroll to position [545, 0]
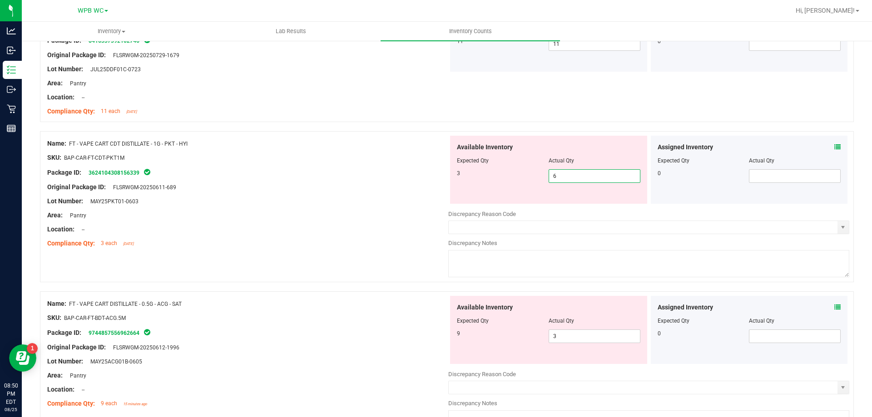
click at [561, 174] on span "6 6" at bounding box center [595, 176] width 92 height 14
click at [561, 174] on input "6" at bounding box center [594, 176] width 91 height 13
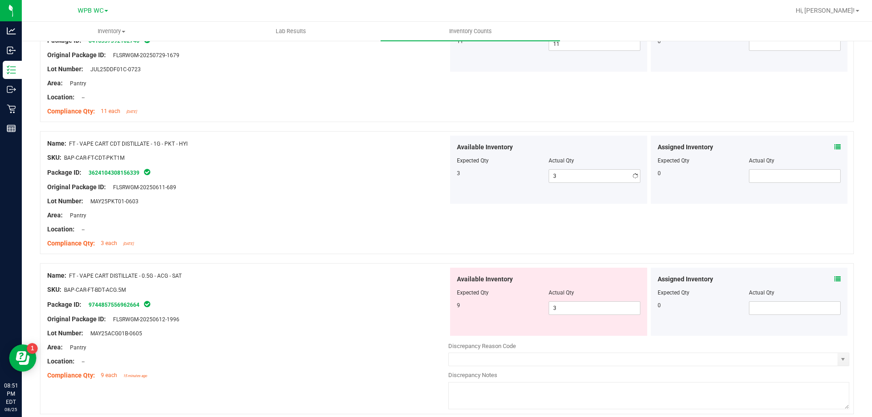
click at [378, 182] on div at bounding box center [247, 180] width 401 height 5
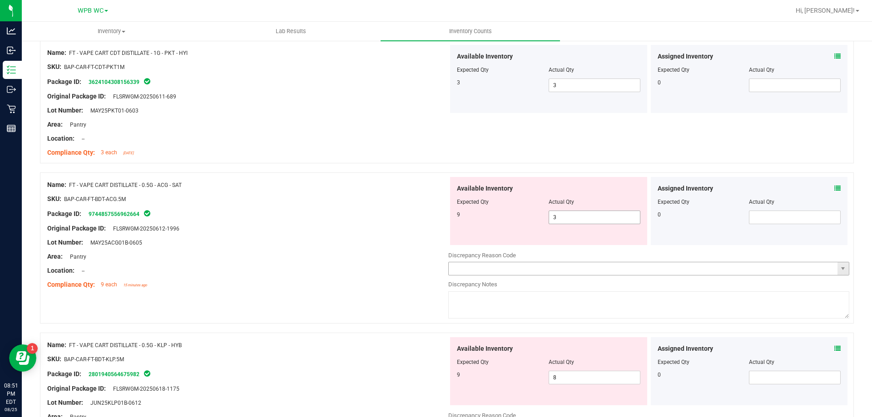
scroll to position [681, 0]
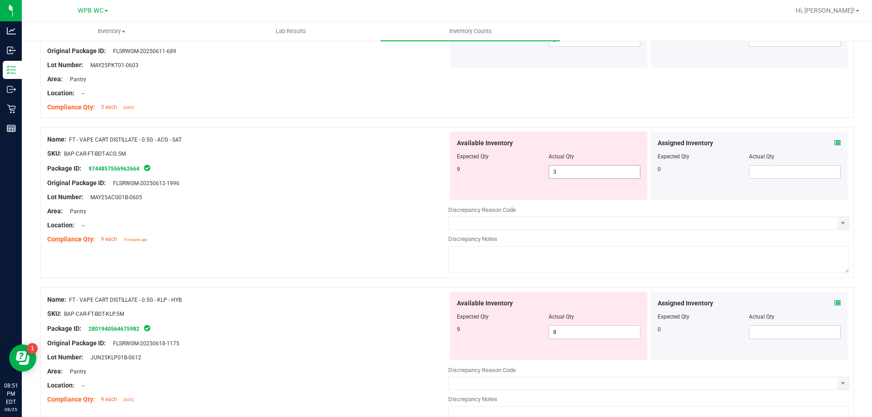
click at [569, 168] on span "3 3" at bounding box center [595, 172] width 92 height 14
click at [569, 168] on input "3" at bounding box center [594, 172] width 91 height 13
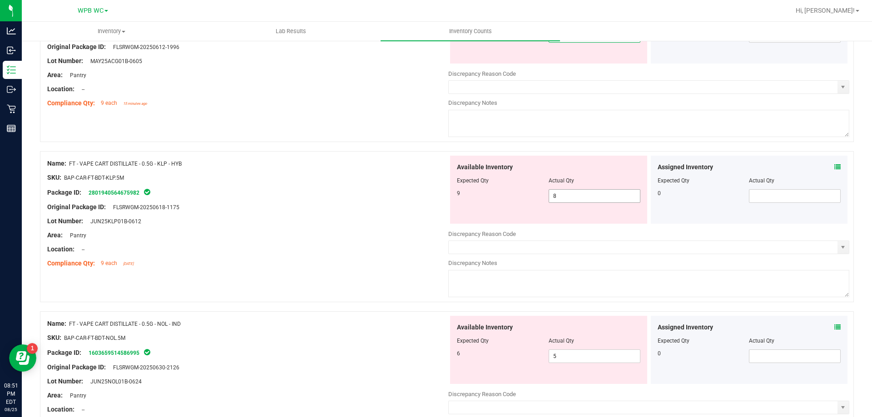
scroll to position [772, 0]
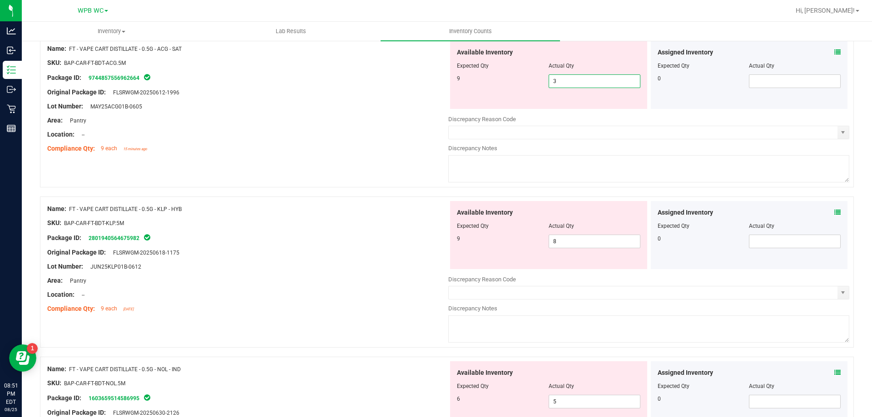
click at [385, 143] on div at bounding box center [247, 141] width 401 height 5
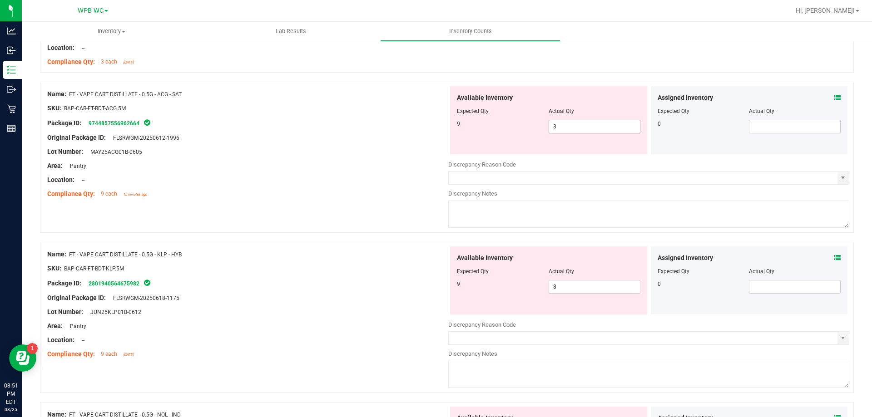
click at [559, 122] on span "3 3" at bounding box center [595, 127] width 92 height 14
click at [559, 122] on input "3" at bounding box center [594, 126] width 91 height 13
click at [300, 166] on div "Area: Pantry" at bounding box center [247, 166] width 401 height 10
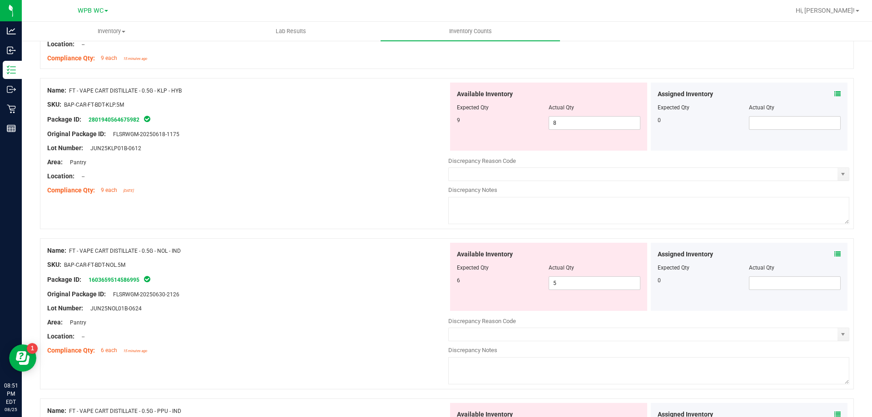
scroll to position [863, 0]
click at [566, 124] on span "8 8" at bounding box center [595, 123] width 92 height 14
click at [566, 124] on input "8" at bounding box center [594, 122] width 91 height 13
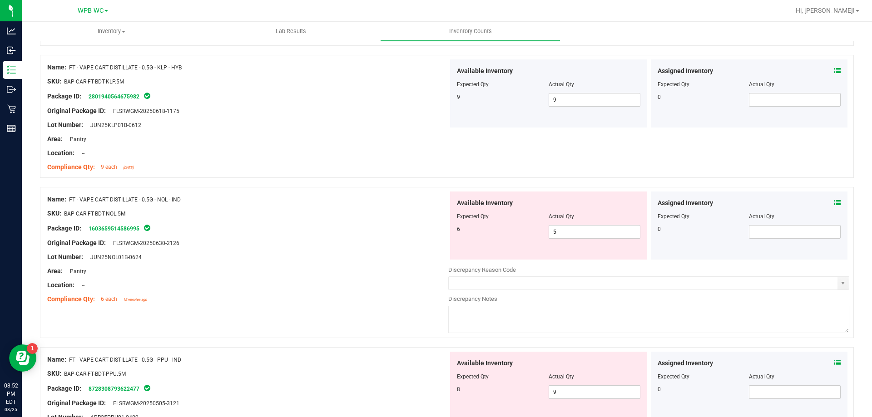
scroll to position [908, 0]
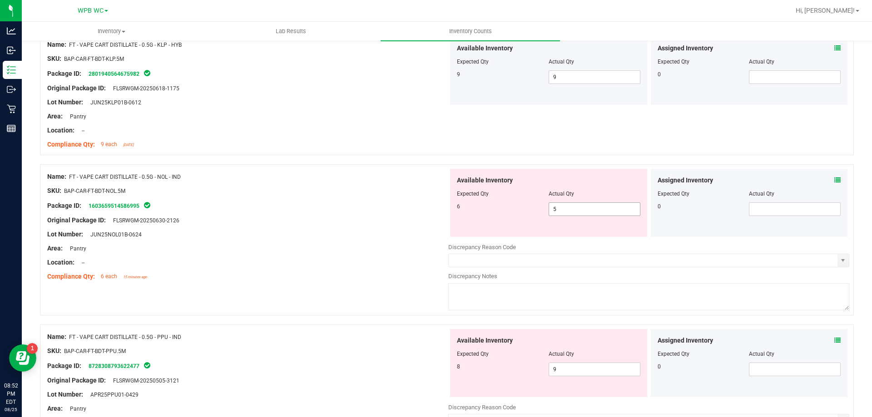
click at [557, 208] on span "5 5" at bounding box center [595, 210] width 92 height 14
click at [557, 208] on input "5" at bounding box center [594, 209] width 91 height 13
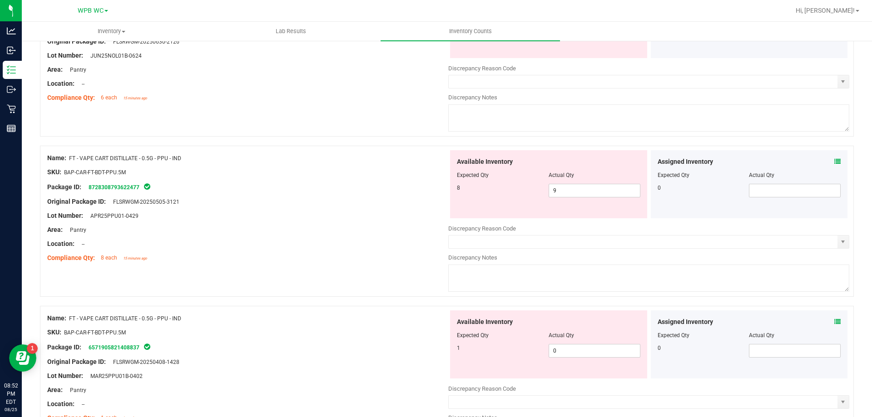
scroll to position [1090, 0]
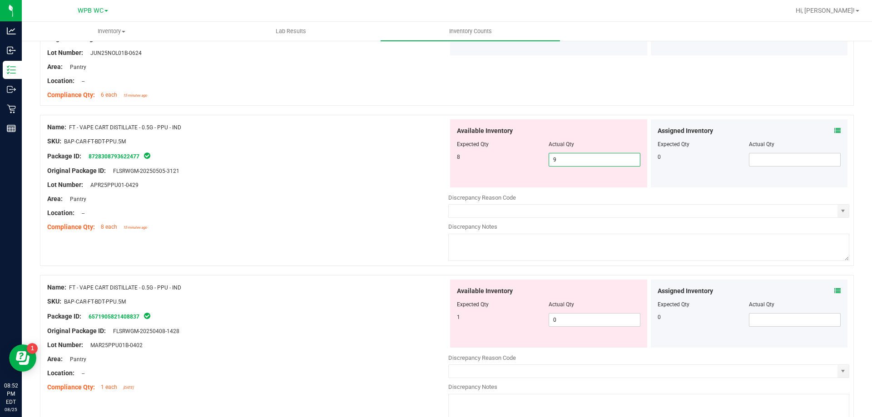
click at [574, 189] on div "Available Inventory Expected Qty Actual Qty 8 9 9" at bounding box center [648, 191] width 401 height 144
click at [564, 158] on input "9" at bounding box center [594, 160] width 91 height 13
click at [562, 318] on div "Available Inventory Expected Qty Actual Qty 1 0 0" at bounding box center [548, 314] width 197 height 68
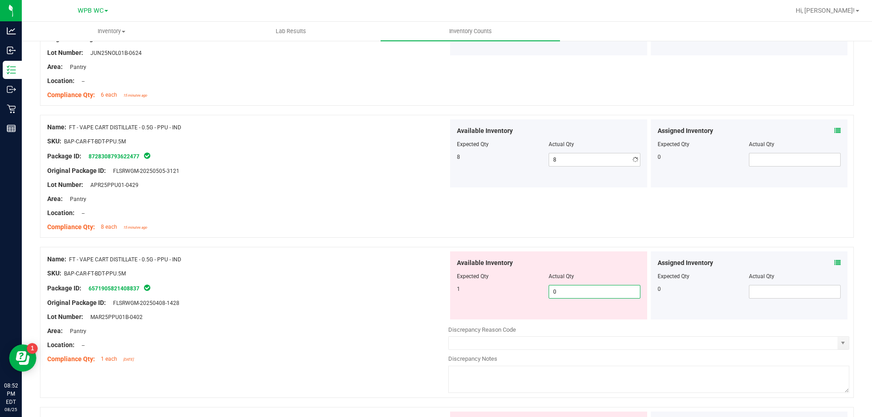
click at [562, 318] on div "Available Inventory Expected Qty Actual Qty 1 0 0" at bounding box center [548, 286] width 197 height 68
click at [562, 292] on span "0 0" at bounding box center [595, 292] width 92 height 14
click at [562, 292] on input "0" at bounding box center [594, 292] width 91 height 13
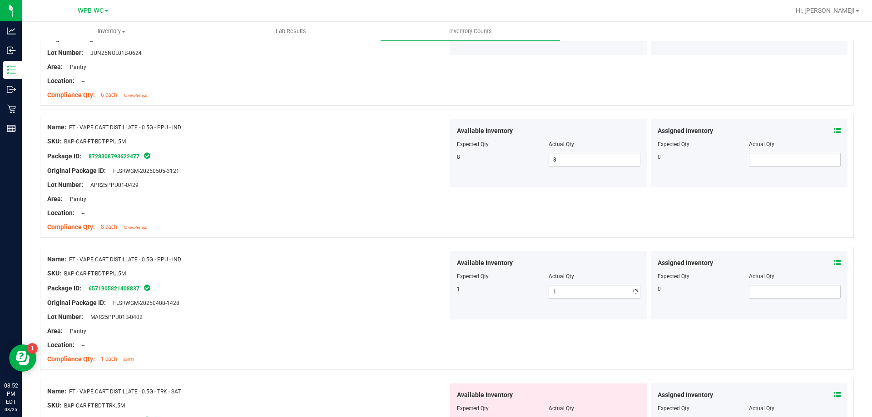
click at [310, 273] on div "SKU: BAP-CAR-FT-BDT-PPU.5M" at bounding box center [247, 274] width 401 height 10
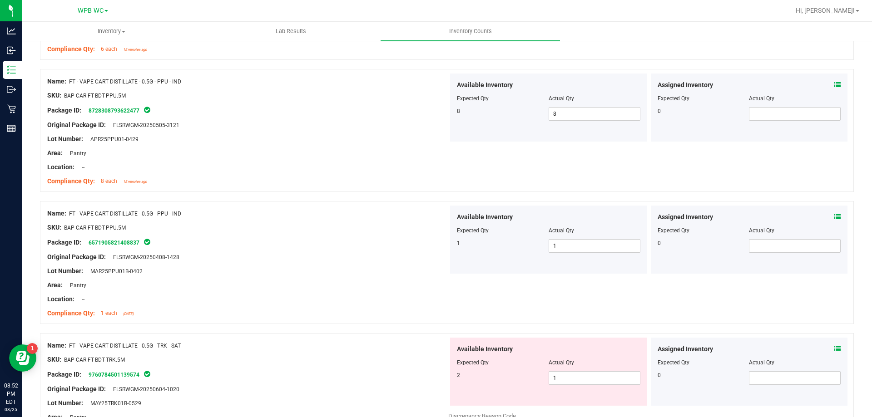
scroll to position [1226, 0]
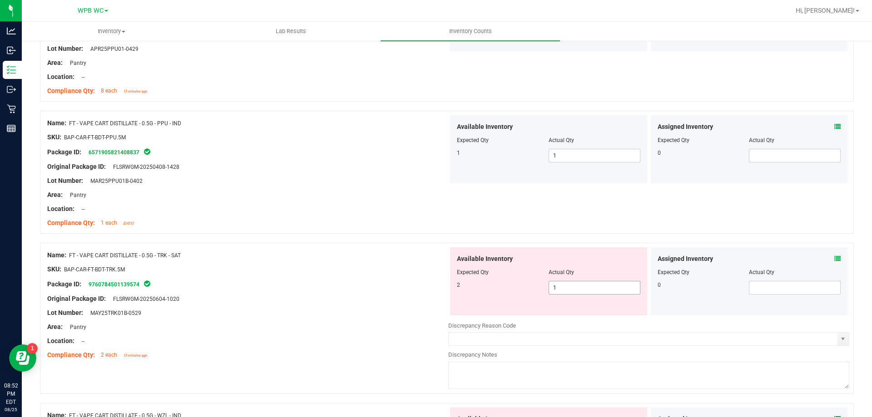
click at [558, 284] on span "1 1" at bounding box center [595, 288] width 92 height 14
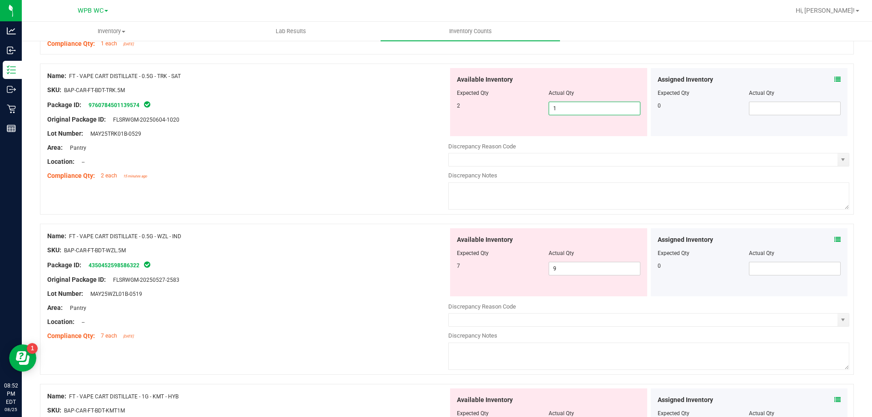
scroll to position [1408, 0]
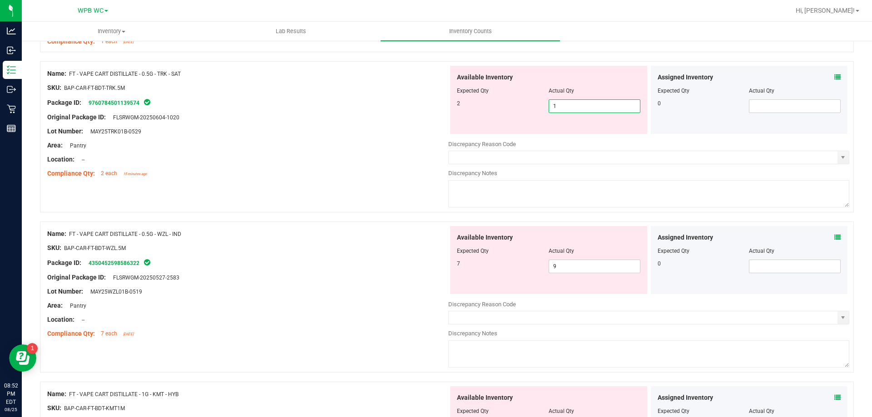
click at [575, 109] on input "1" at bounding box center [594, 106] width 91 height 13
click at [394, 139] on div at bounding box center [247, 138] width 401 height 5
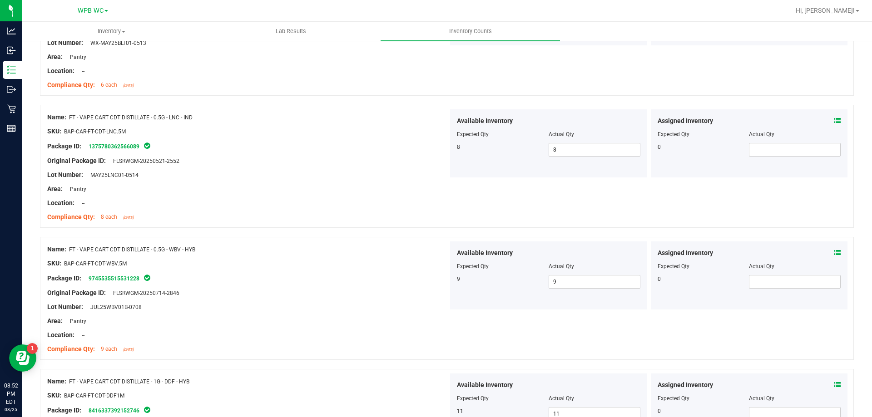
scroll to position [45, 0]
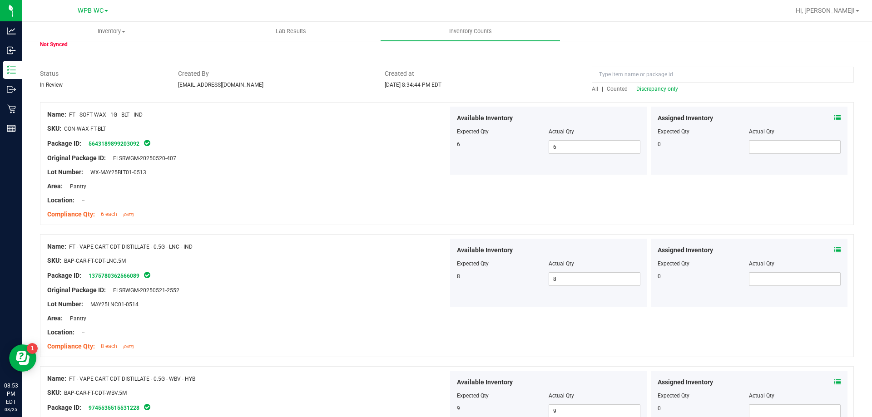
click at [637, 88] on span "Discrepancy only" at bounding box center [657, 89] width 42 height 6
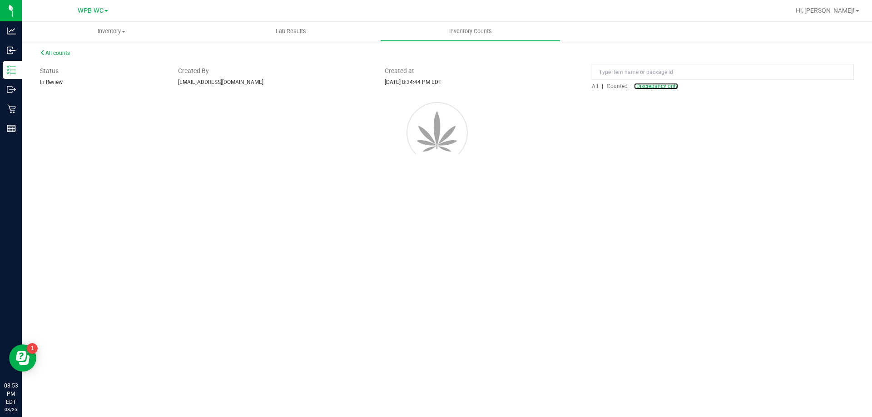
scroll to position [0, 0]
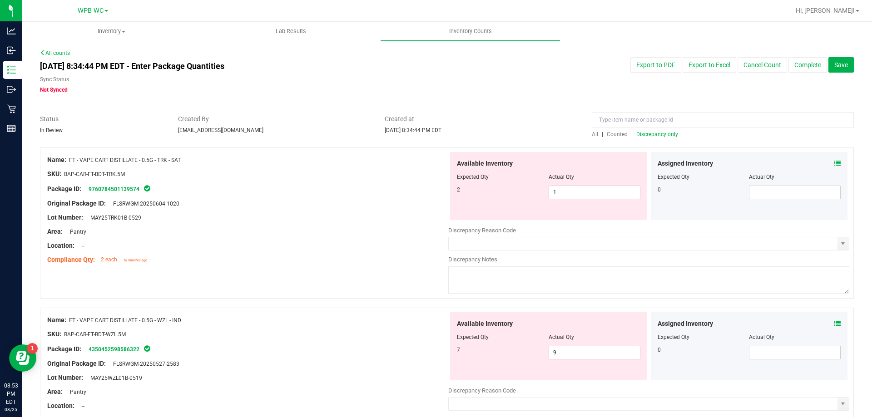
click at [556, 185] on div at bounding box center [549, 183] width 184 height 5
click at [557, 190] on span "1 1" at bounding box center [595, 193] width 92 height 14
click at [557, 190] on input "1" at bounding box center [594, 192] width 91 height 13
click at [352, 215] on div "Lot Number: MAY25TRK01B-0529" at bounding box center [247, 218] width 401 height 10
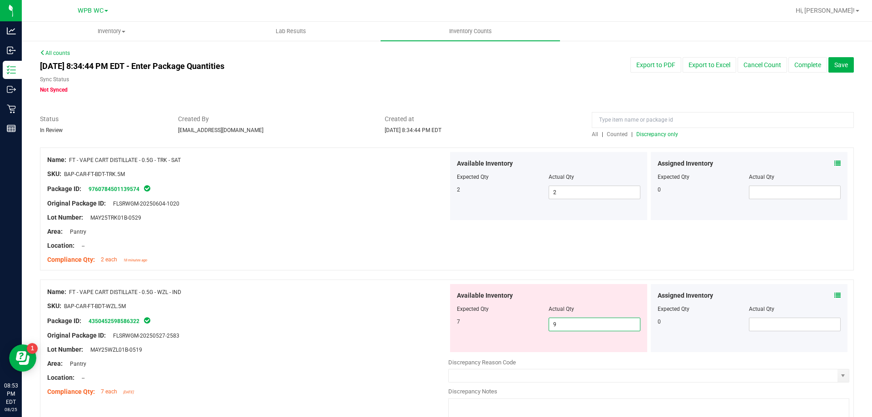
click at [553, 324] on span "9 9" at bounding box center [595, 325] width 92 height 14
click at [553, 324] on input "9" at bounding box center [594, 324] width 91 height 13
click at [314, 278] on div at bounding box center [447, 275] width 814 height 9
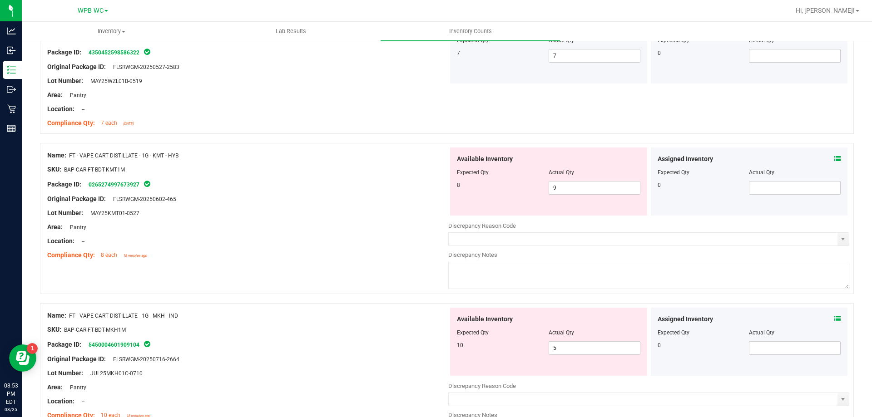
scroll to position [273, 0]
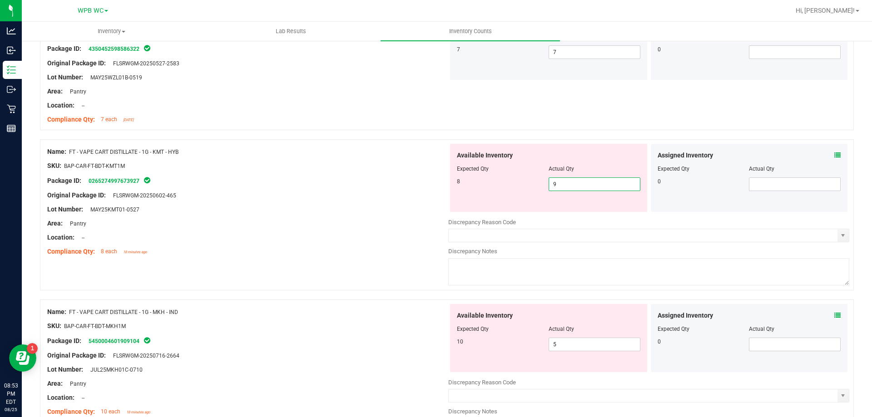
click at [561, 180] on span "9 9" at bounding box center [595, 185] width 92 height 14
click at [561, 180] on input "9" at bounding box center [594, 184] width 91 height 13
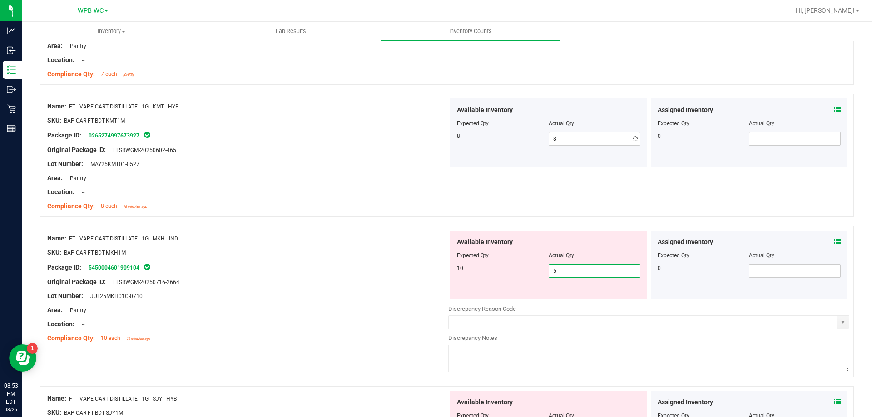
click at [566, 297] on div "Available Inventory Expected Qty Actual Qty 10 5 5" at bounding box center [548, 265] width 197 height 68
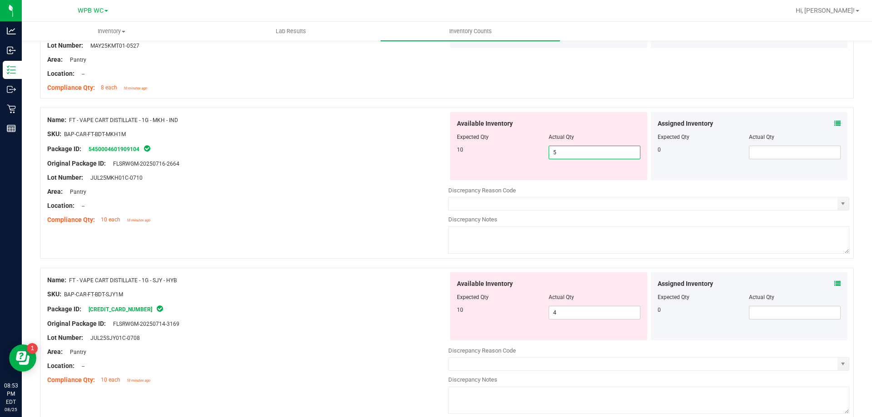
scroll to position [454, 0]
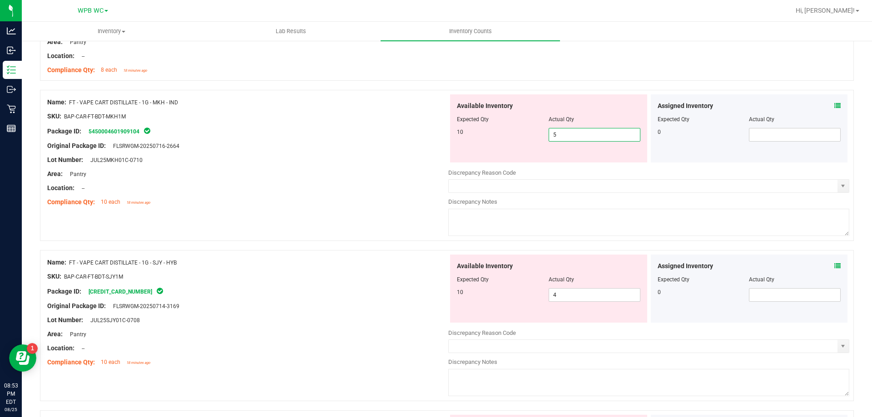
click at [569, 134] on input "5" at bounding box center [594, 135] width 91 height 13
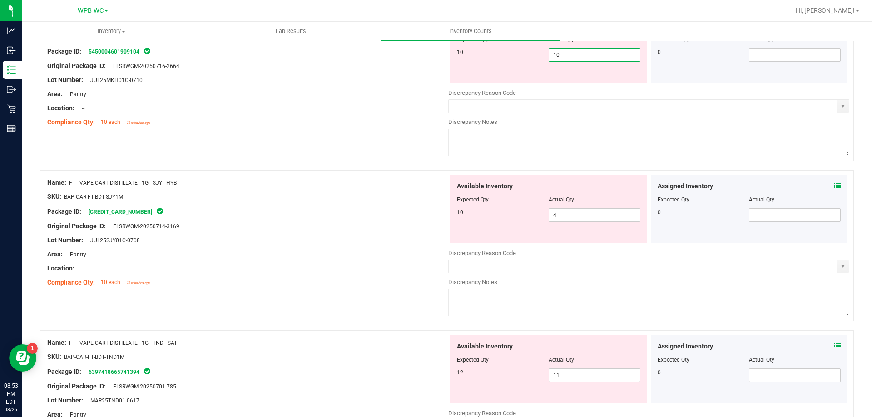
scroll to position [545, 0]
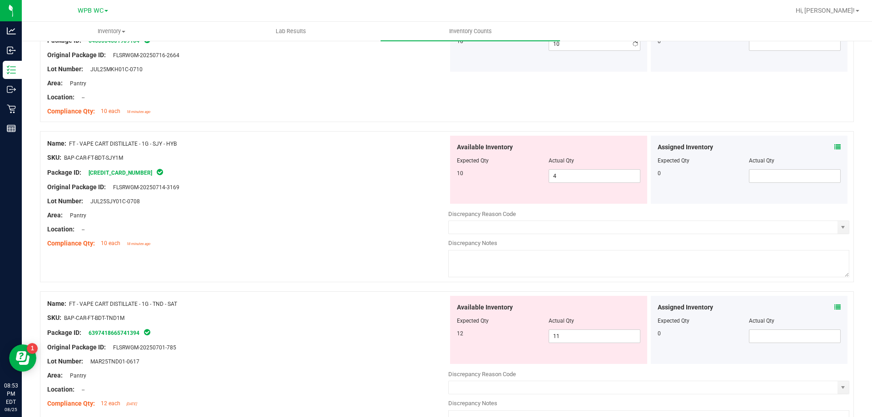
click at [406, 218] on div "Name: FT - VAPE CART DISTILLATE - 1G - SJY - HYB SKU: BAP-CAR-FT-BDT-SJY1M Pack…" at bounding box center [247, 194] width 401 height 116
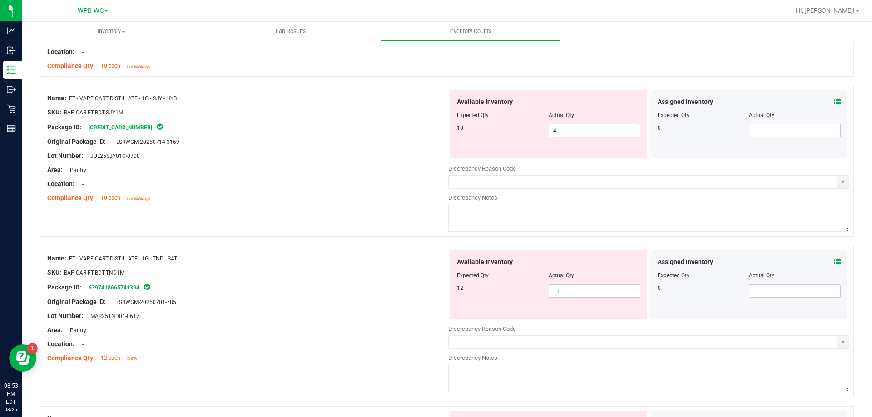
click at [588, 133] on span "4 4" at bounding box center [595, 131] width 92 height 14
click at [588, 133] on input "4" at bounding box center [594, 130] width 91 height 13
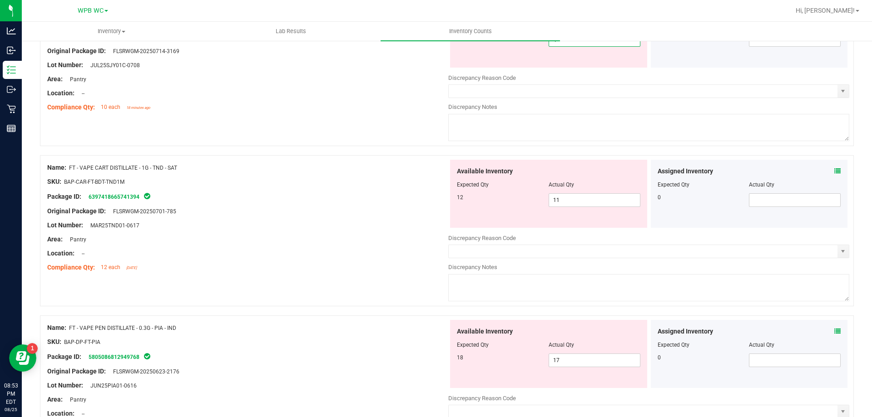
scroll to position [636, 0]
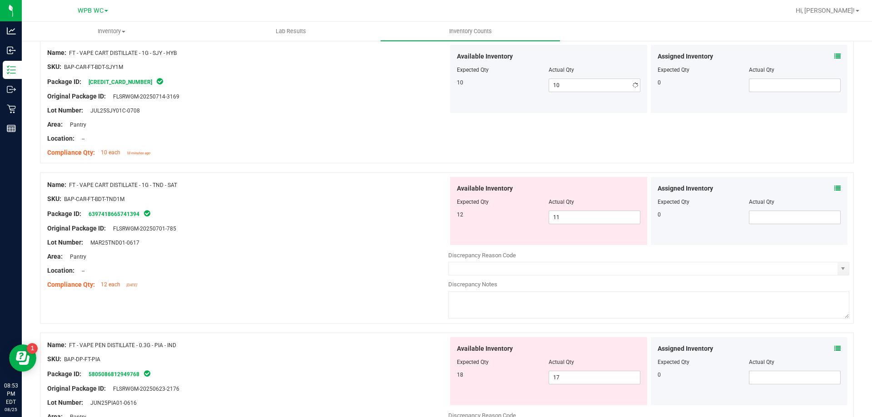
click at [366, 200] on div "Name: FT - VAPE CART DISTILLATE - 1G - TND - SAT SKU: BAP-CAR-FT-BDT-TND1M Pack…" at bounding box center [447, 248] width 814 height 151
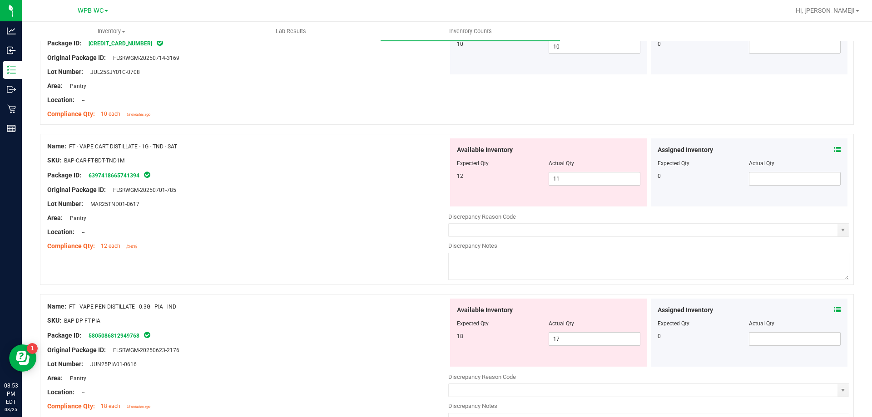
scroll to position [727, 0]
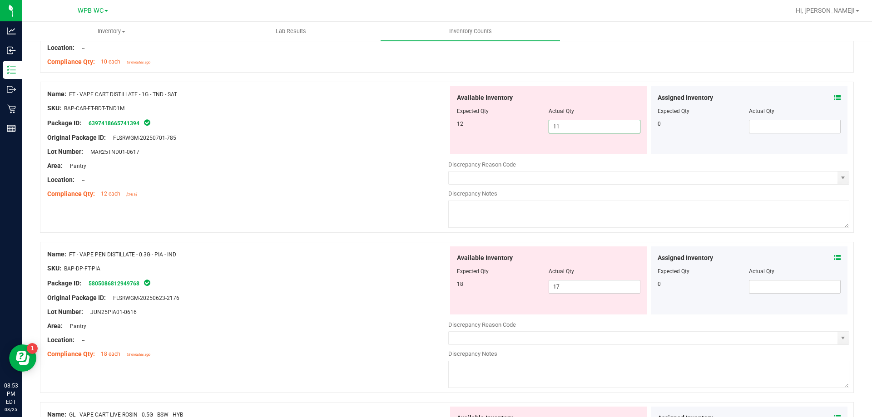
click at [563, 124] on span "11 11" at bounding box center [595, 127] width 92 height 14
click at [563, 124] on input "11" at bounding box center [594, 126] width 91 height 13
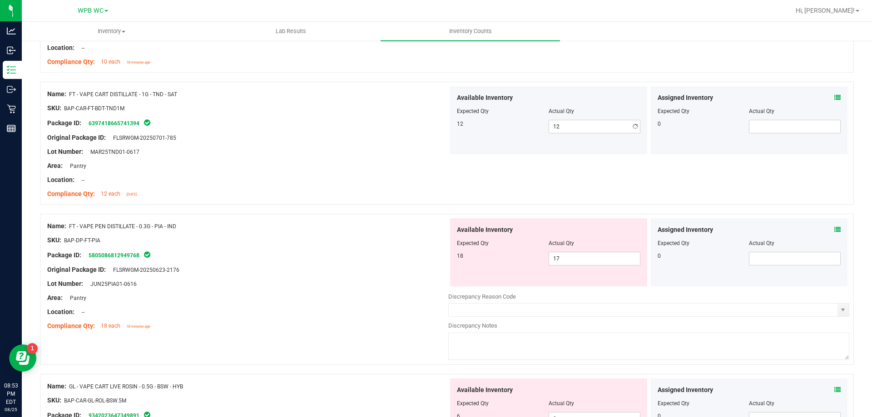
click at [285, 111] on div "SKU: BAP-CAR-FT-BDT-TND1M" at bounding box center [247, 109] width 401 height 10
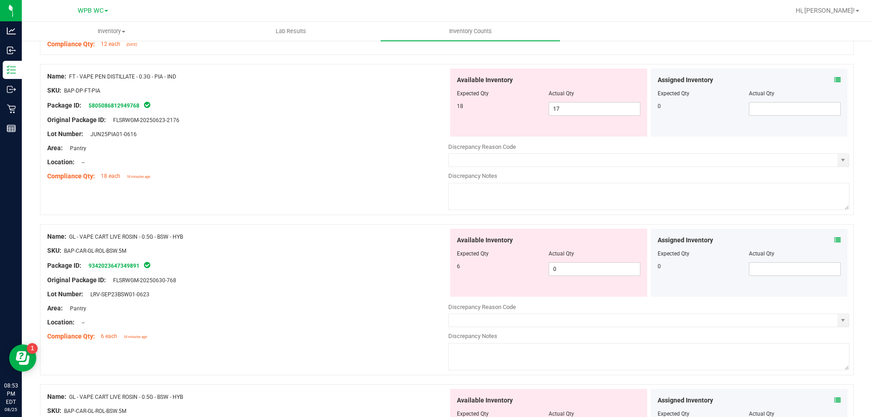
scroll to position [863, 0]
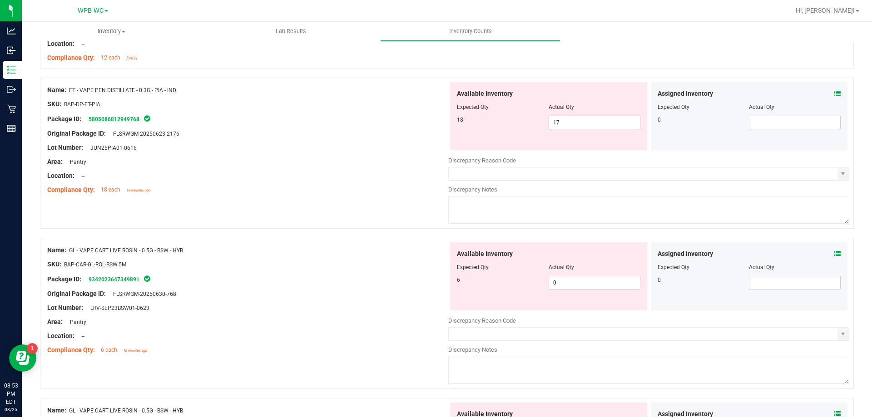
click at [563, 124] on span "17 17" at bounding box center [595, 123] width 92 height 14
click at [563, 122] on input "17" at bounding box center [594, 122] width 91 height 13
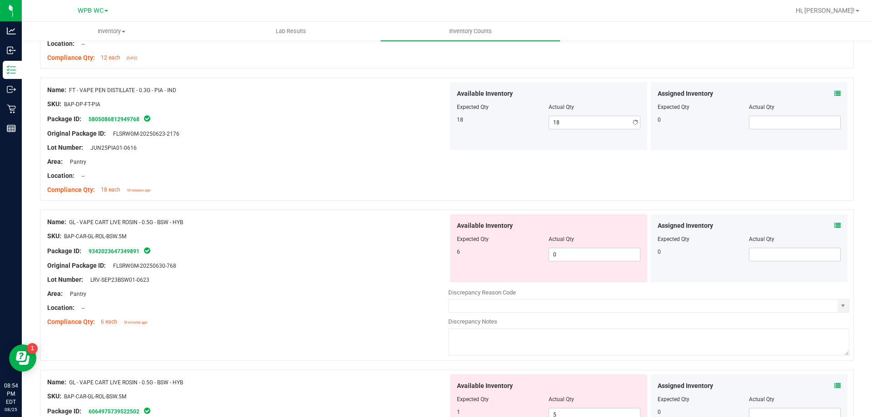
click at [362, 148] on div "Lot Number: JUN25PIA01-0616" at bounding box center [247, 148] width 401 height 10
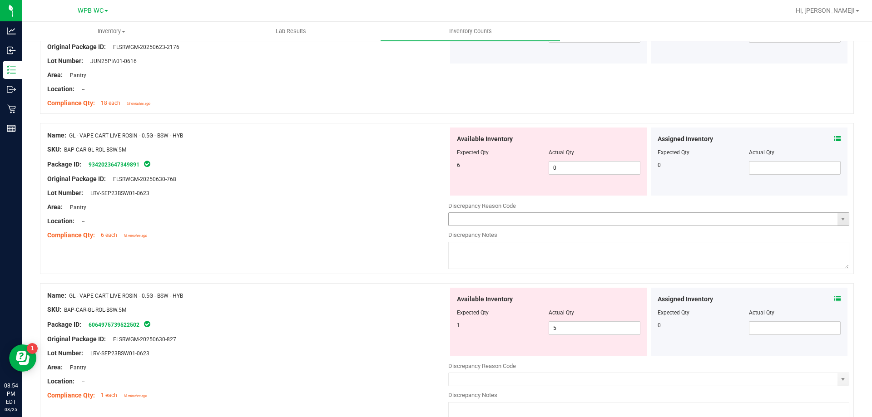
scroll to position [954, 0]
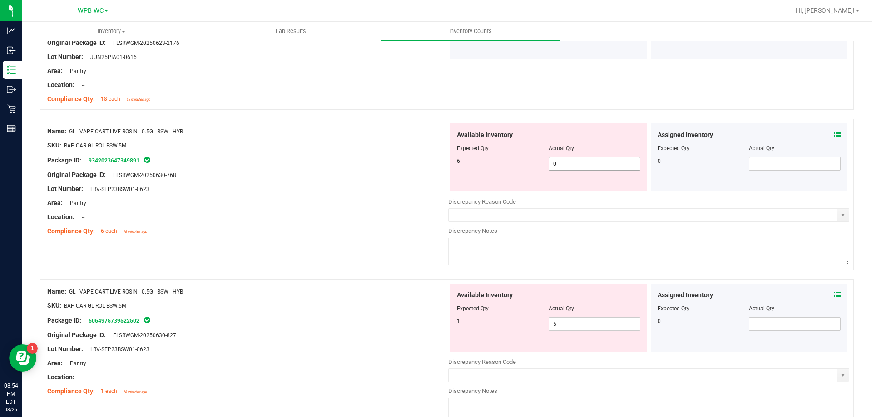
click at [562, 161] on span "0 0" at bounding box center [595, 164] width 92 height 14
click at [562, 161] on input "0" at bounding box center [594, 164] width 91 height 13
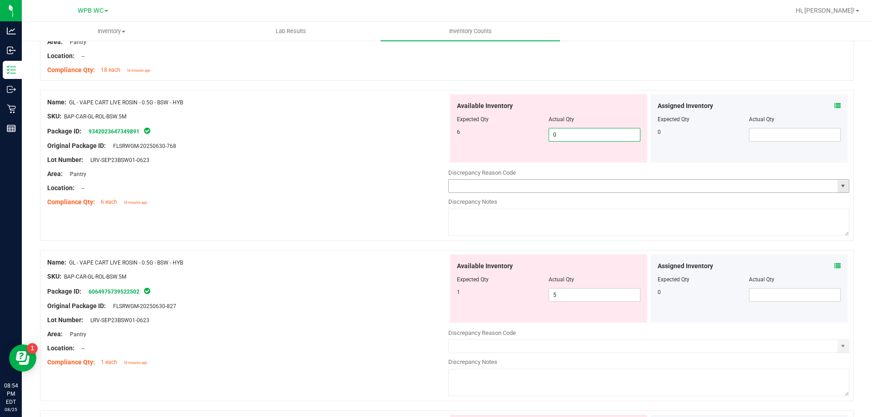
scroll to position [999, 0]
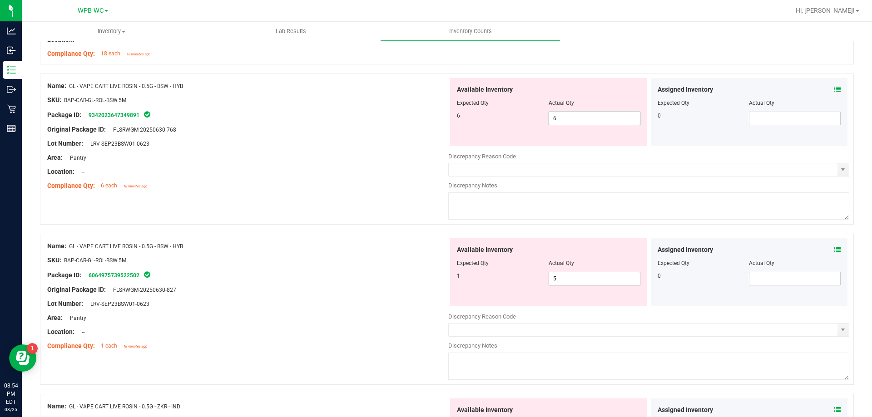
click at [566, 272] on div "Available Inventory Expected Qty Actual Qty 1 5 5" at bounding box center [548, 272] width 197 height 68
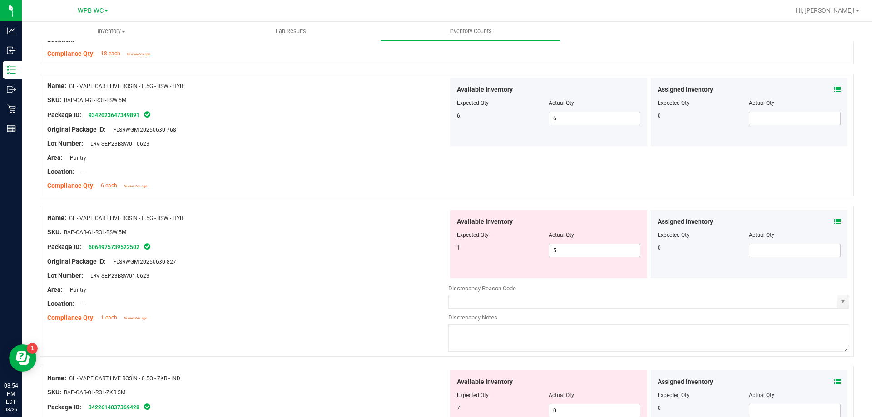
click at [566, 272] on div "Available Inventory Expected Qty Actual Qty 1 5 5" at bounding box center [548, 244] width 197 height 68
click at [561, 248] on span "5 5" at bounding box center [595, 251] width 92 height 14
click at [561, 248] on input "5" at bounding box center [594, 250] width 91 height 13
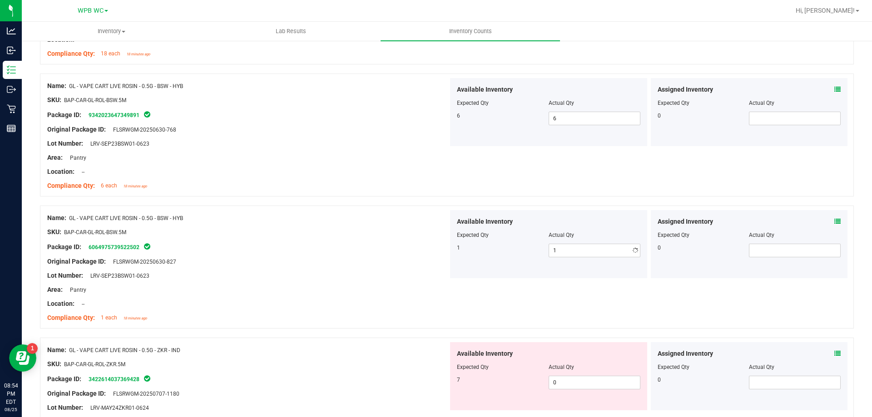
click at [259, 179] on div at bounding box center [247, 179] width 401 height 5
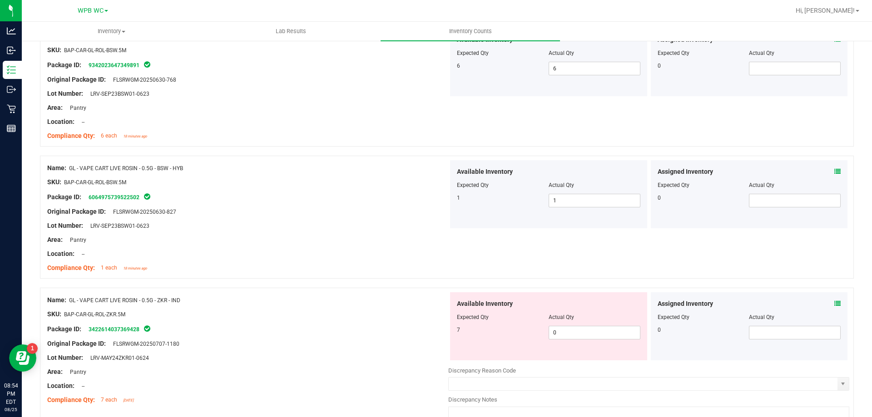
scroll to position [1136, 0]
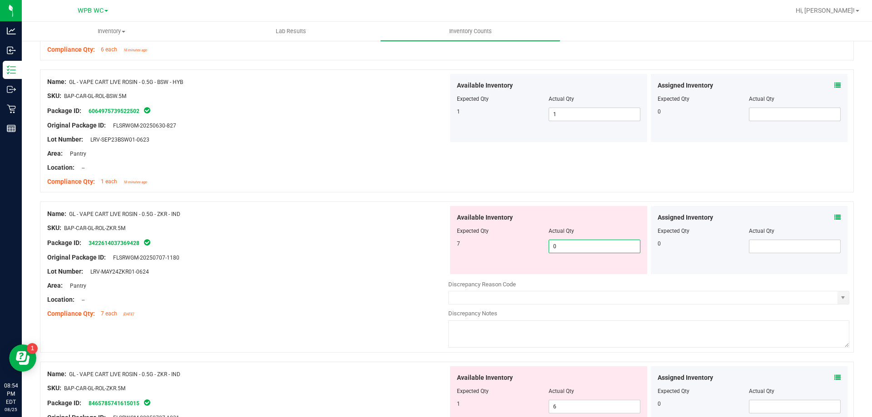
click at [569, 248] on span "0 0" at bounding box center [595, 247] width 92 height 14
click at [569, 248] on input "0" at bounding box center [594, 246] width 91 height 13
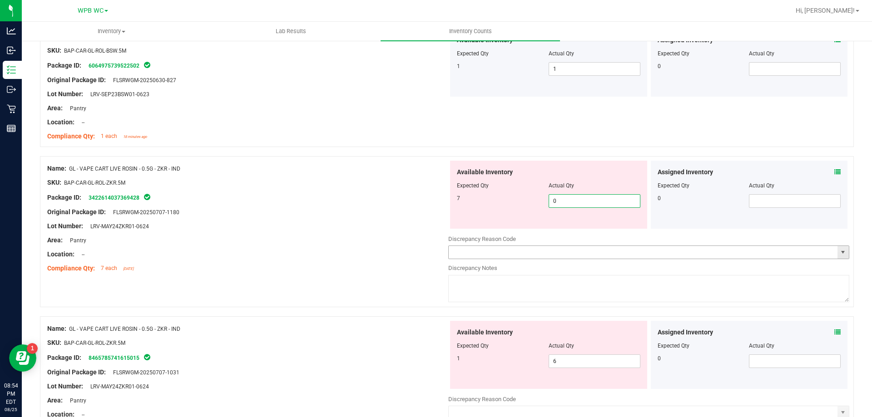
scroll to position [1226, 0]
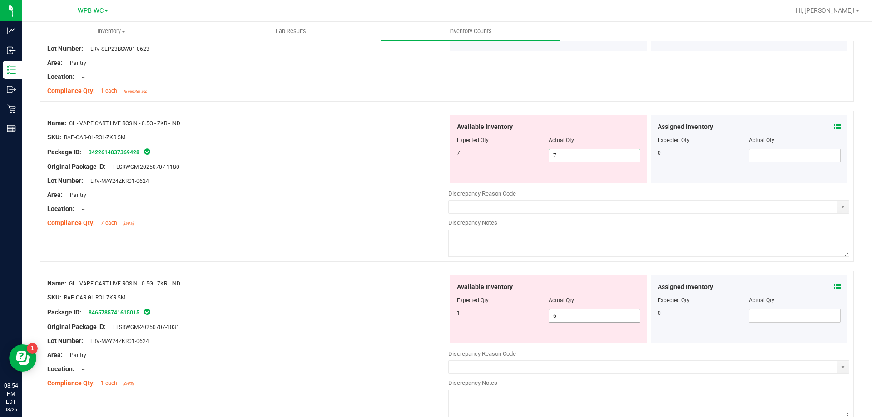
click at [557, 321] on div "Available Inventory Expected Qty Actual Qty 1 6 6" at bounding box center [648, 348] width 401 height 144
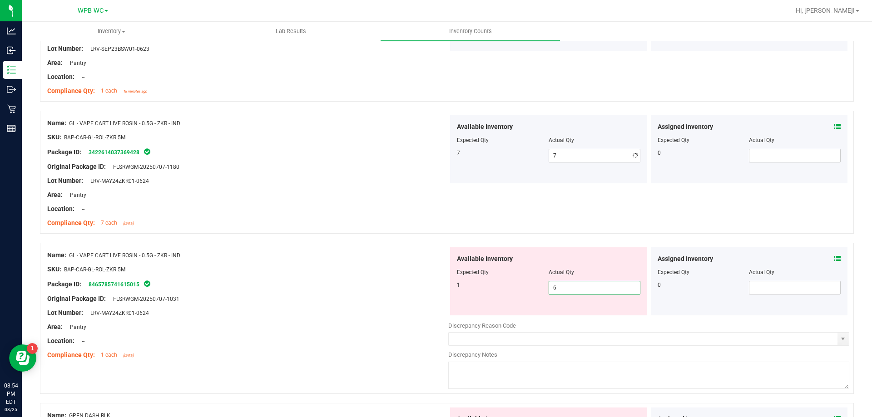
click at [557, 321] on div at bounding box center [648, 319] width 401 height 5
click at [562, 285] on span "6 6" at bounding box center [595, 288] width 92 height 14
click at [562, 285] on input "6" at bounding box center [594, 288] width 91 height 13
click at [315, 249] on div "Name: GL - VAPE CART LIVE ROSIN - 0.5G - ZKR - IND SKU: BAP-CAR-GL-ROL-ZKR.5M P…" at bounding box center [247, 306] width 401 height 116
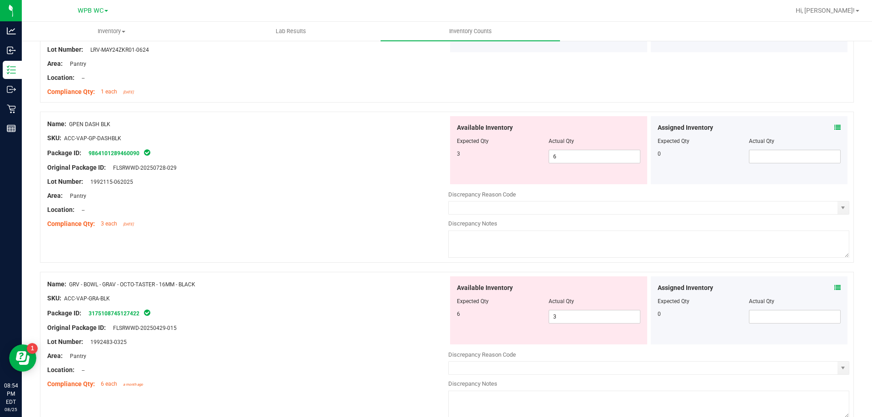
scroll to position [1544, 0]
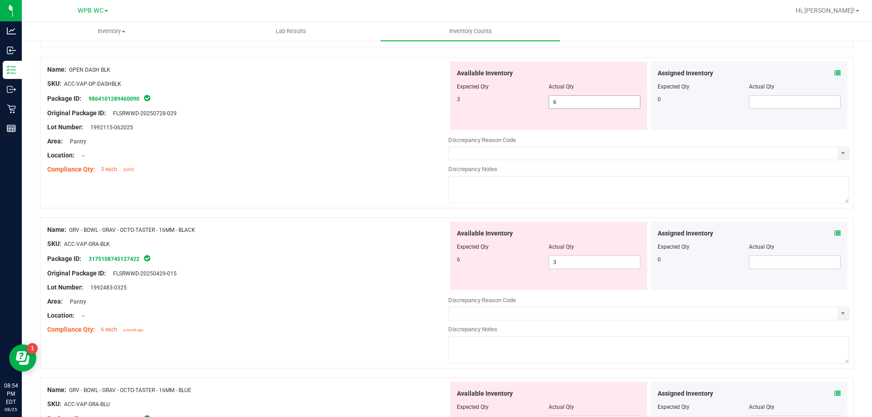
click at [567, 102] on span "6 6" at bounding box center [595, 102] width 92 height 14
click at [567, 102] on input "6" at bounding box center [594, 102] width 91 height 13
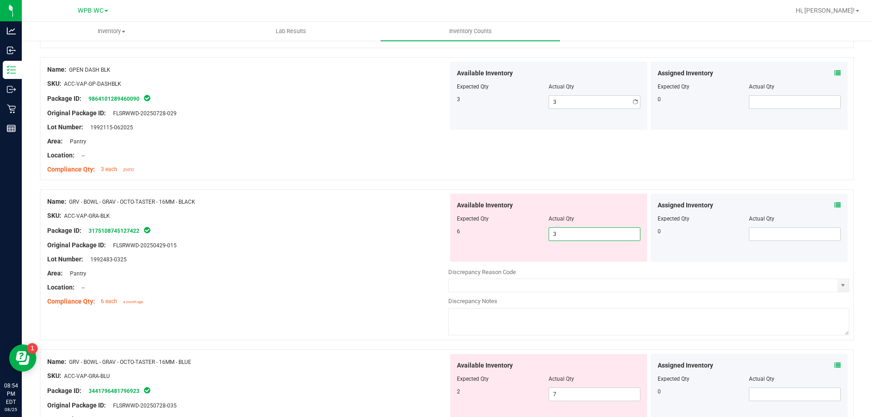
click at [558, 268] on div "Available Inventory Expected Qty Actual Qty 6 3 3" at bounding box center [648, 266] width 401 height 144
click at [563, 234] on input "3" at bounding box center [594, 234] width 91 height 13
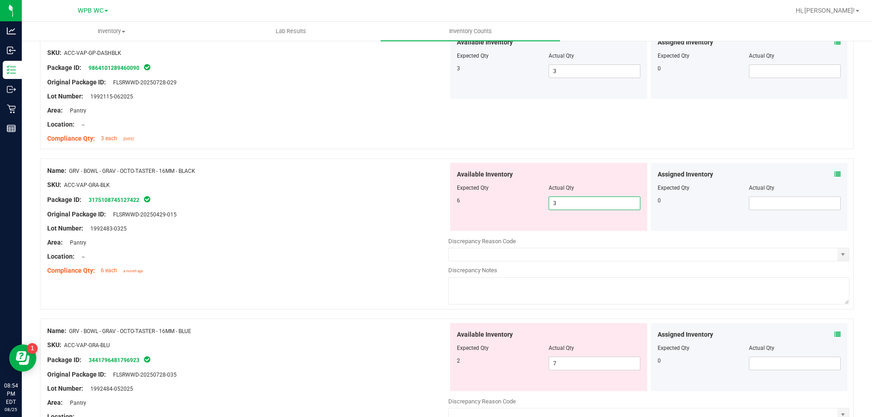
scroll to position [1590, 0]
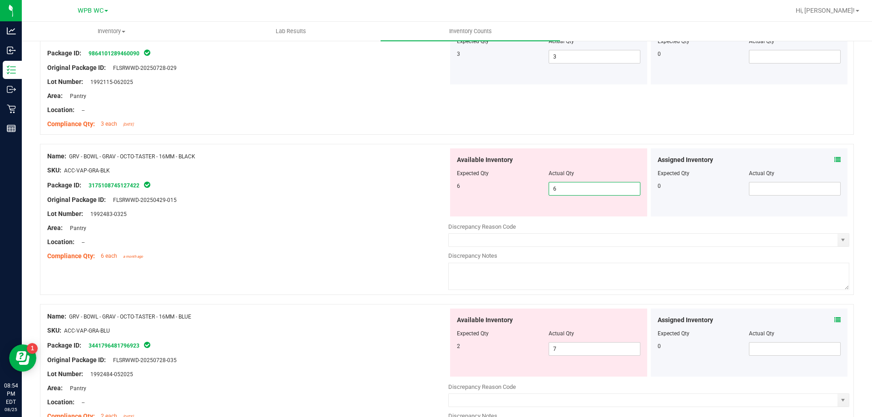
click at [378, 211] on div "Lot Number: 1992483-0325" at bounding box center [247, 214] width 401 height 10
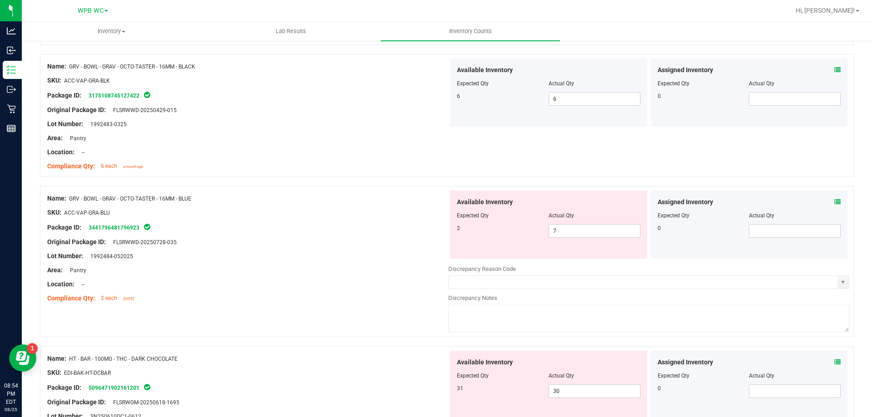
scroll to position [1681, 0]
click at [560, 232] on span "7 7" at bounding box center [595, 230] width 92 height 14
click at [560, 232] on input "7" at bounding box center [594, 230] width 91 height 13
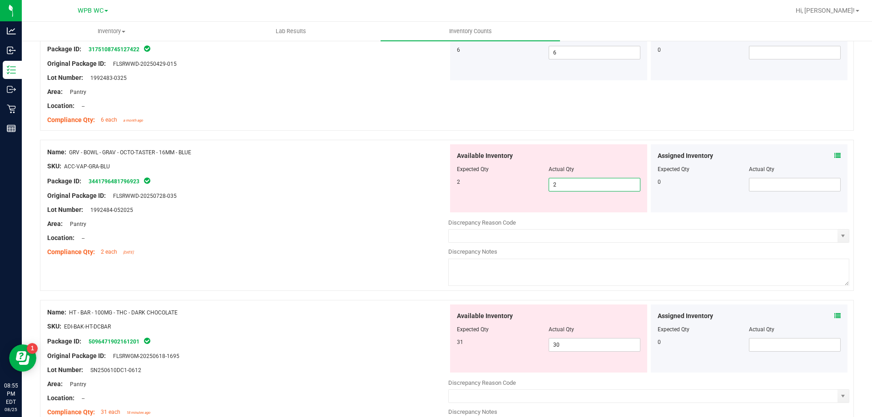
click at [377, 205] on div "Lot Number: 1992484-052025" at bounding box center [247, 210] width 401 height 10
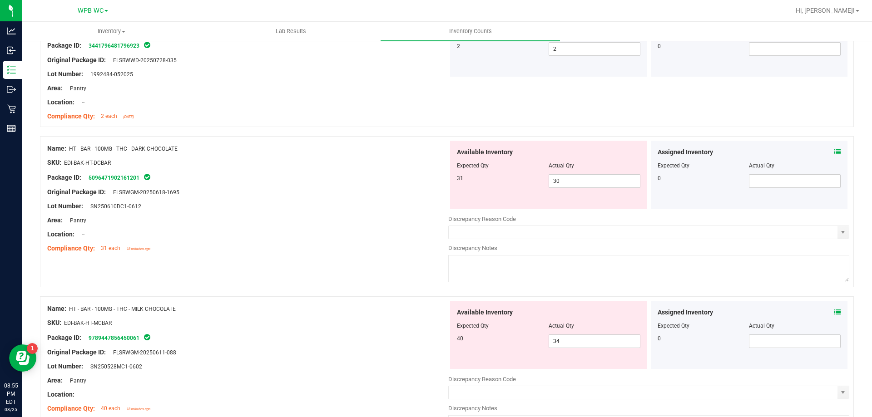
scroll to position [1862, 0]
click at [566, 182] on span "30 30" at bounding box center [595, 181] width 92 height 14
click at [566, 182] on input "30" at bounding box center [594, 180] width 91 height 13
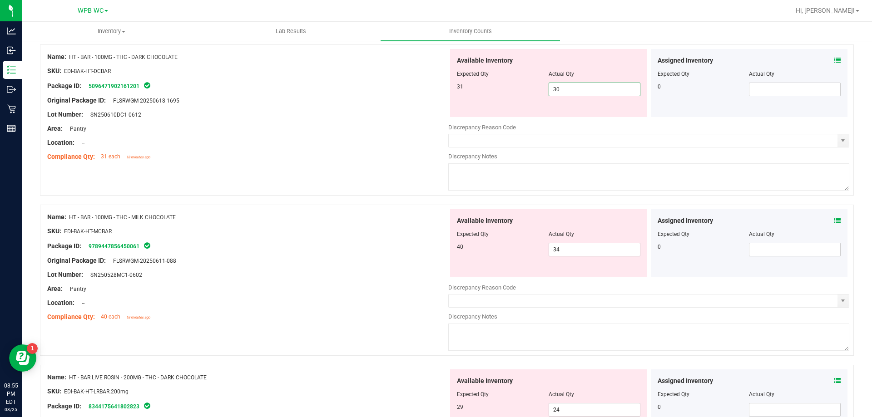
scroll to position [1953, 0]
click at [418, 234] on div "Name: HT - BAR - 100MG - THC - MILK CHOCOLATE SKU: EDI-BAK-HT-MCBAR Package ID:…" at bounding box center [247, 268] width 401 height 116
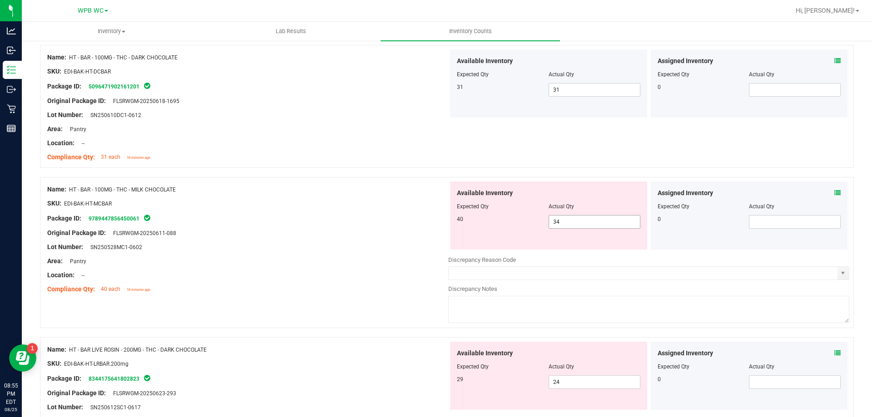
click at [558, 223] on span "34 34" at bounding box center [595, 222] width 92 height 14
click at [556, 223] on input "34" at bounding box center [594, 222] width 91 height 13
click at [305, 211] on div at bounding box center [247, 210] width 401 height 5
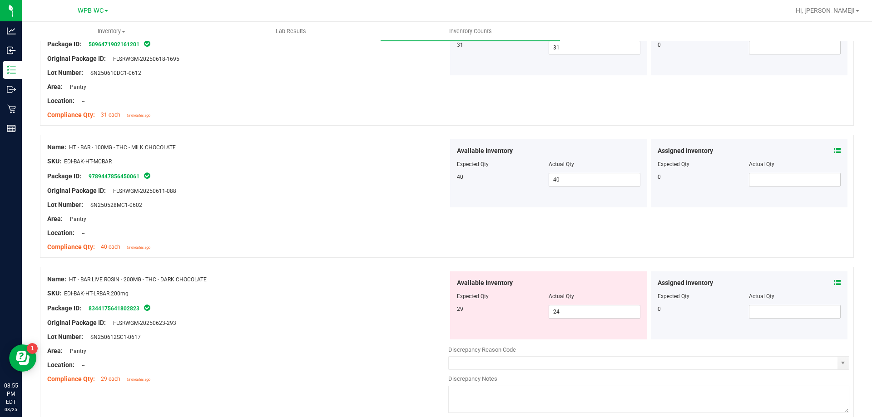
scroll to position [2044, 0]
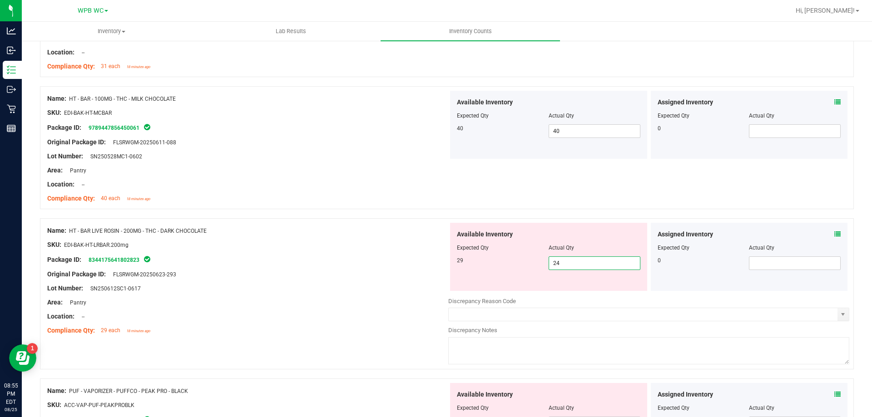
click at [571, 264] on span "24 24" at bounding box center [595, 264] width 92 height 14
drag, startPoint x: 571, startPoint y: 264, endPoint x: 564, endPoint y: 264, distance: 7.7
click at [571, 264] on input "24" at bounding box center [594, 263] width 91 height 13
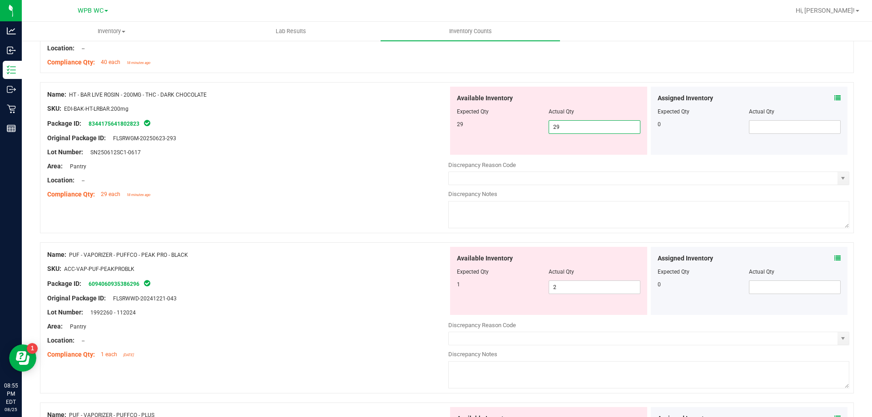
click at [389, 189] on div at bounding box center [247, 187] width 401 height 5
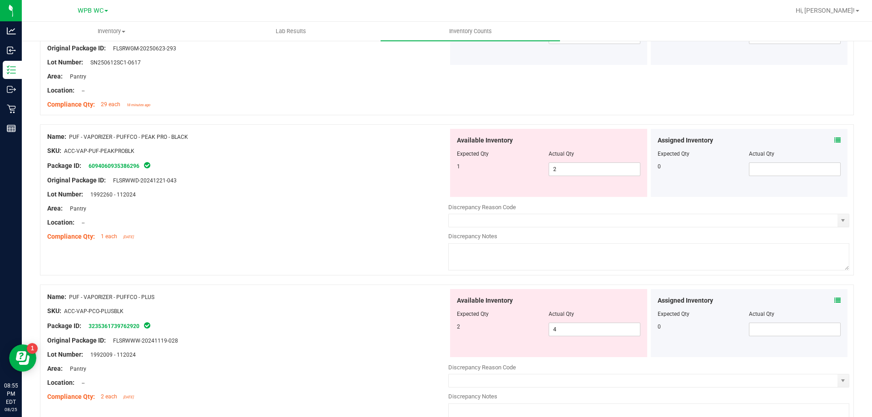
scroll to position [2271, 0]
click at [566, 170] on span "2 2" at bounding box center [595, 169] width 92 height 14
click at [566, 170] on input "2" at bounding box center [594, 168] width 91 height 13
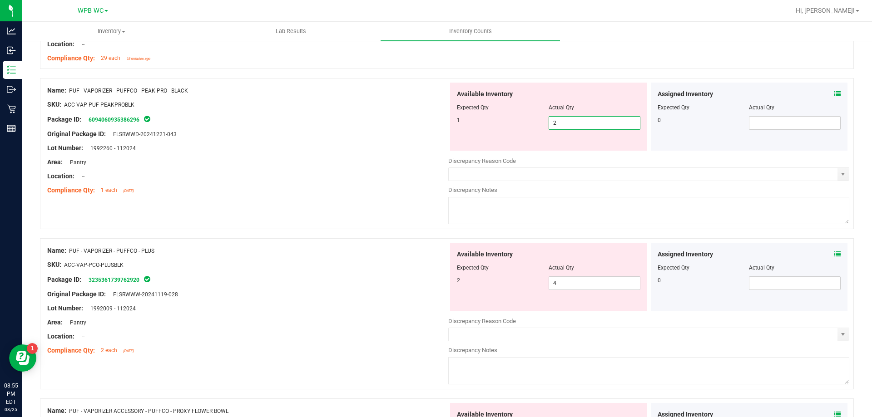
click at [561, 122] on input "2" at bounding box center [594, 123] width 91 height 13
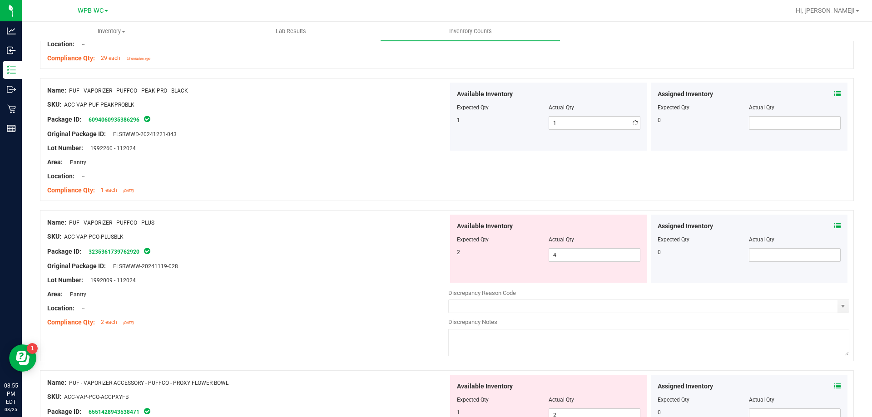
click at [313, 140] on div at bounding box center [247, 141] width 401 height 5
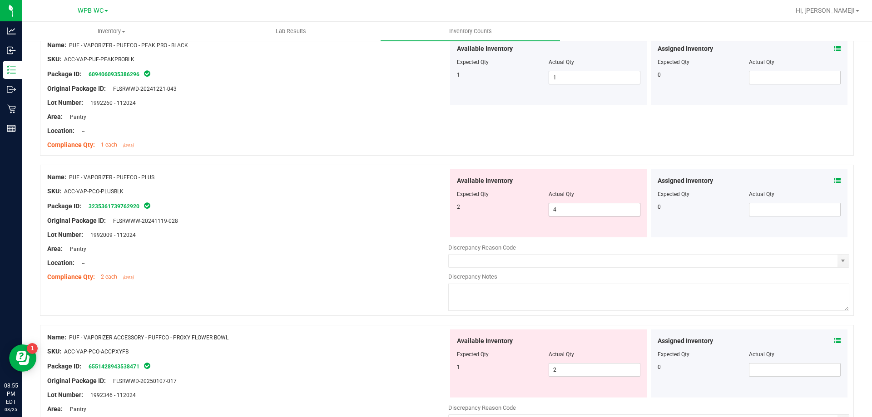
click at [571, 212] on span "4 4" at bounding box center [595, 210] width 92 height 14
click at [571, 212] on input "4" at bounding box center [594, 210] width 91 height 13
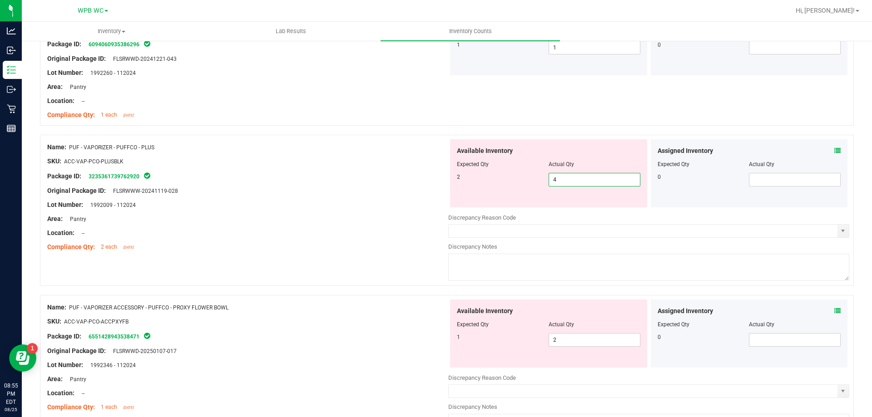
scroll to position [2407, 0]
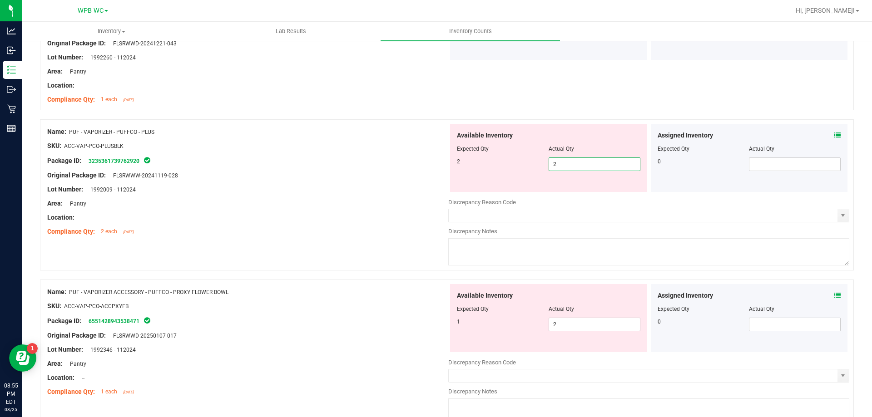
click at [387, 185] on div "Lot Number: 1992009 - 112024" at bounding box center [247, 190] width 401 height 10
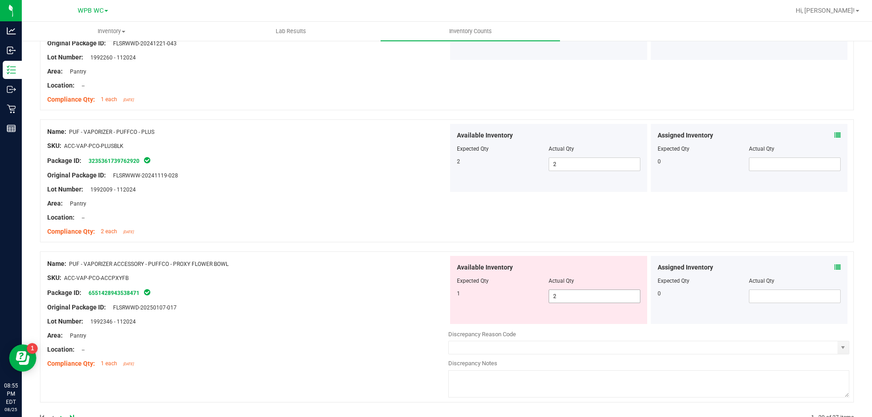
click at [588, 298] on span "2 2" at bounding box center [595, 297] width 92 height 14
click at [588, 298] on input "2" at bounding box center [594, 296] width 91 height 13
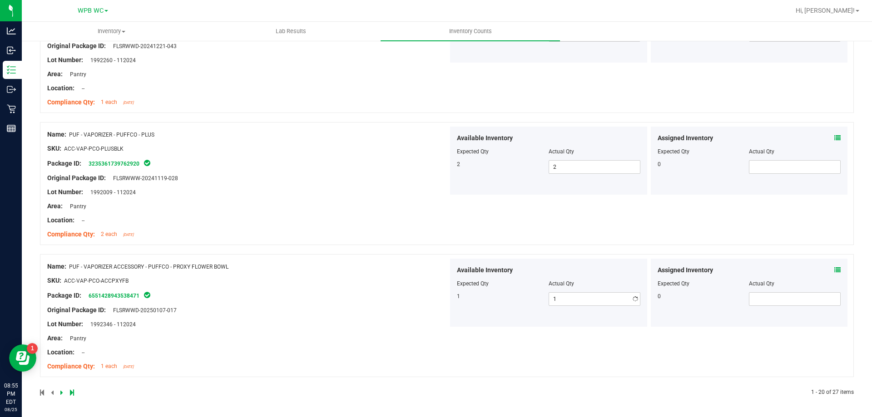
click at [338, 226] on div at bounding box center [247, 227] width 401 height 5
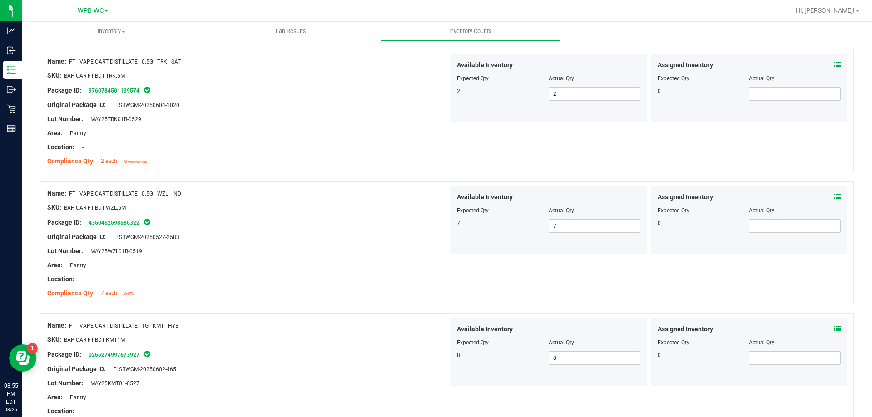
scroll to position [0, 0]
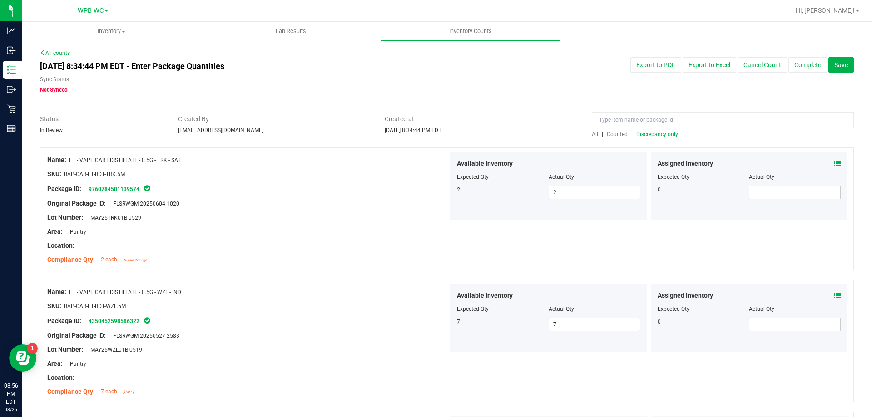
click at [652, 136] on span "Discrepancy only" at bounding box center [657, 134] width 42 height 6
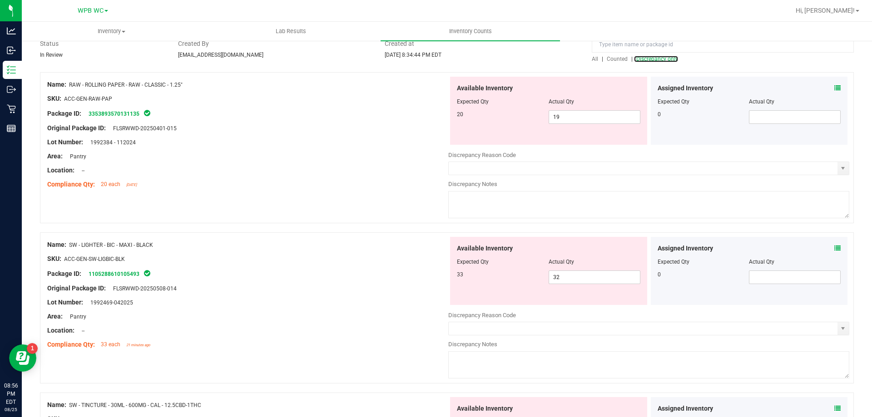
scroll to position [91, 0]
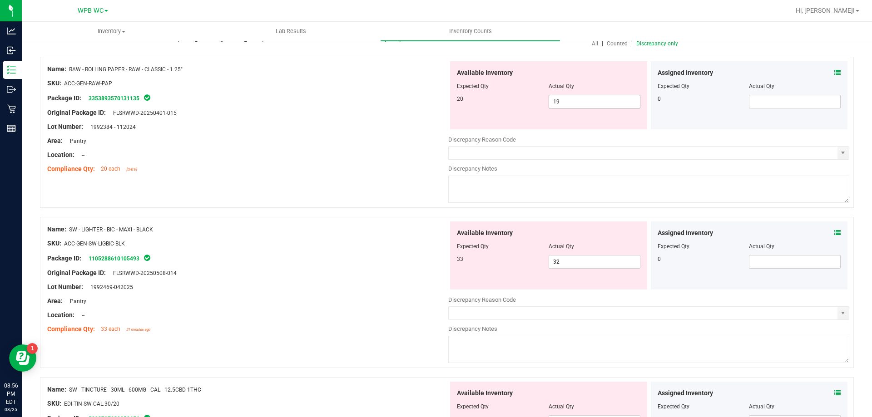
click at [574, 104] on span "19 19" at bounding box center [595, 102] width 92 height 14
click at [574, 104] on input "19" at bounding box center [594, 101] width 91 height 13
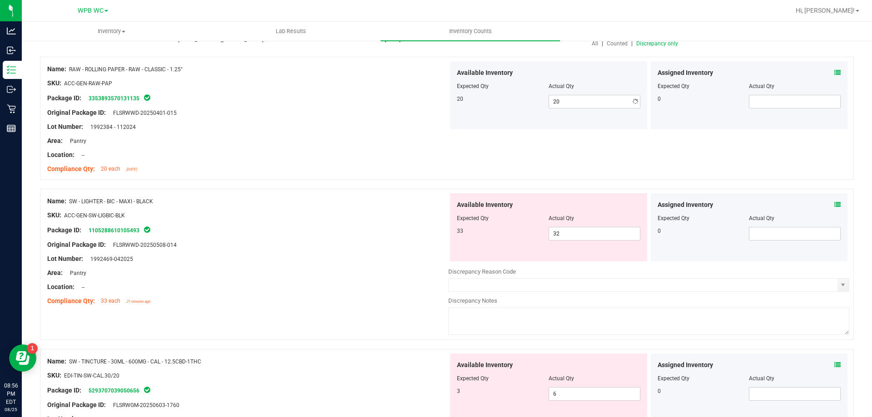
click at [399, 164] on div at bounding box center [247, 162] width 401 height 5
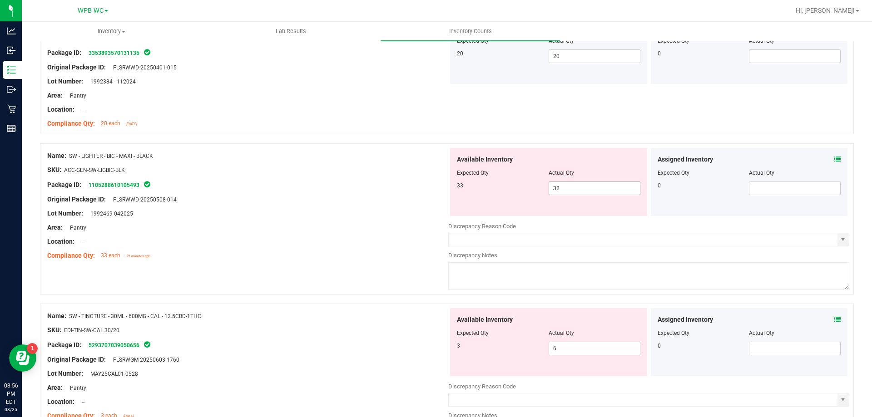
click at [558, 184] on span "32 32" at bounding box center [595, 189] width 92 height 14
click at [558, 184] on input "32" at bounding box center [594, 188] width 91 height 13
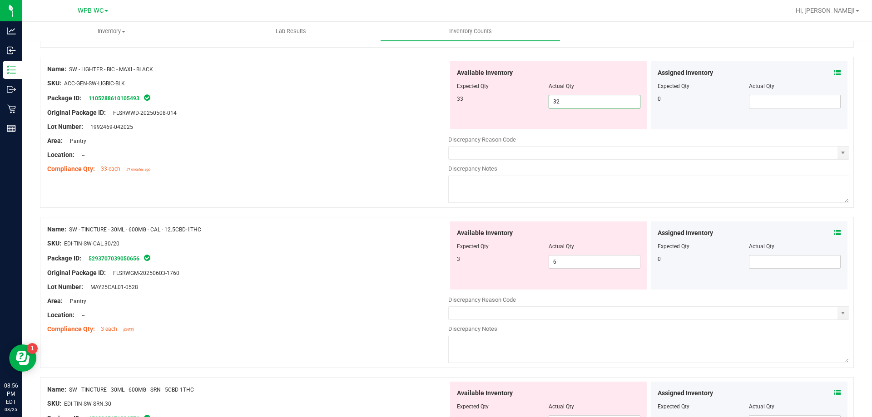
scroll to position [227, 0]
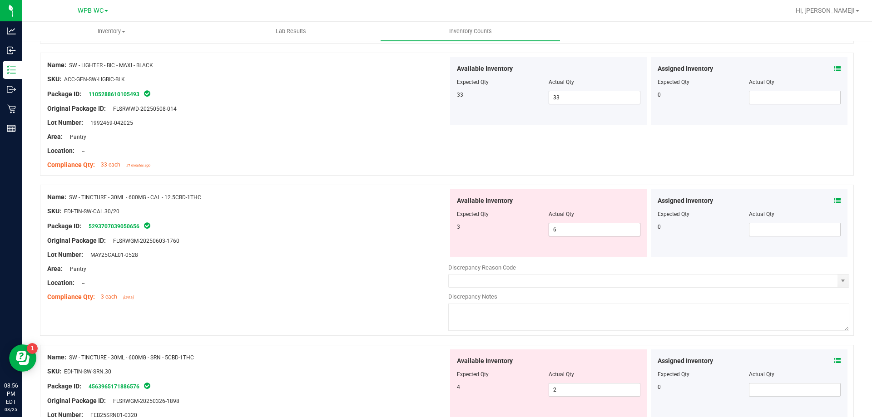
click at [557, 232] on span "6 6" at bounding box center [595, 230] width 92 height 14
click at [557, 232] on input "6" at bounding box center [594, 229] width 91 height 13
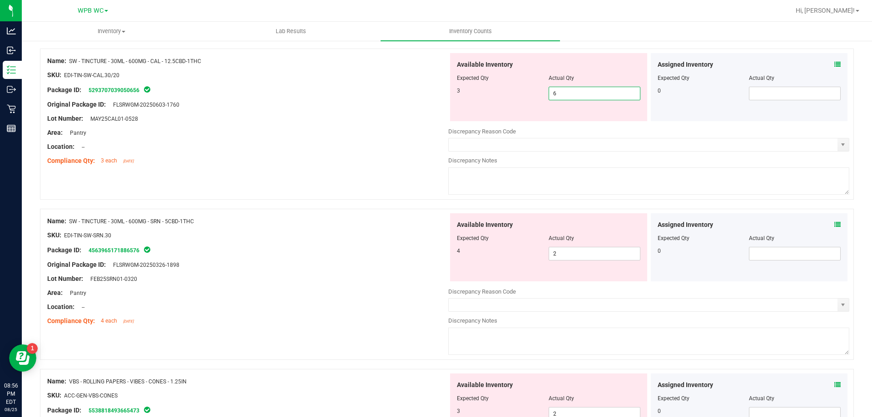
scroll to position [273, 0]
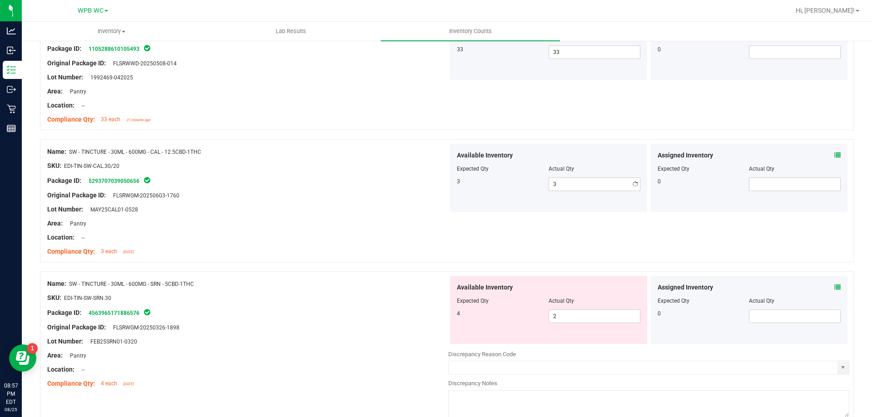
click at [358, 267] on div "Name: SW - TINCTURE - 30ML - 600MG - CAL - 12.5CBD-1THC SKU: EDI-TIN-SW-CAL.30/…" at bounding box center [447, 205] width 814 height 132
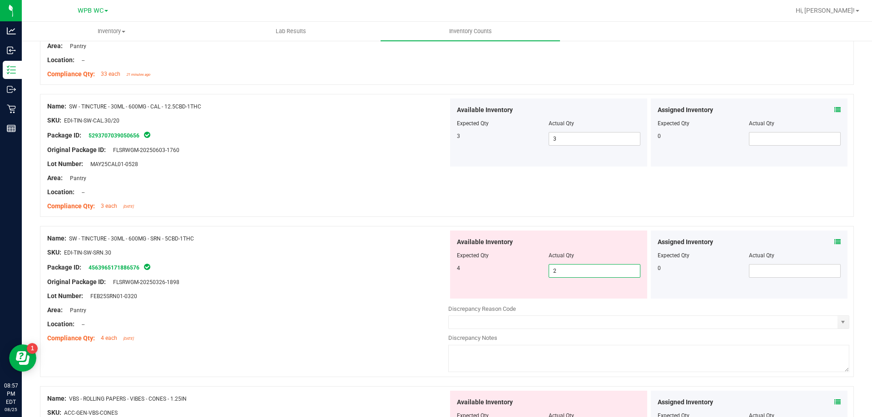
click at [566, 268] on span "2 2" at bounding box center [595, 271] width 92 height 14
click at [566, 268] on input "2" at bounding box center [594, 271] width 91 height 13
click at [344, 268] on div "Package ID: 4563965171886576" at bounding box center [247, 267] width 401 height 11
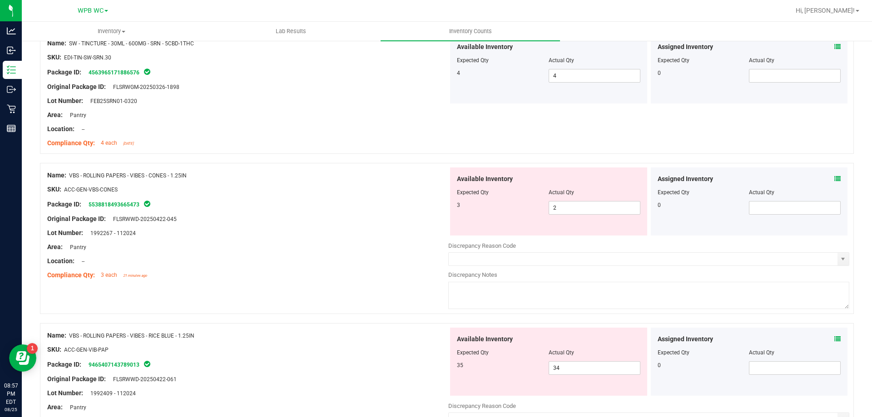
scroll to position [591, 0]
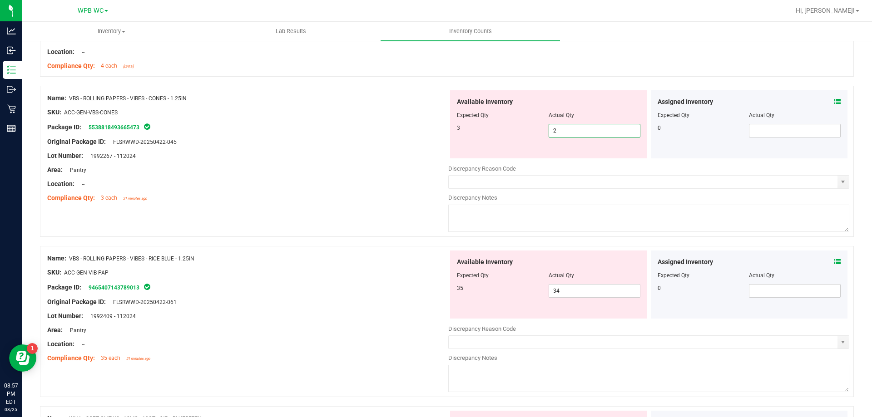
click at [581, 129] on span "2 2" at bounding box center [595, 131] width 92 height 14
click at [581, 129] on input "2" at bounding box center [594, 130] width 91 height 13
click at [367, 144] on div "Original Package ID: FLSRWWD-20250422-045" at bounding box center [247, 142] width 401 height 10
click at [458, 174] on div at bounding box center [648, 174] width 401 height 2
click at [457, 179] on input "text" at bounding box center [643, 182] width 389 height 13
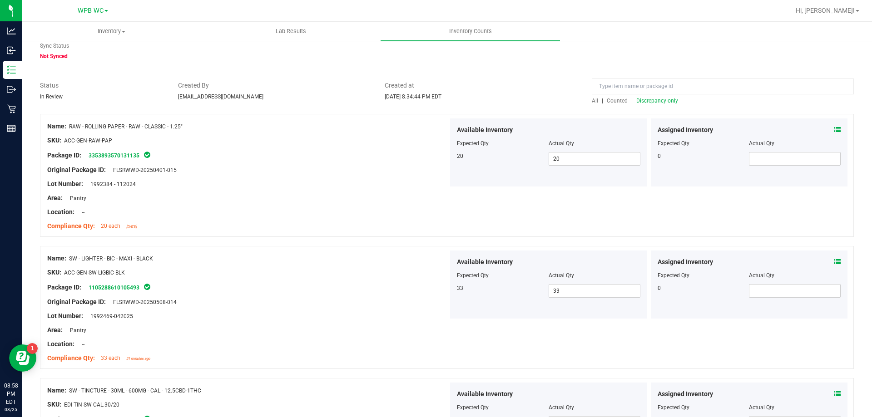
scroll to position [0, 0]
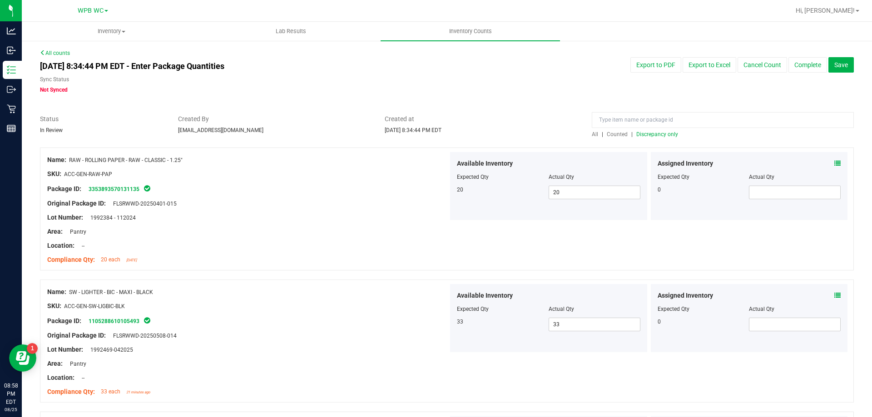
click at [659, 136] on span "Discrepancy only" at bounding box center [657, 134] width 42 height 6
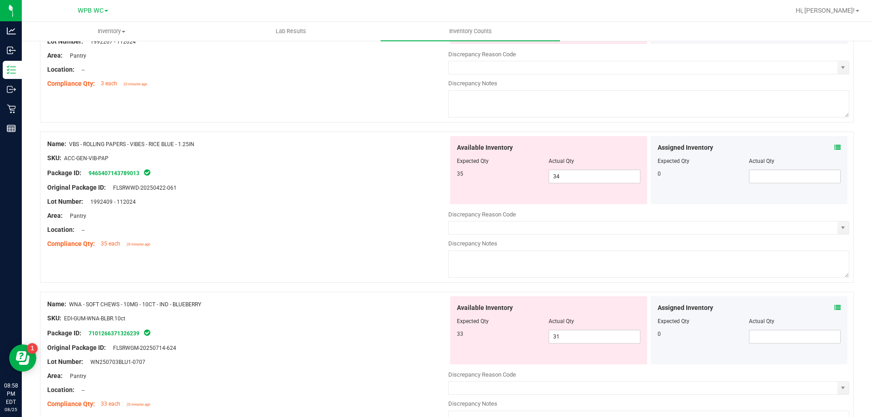
scroll to position [242, 0]
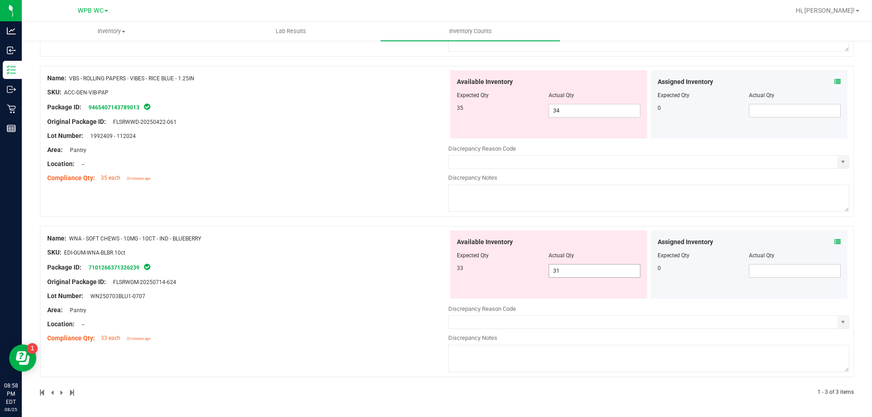
click at [589, 266] on span "31 31" at bounding box center [595, 271] width 92 height 14
